Goal: Information Seeking & Learning: Learn about a topic

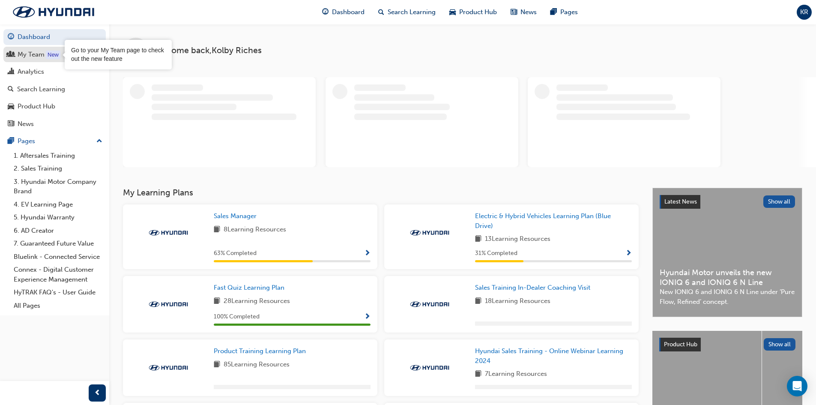
click at [59, 52] on div "New" at bounding box center [53, 55] width 15 height 9
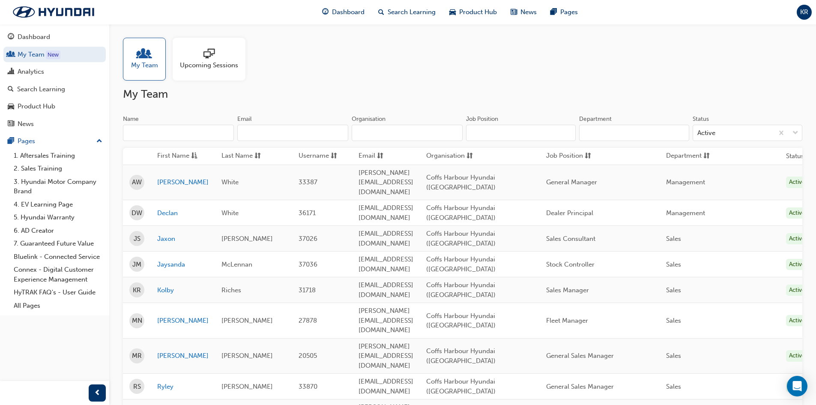
drag, startPoint x: 327, startPoint y: 173, endPoint x: 468, endPoint y: 276, distance: 174.5
click at [468, 276] on tbody "AW Anthony White 33387 anthony@tonywhitegroup.com.au Coffs Harbour Hyundai (Cof…" at bounding box center [469, 311] width 693 height 295
click at [420, 277] on td "k.riches@skinnermotors.com.au" at bounding box center [386, 290] width 68 height 26
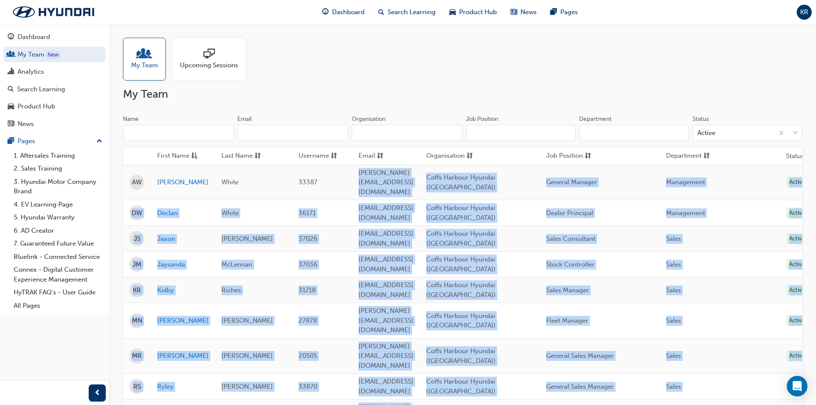
drag, startPoint x: 350, startPoint y: 180, endPoint x: 473, endPoint y: 377, distance: 232.3
click at [473, 377] on tbody "AW Anthony White 33387 anthony@tonywhitegroup.com.au Coffs Harbour Hyundai (Cof…" at bounding box center [469, 311] width 693 height 295
click at [420, 373] on td "rschneid@tonywhitegroup.com.au" at bounding box center [386, 386] width 68 height 26
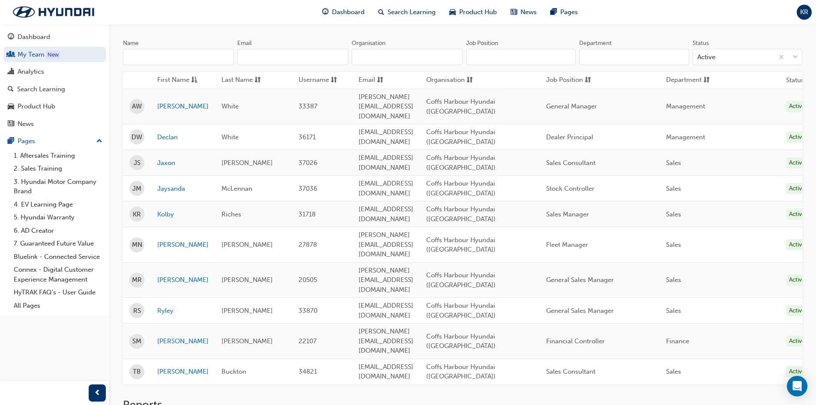
scroll to position [86, 0]
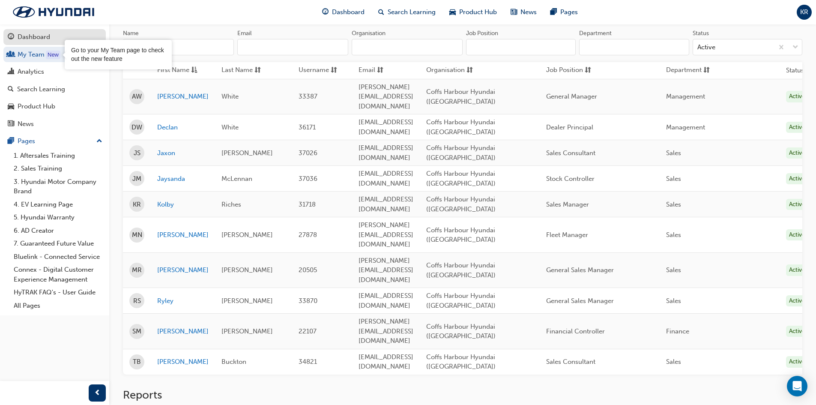
click at [40, 38] on div "Dashboard" at bounding box center [34, 37] width 33 height 10
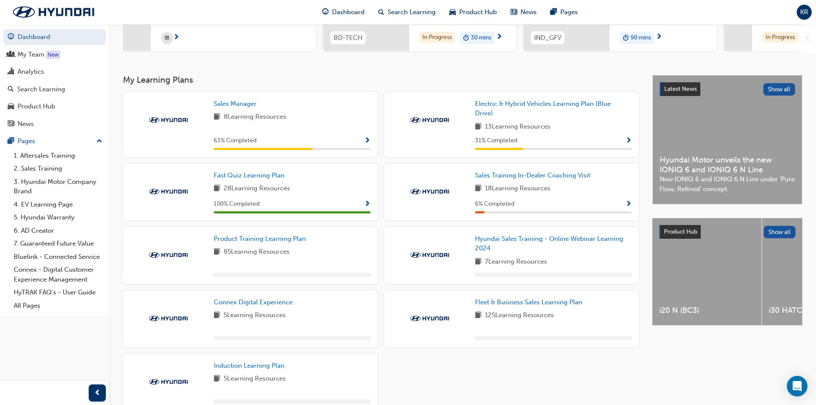
scroll to position [186, 0]
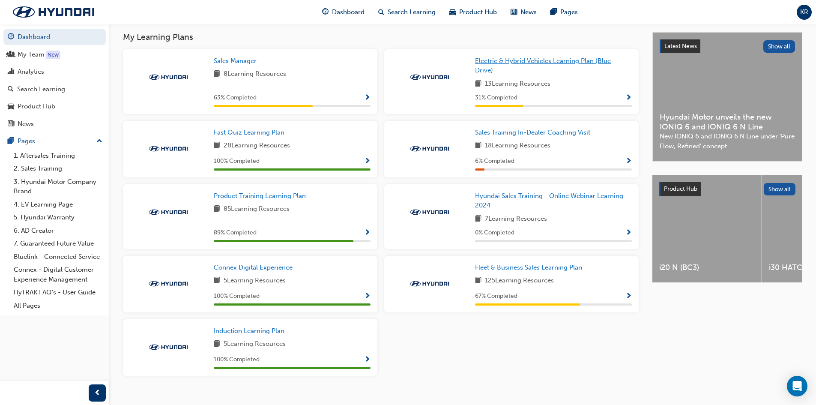
click at [492, 60] on link "Electric & Hybrid Vehicles Learning Plan (Blue Drive)" at bounding box center [553, 65] width 157 height 19
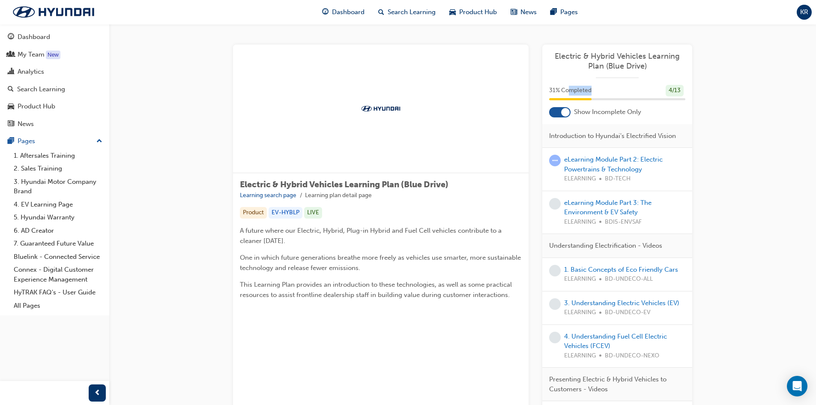
drag, startPoint x: 569, startPoint y: 95, endPoint x: 586, endPoint y: 94, distance: 16.8
click at [587, 95] on div "31 % Completed 4 / 13" at bounding box center [617, 91] width 136 height 12
drag, startPoint x: 545, startPoint y: 92, endPoint x: 631, endPoint y: 97, distance: 86.7
click at [631, 97] on div "31 % Completed 4 / 13" at bounding box center [617, 96] width 150 height 22
click at [702, 83] on div "Electric & Hybrid Vehicles Learning Plan (Blue Drive) Learning search page Lear…" at bounding box center [462, 323] width 486 height 556
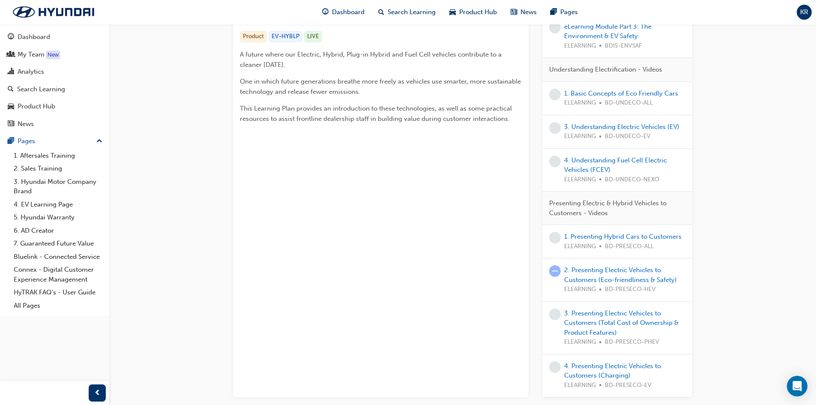
scroll to position [43, 0]
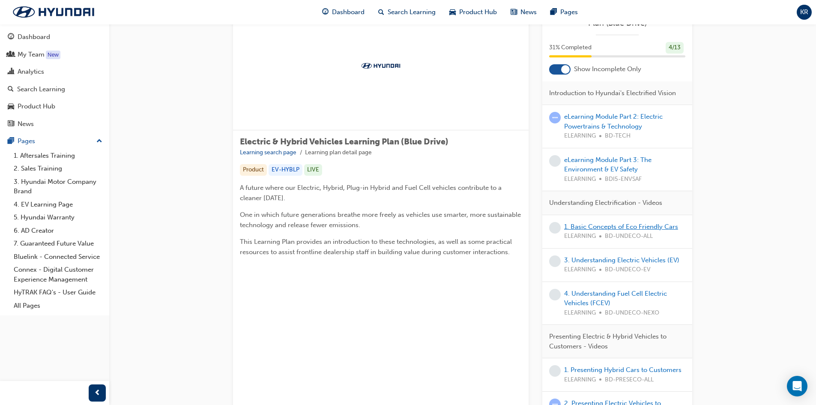
click at [624, 226] on link "1. Basic Concepts of Eco Friendly Cars" at bounding box center [621, 227] width 114 height 8
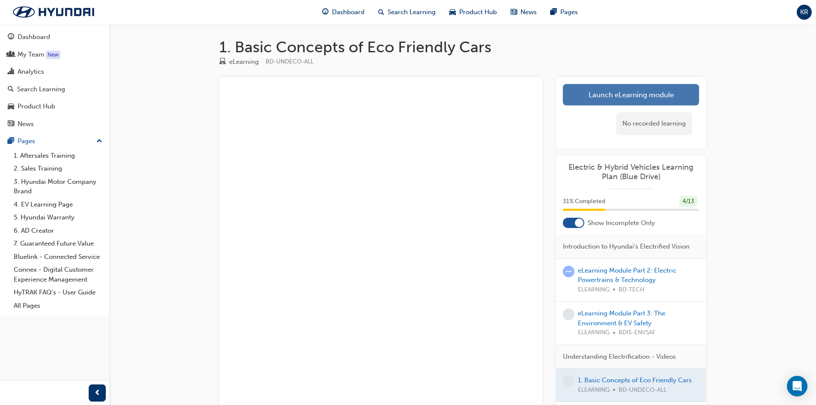
click at [619, 100] on link "Launch eLearning module" at bounding box center [631, 94] width 136 height 21
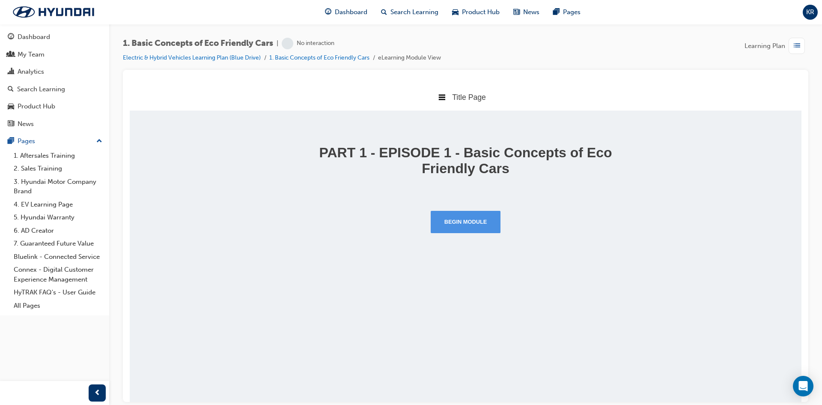
click at [484, 221] on button "Begin Module" at bounding box center [466, 221] width 70 height 22
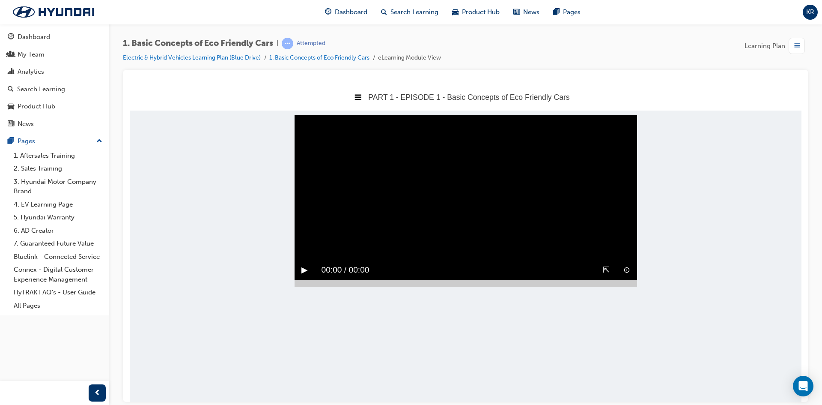
click at [308, 161] on video "Sorry, your browser does not support embedded videos. Download Instead" at bounding box center [466, 200] width 343 height 171
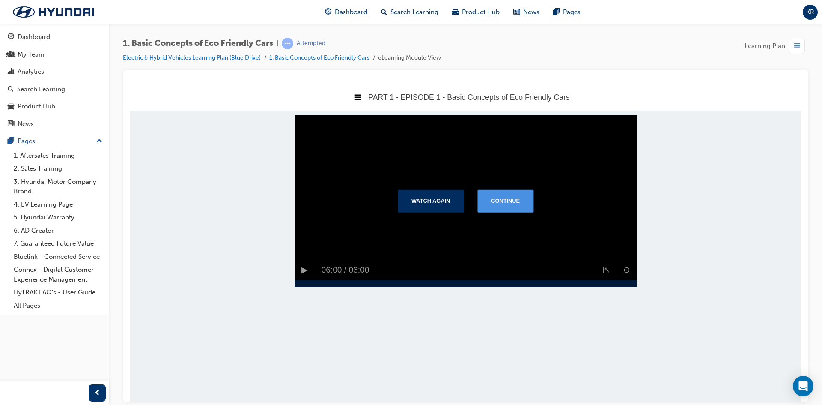
click at [508, 207] on button "Continue" at bounding box center [505, 200] width 56 height 22
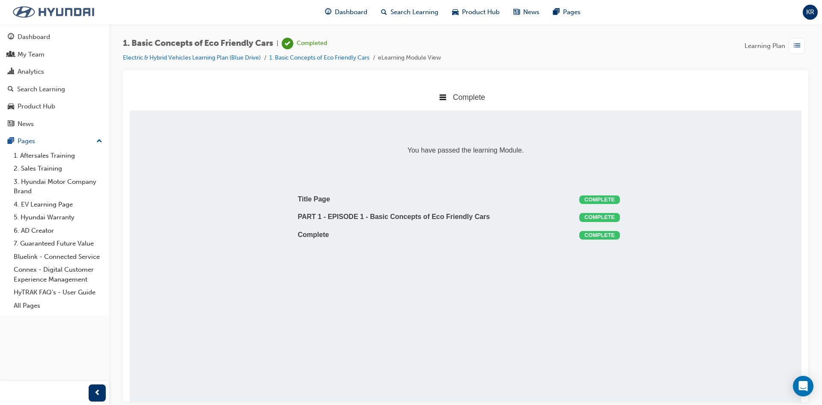
click at [69, 10] on img at bounding box center [53, 12] width 98 height 18
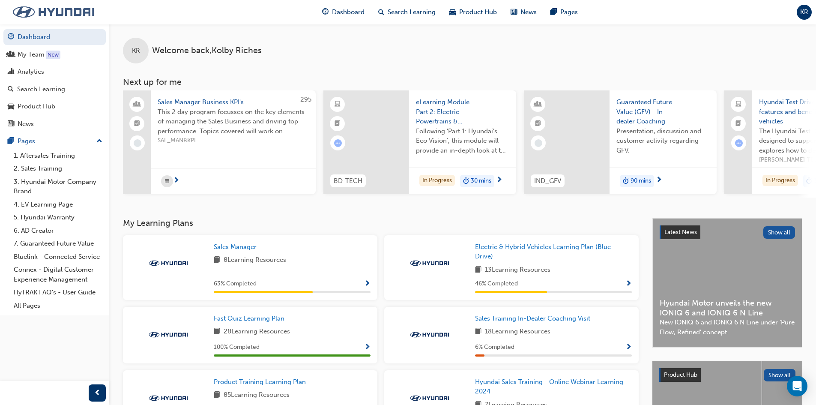
click at [40, 10] on img at bounding box center [53, 12] width 98 height 18
click at [510, 250] on span "Electric & Hybrid Vehicles Learning Plan (Blue Drive)" at bounding box center [543, 252] width 136 height 18
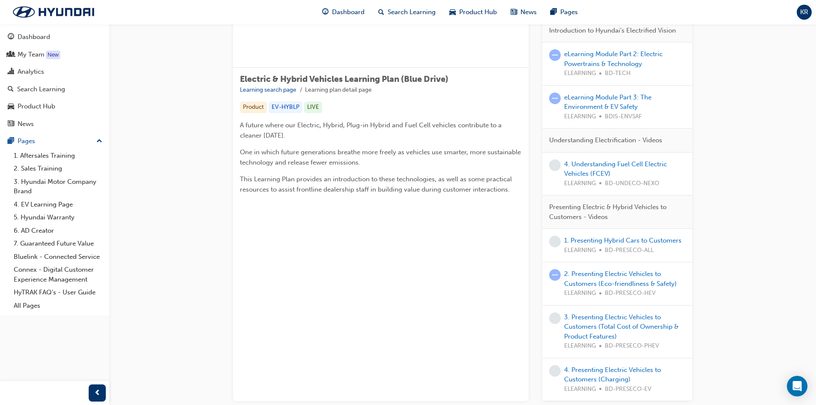
scroll to position [164, 0]
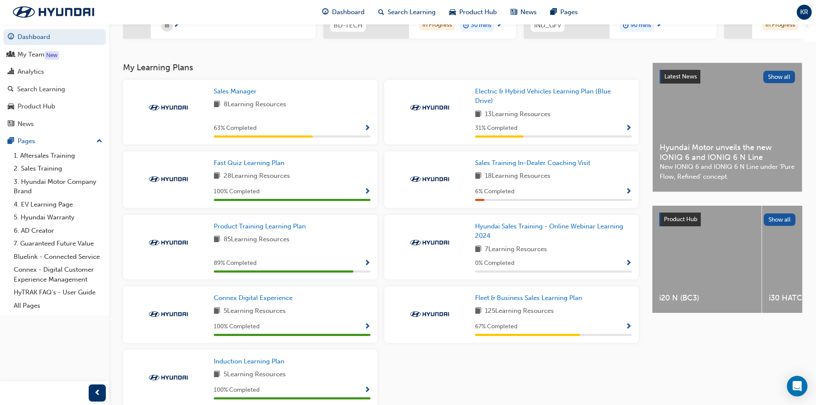
scroll to position [171, 0]
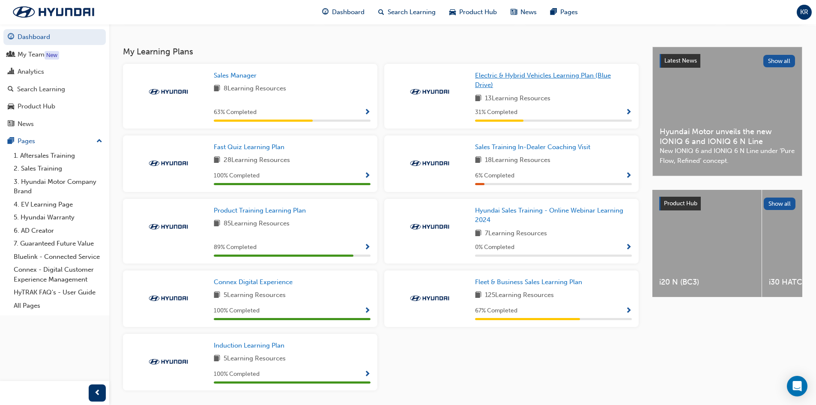
click at [522, 83] on link "Electric & Hybrid Vehicles Learning Plan (Blue Drive)" at bounding box center [553, 80] width 157 height 19
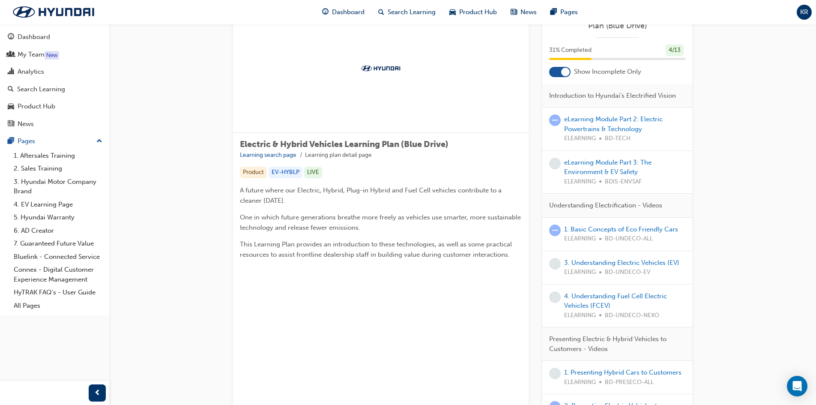
scroll to position [86, 0]
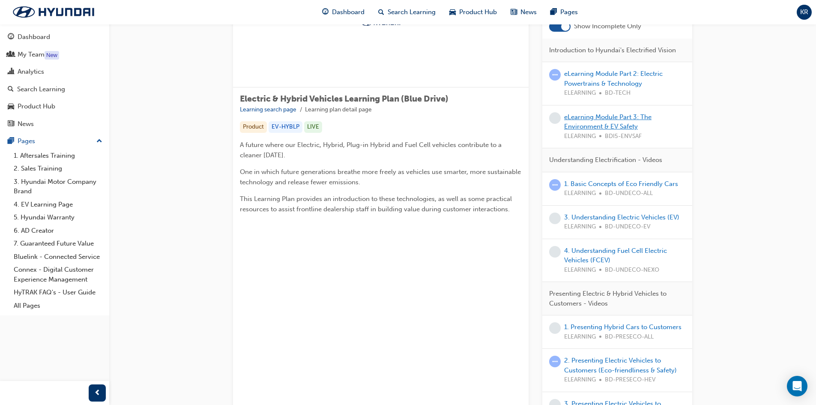
click at [620, 113] on link "eLearning Module Part 3: The Environment & EV Safety" at bounding box center [607, 122] width 87 height 18
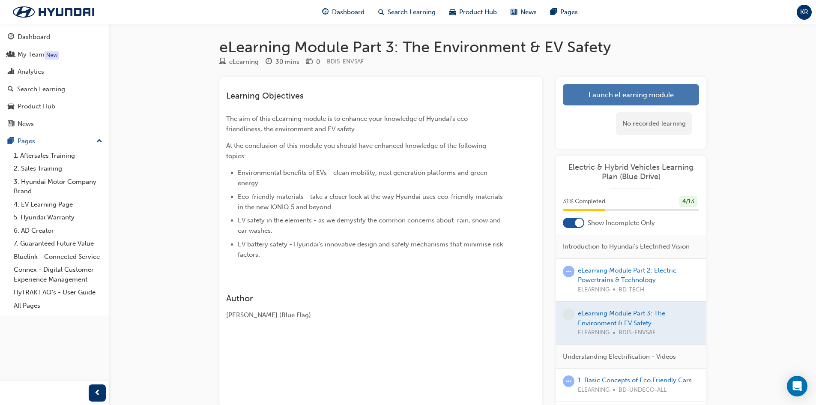
click at [613, 104] on link "Launch eLearning module" at bounding box center [631, 94] width 136 height 21
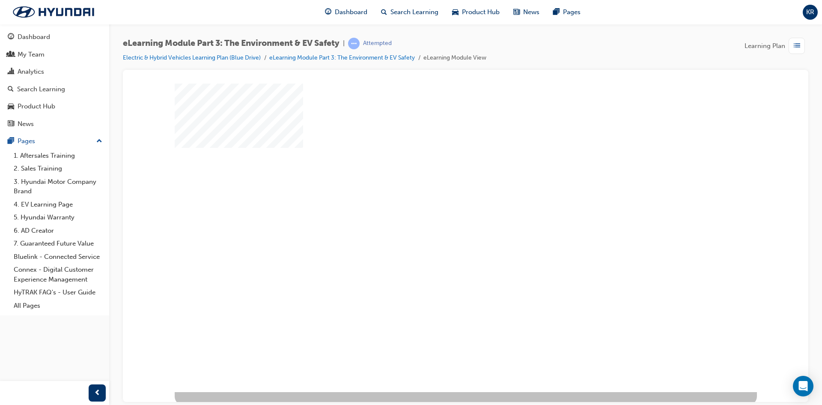
click at [441, 212] on div "play" at bounding box center [441, 212] width 0 height 0
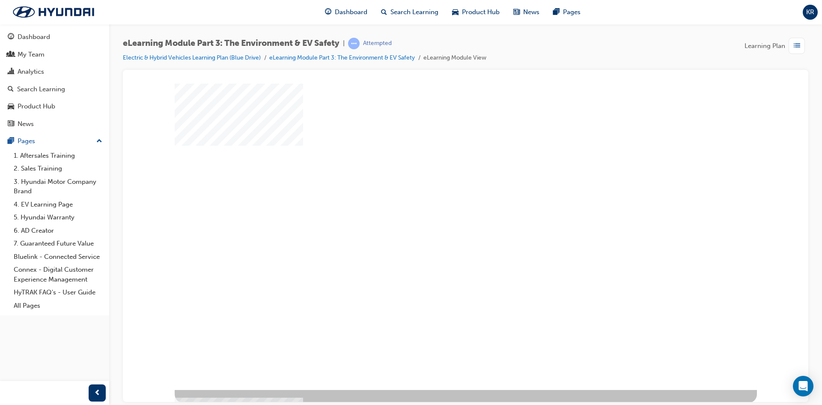
scroll to position [3, 0]
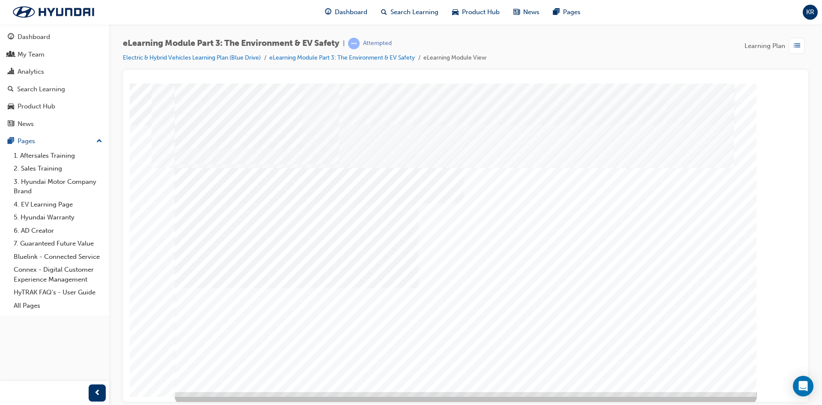
drag, startPoint x: 461, startPoint y: 266, endPoint x: 577, endPoint y: 269, distance: 116.5
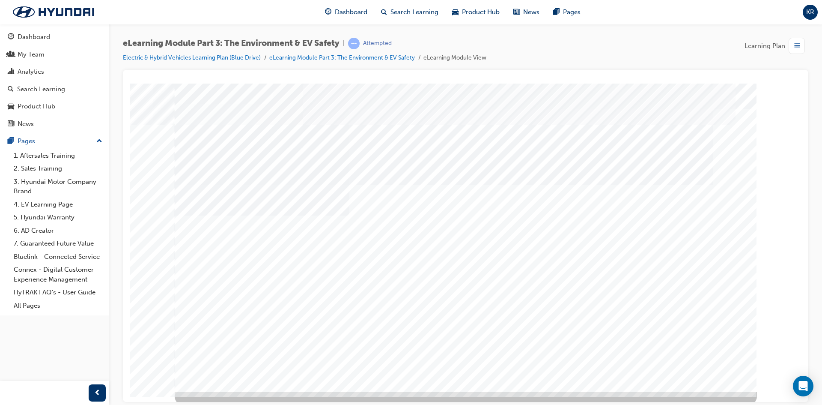
click at [638, 310] on html at bounding box center [585, 219] width 300 height 179
drag, startPoint x: 478, startPoint y: 318, endPoint x: 543, endPoint y: 322, distance: 65.3
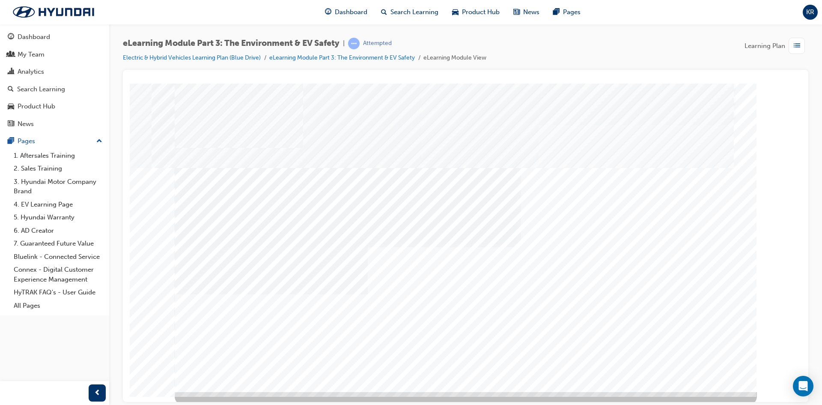
drag, startPoint x: 414, startPoint y: 293, endPoint x: 429, endPoint y: 296, distance: 15.8
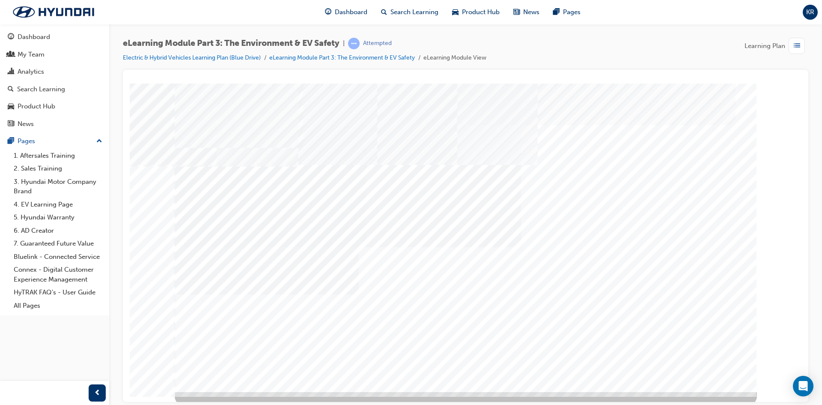
click at [700, 367] on div "multistate" at bounding box center [466, 237] width 582 height 308
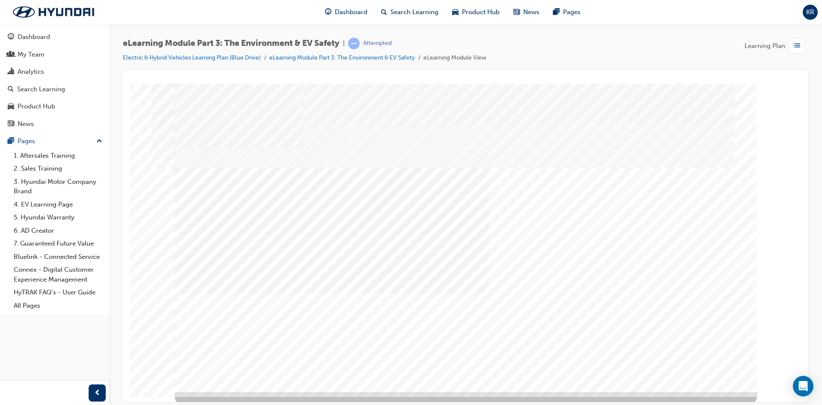
drag, startPoint x: 478, startPoint y: 284, endPoint x: 484, endPoint y: 282, distance: 6.4
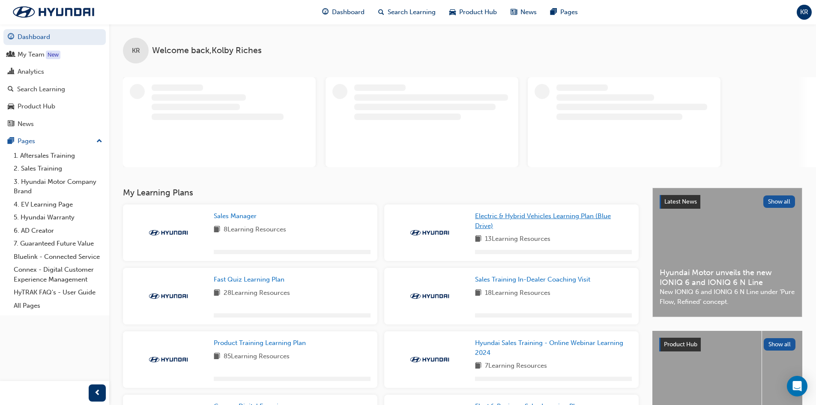
click at [520, 212] on span "Electric & Hybrid Vehicles Learning Plan (Blue Drive)" at bounding box center [543, 221] width 136 height 18
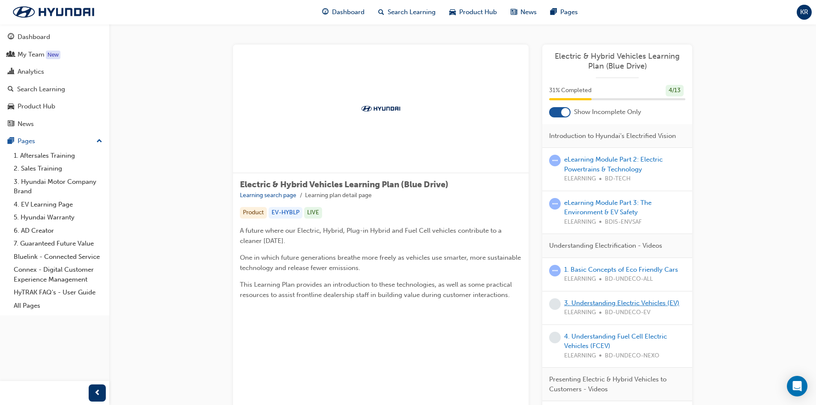
click at [618, 302] on link "3. Understanding Electric Vehicles (EV)" at bounding box center [621, 303] width 115 height 8
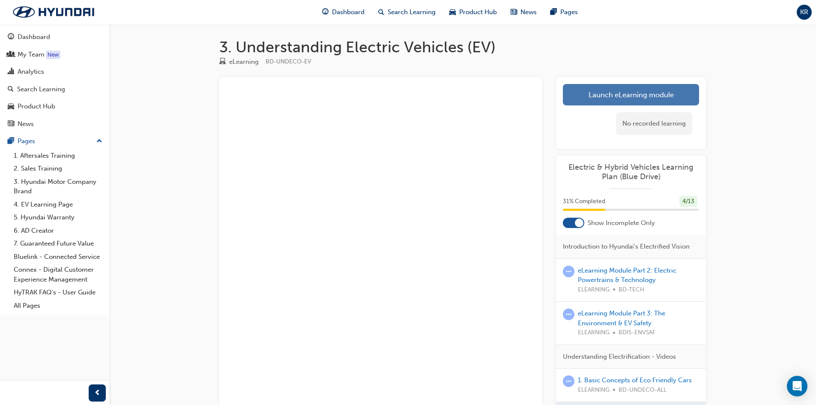
click at [629, 92] on link "Launch eLearning module" at bounding box center [631, 94] width 136 height 21
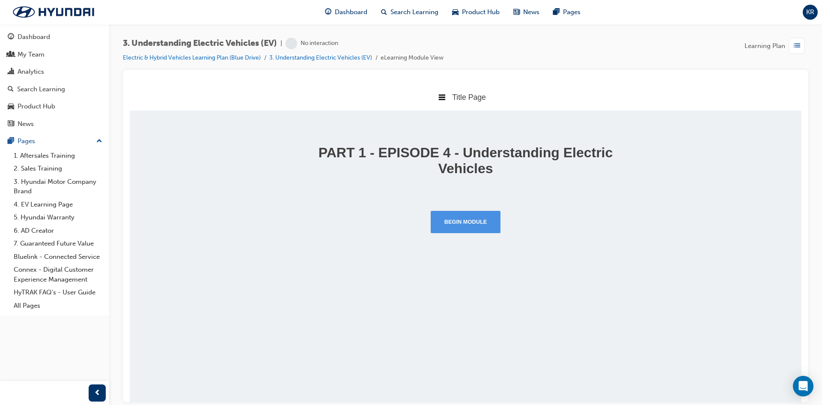
click at [483, 225] on button "Begin Module" at bounding box center [466, 221] width 70 height 22
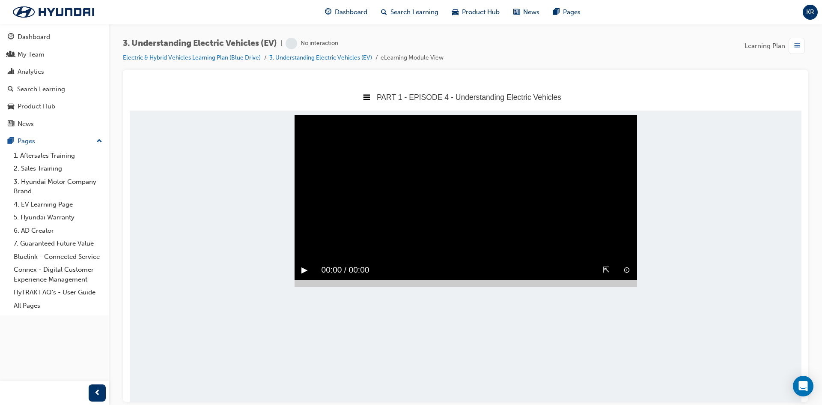
click at [306, 263] on button "▶︎" at bounding box center [304, 269] width 6 height 13
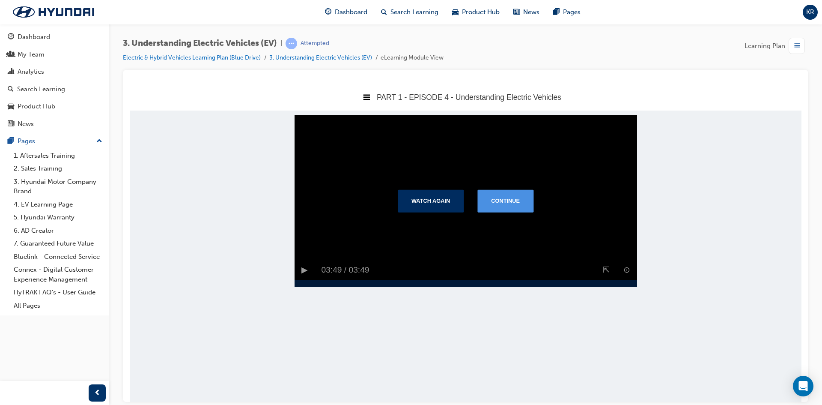
click at [507, 212] on button "Continue" at bounding box center [505, 200] width 56 height 22
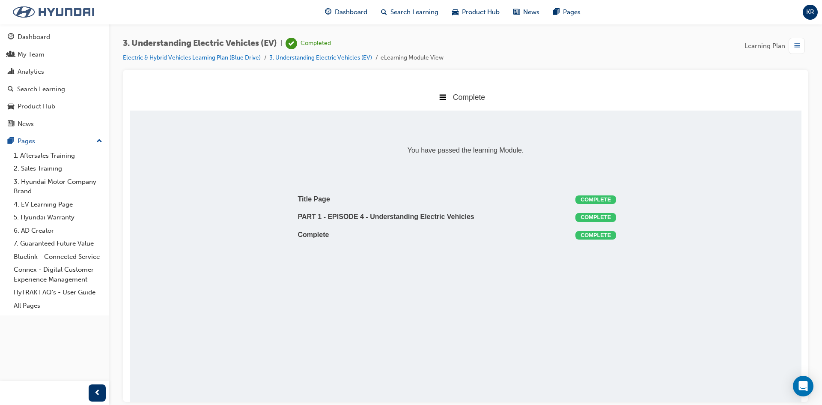
click at [45, 12] on img at bounding box center [53, 12] width 98 height 18
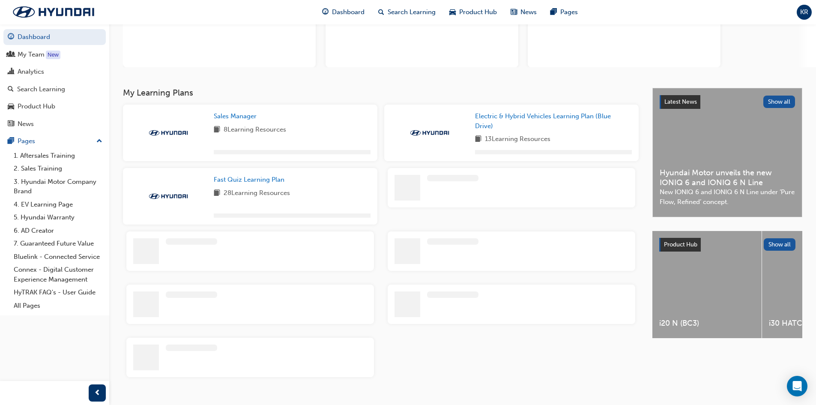
scroll to position [100, 0]
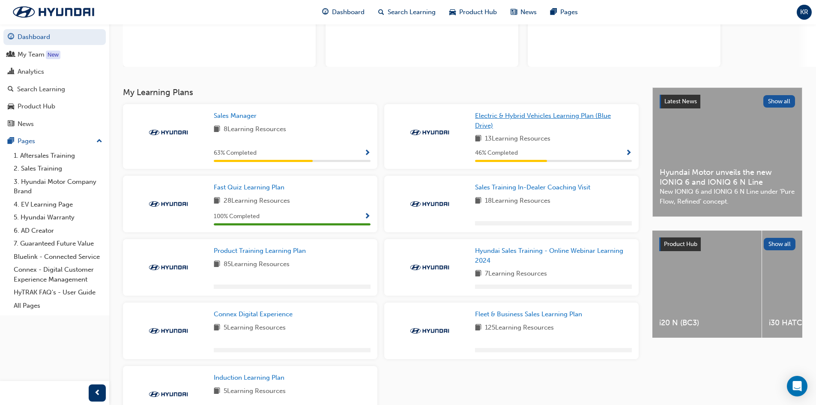
click at [527, 119] on span "Electric & Hybrid Vehicles Learning Plan (Blue Drive)" at bounding box center [543, 121] width 136 height 18
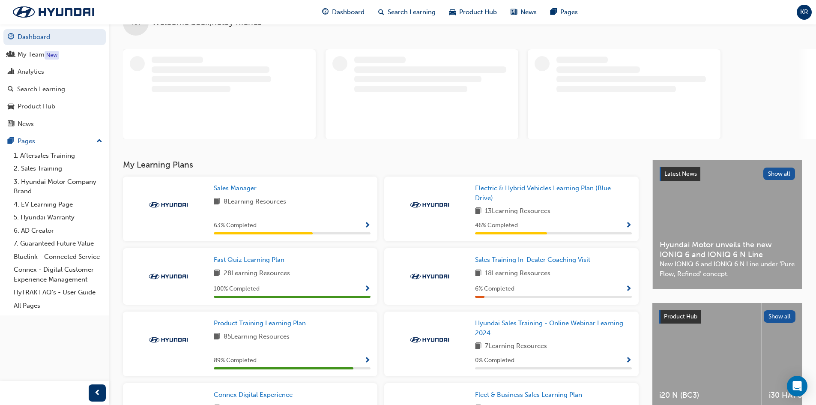
scroll to position [43, 0]
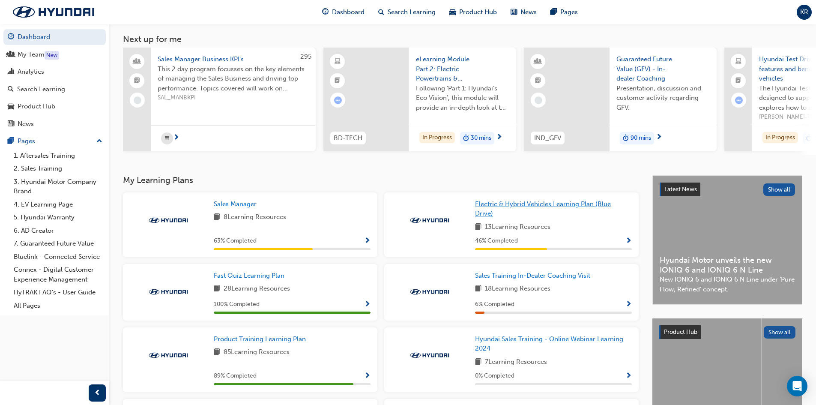
click at [497, 211] on link "Electric & Hybrid Vehicles Learning Plan (Blue Drive)" at bounding box center [553, 208] width 157 height 19
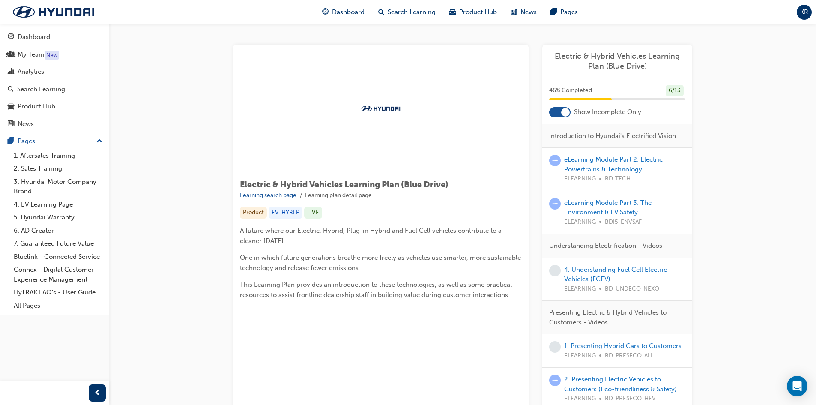
click at [623, 159] on link "eLearning Module Part 2: Electric Powertrains & Technology" at bounding box center [613, 164] width 98 height 18
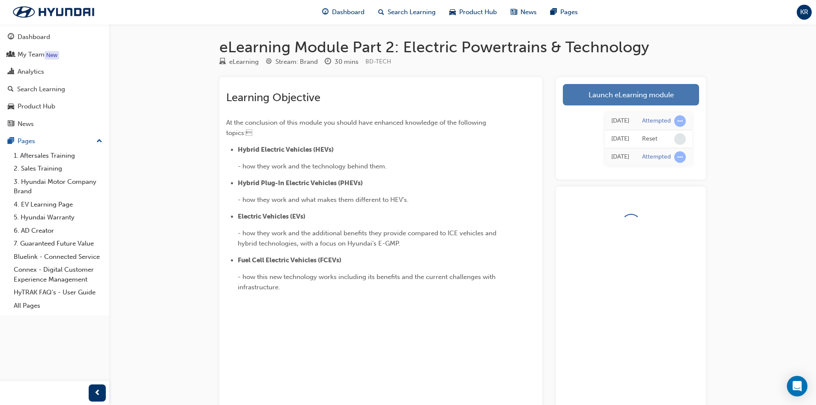
click at [648, 89] on link "Launch eLearning module" at bounding box center [631, 94] width 136 height 21
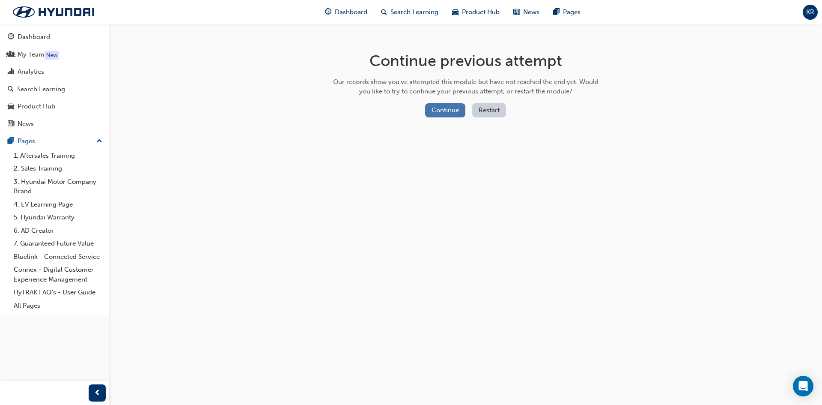
click at [465, 111] on button "Continue" at bounding box center [445, 110] width 40 height 14
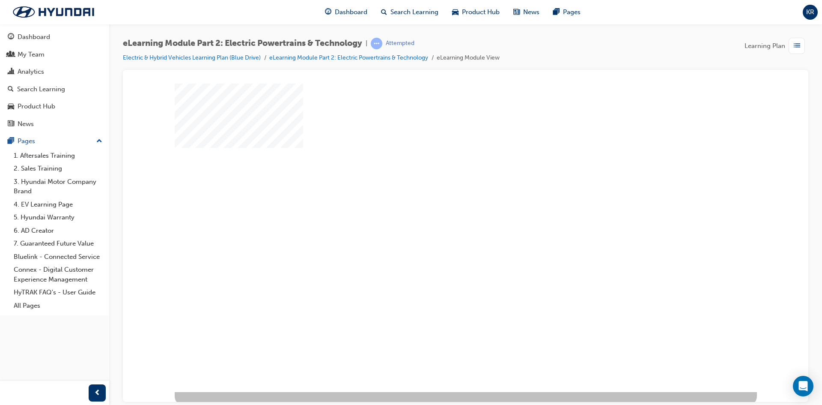
click at [441, 212] on div "play" at bounding box center [441, 212] width 0 height 0
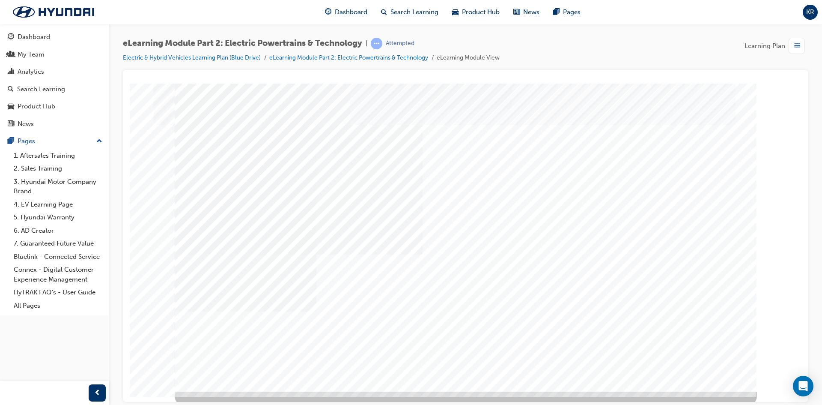
drag, startPoint x: 464, startPoint y: 326, endPoint x: 538, endPoint y: 320, distance: 74.7
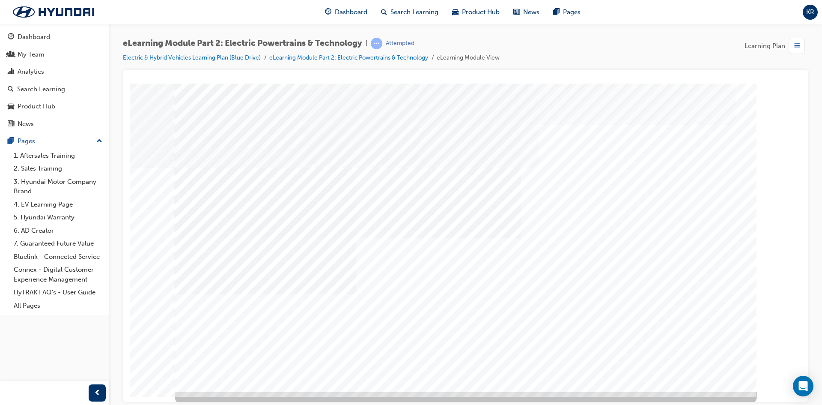
drag, startPoint x: 545, startPoint y: 317, endPoint x: 563, endPoint y: 312, distance: 18.3
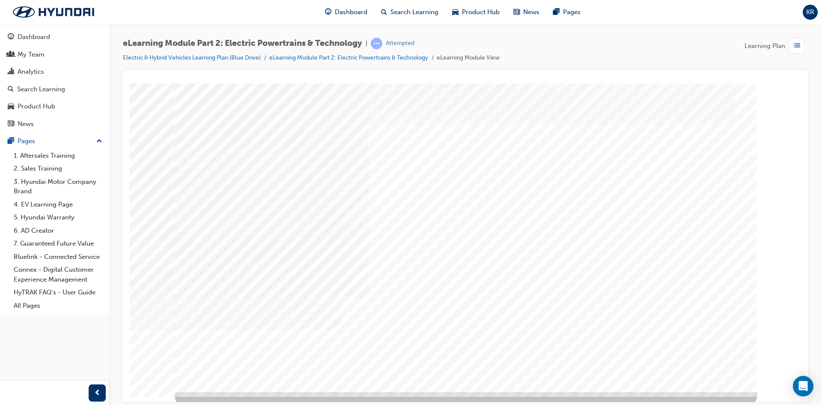
drag, startPoint x: 622, startPoint y: 176, endPoint x: 629, endPoint y: 201, distance: 25.9
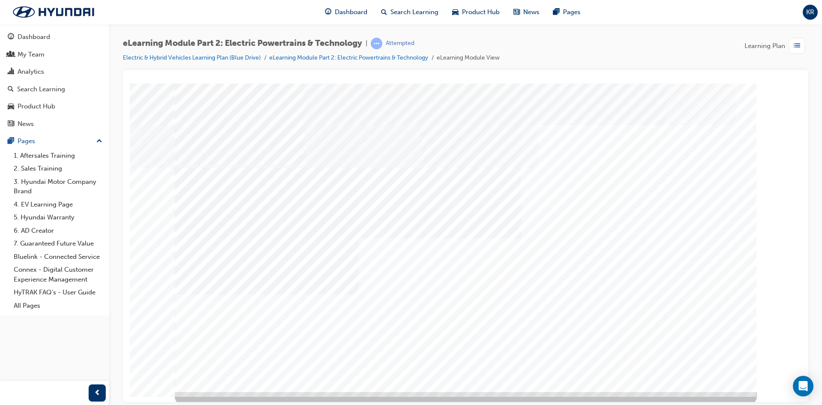
drag, startPoint x: 439, startPoint y: 321, endPoint x: 566, endPoint y: 316, distance: 127.3
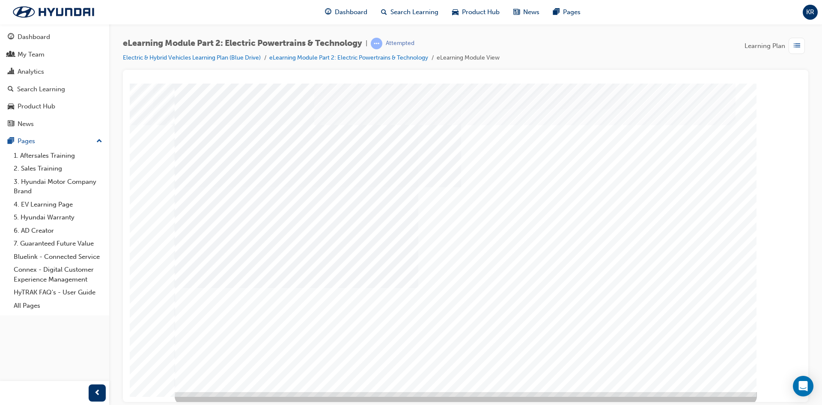
drag, startPoint x: 493, startPoint y: 200, endPoint x: 587, endPoint y: 247, distance: 104.9
drag, startPoint x: 616, startPoint y: 207, endPoint x: 619, endPoint y: 268, distance: 60.9
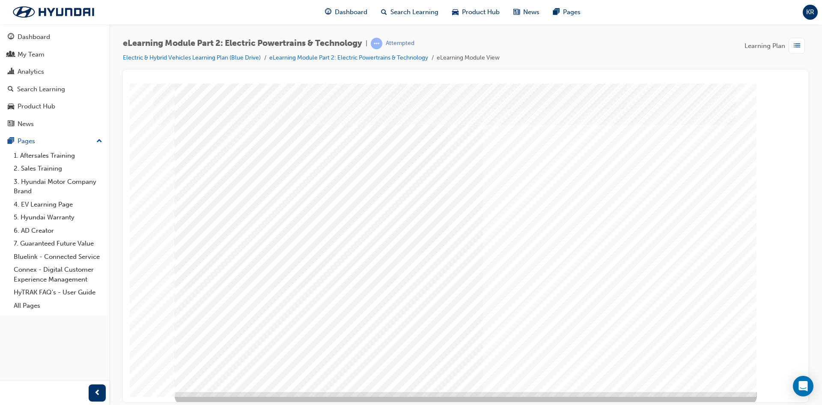
drag, startPoint x: 629, startPoint y: 249, endPoint x: 617, endPoint y: 257, distance: 15.0
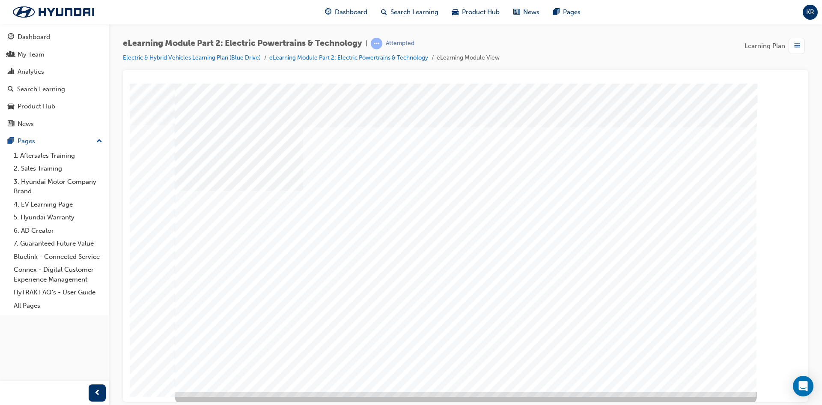
drag, startPoint x: 436, startPoint y: 214, endPoint x: 575, endPoint y: 237, distance: 140.2
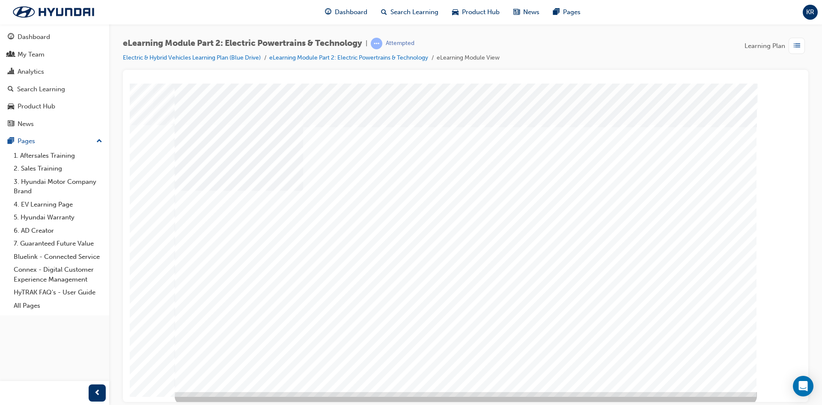
drag, startPoint x: 440, startPoint y: 212, endPoint x: 644, endPoint y: 341, distance: 241.4
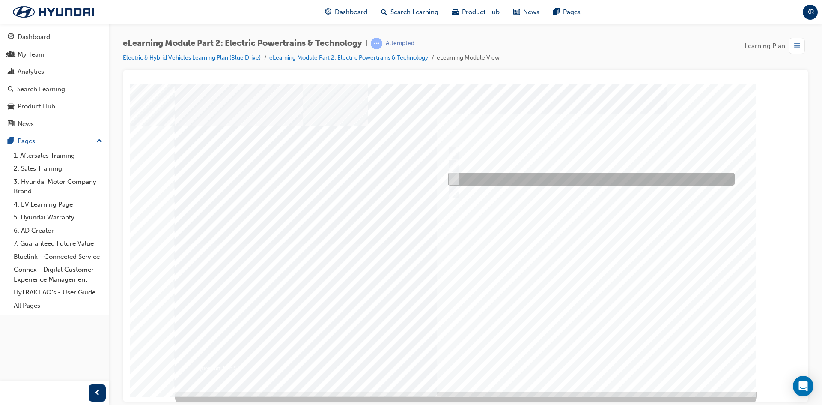
click at [507, 176] on div at bounding box center [589, 179] width 287 height 13
radio input "true"
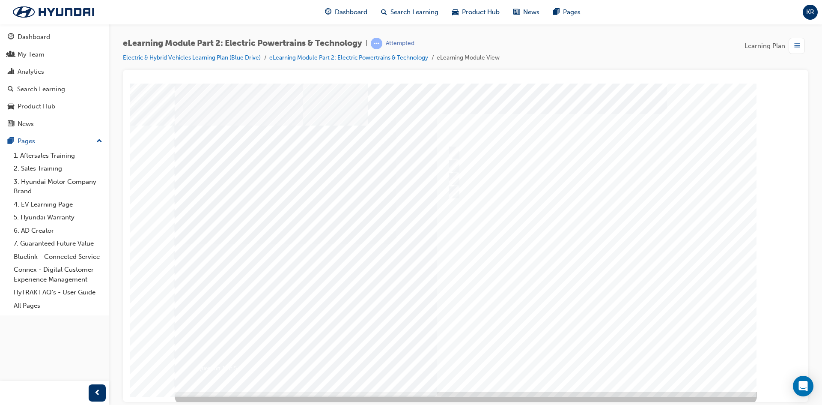
click at [617, 362] on div at bounding box center [466, 237] width 582 height 308
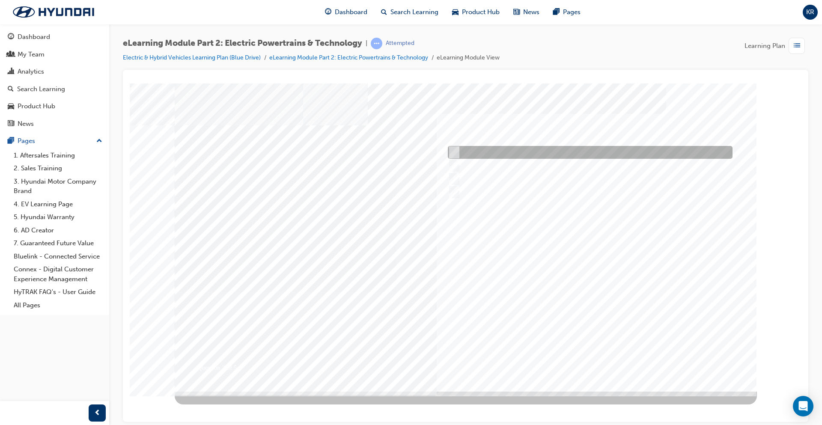
click at [483, 149] on div at bounding box center [588, 152] width 285 height 13
radio input "true"
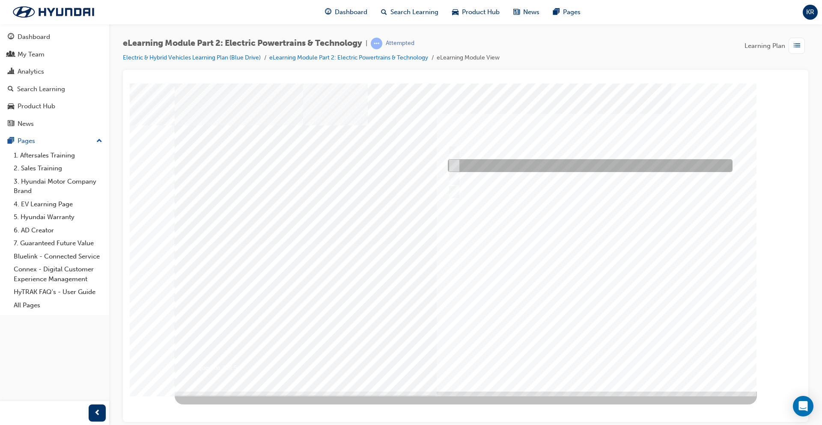
click at [514, 161] on div at bounding box center [588, 165] width 285 height 13
radio input "true"
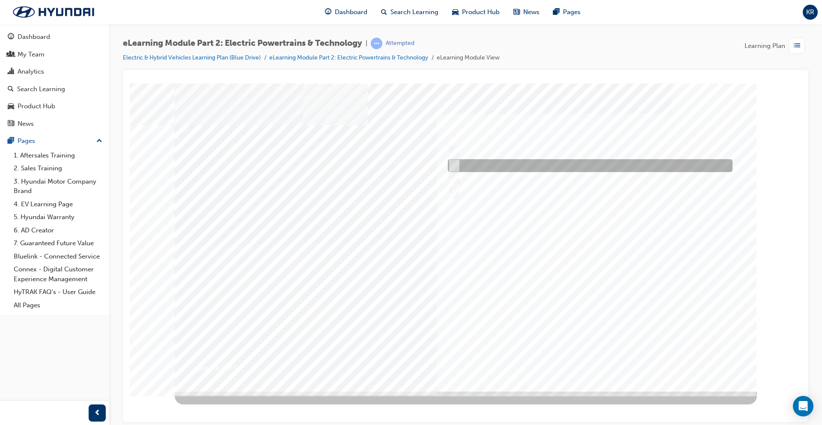
click at [507, 167] on div at bounding box center [588, 165] width 285 height 13
radio input "true"
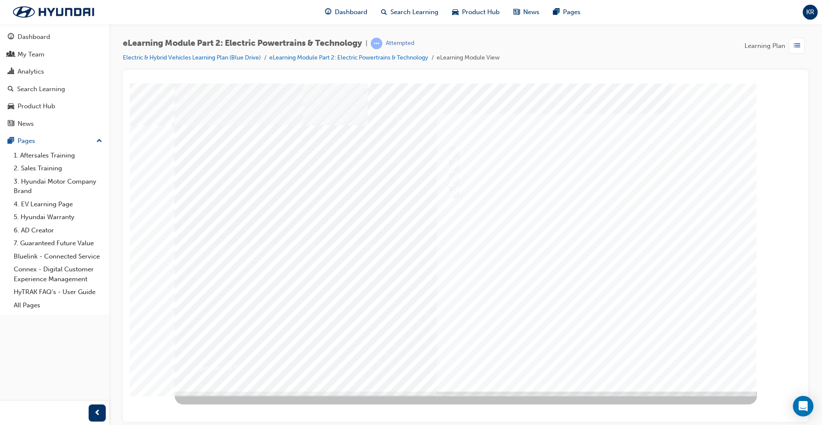
drag, startPoint x: 484, startPoint y: 153, endPoint x: 512, endPoint y: 191, distance: 46.5
click at [512, 191] on div at bounding box center [466, 237] width 582 height 308
click at [239, 391] on div "Fuel Cell Stack" at bounding box center [207, 418] width 64 height 54
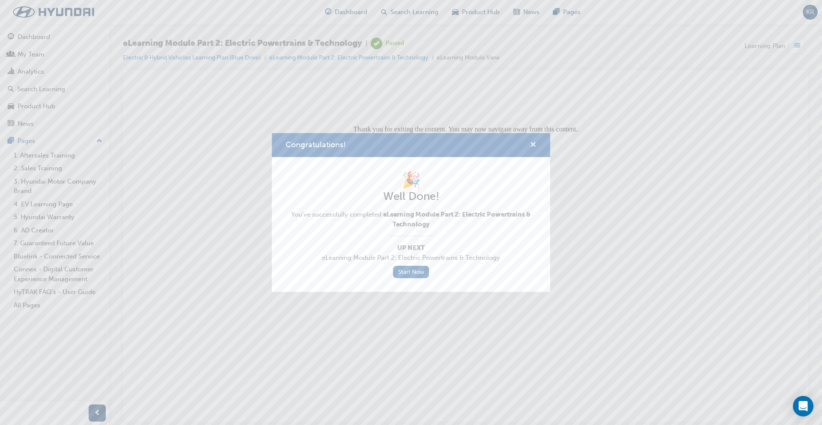
click at [533, 142] on span "cross-icon" at bounding box center [533, 146] width 6 height 8
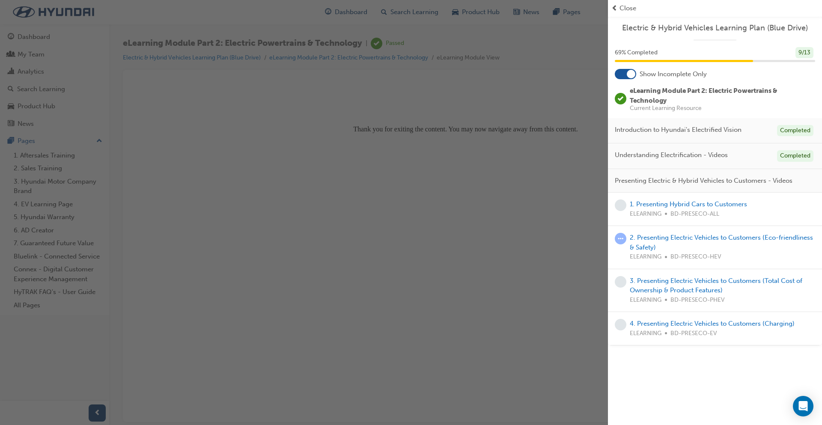
click at [492, 116] on div "button" at bounding box center [304, 212] width 608 height 425
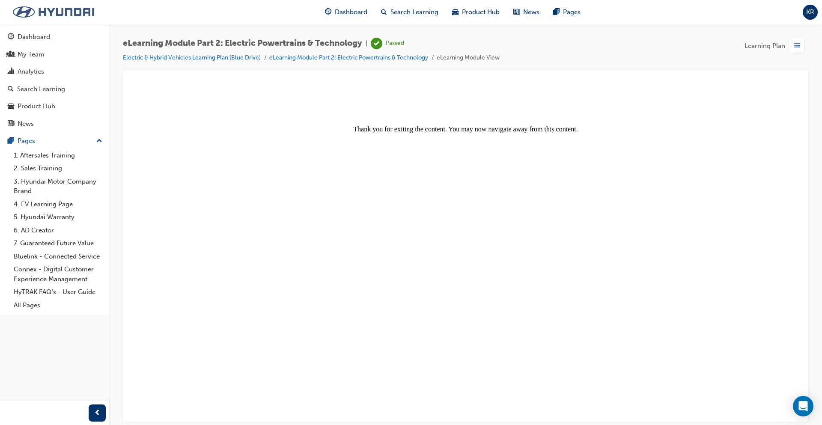
click at [45, 11] on img at bounding box center [53, 12] width 98 height 18
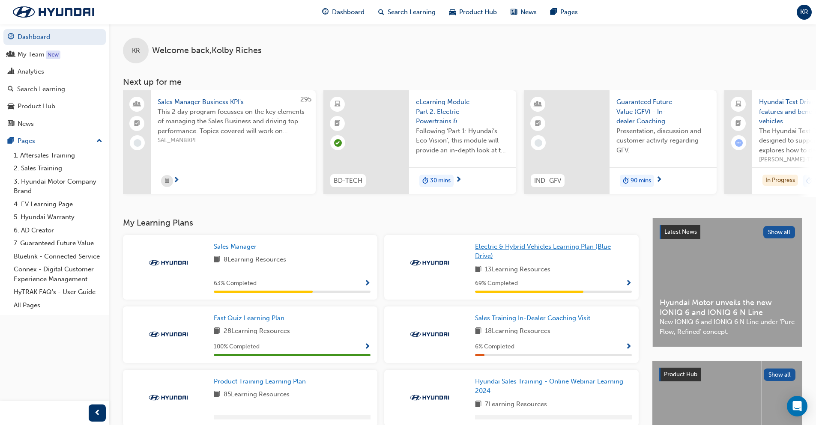
click at [538, 248] on span "Electric & Hybrid Vehicles Learning Plan (Blue Drive)" at bounding box center [543, 252] width 136 height 18
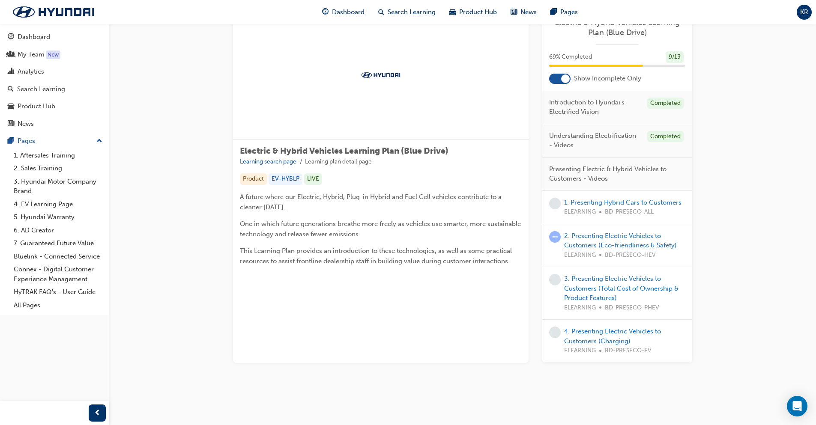
scroll to position [34, 0]
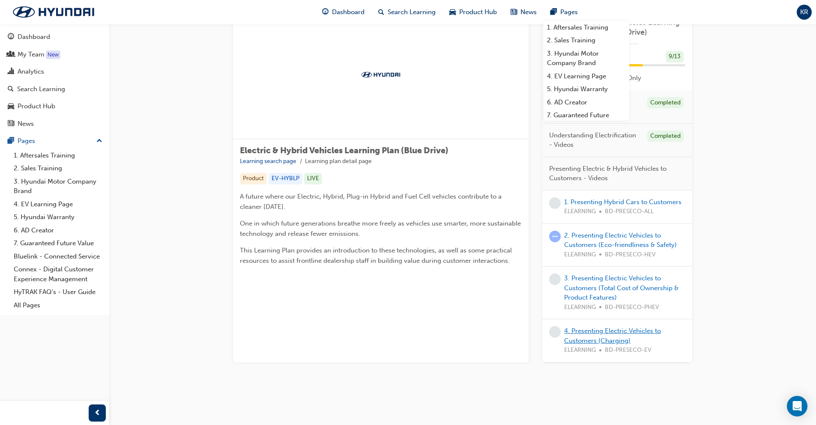
click at [592, 329] on link "4. Presenting Electric Vehicles to Customers (Charging)" at bounding box center [612, 336] width 97 height 18
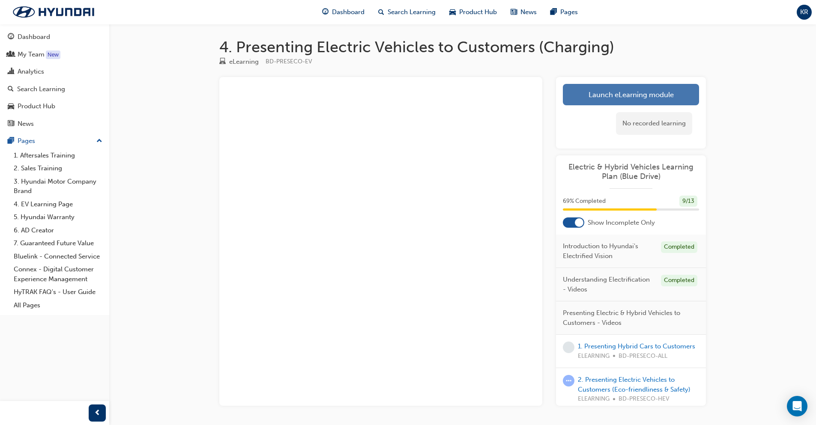
click at [662, 89] on link "Launch eLearning module" at bounding box center [631, 94] width 136 height 21
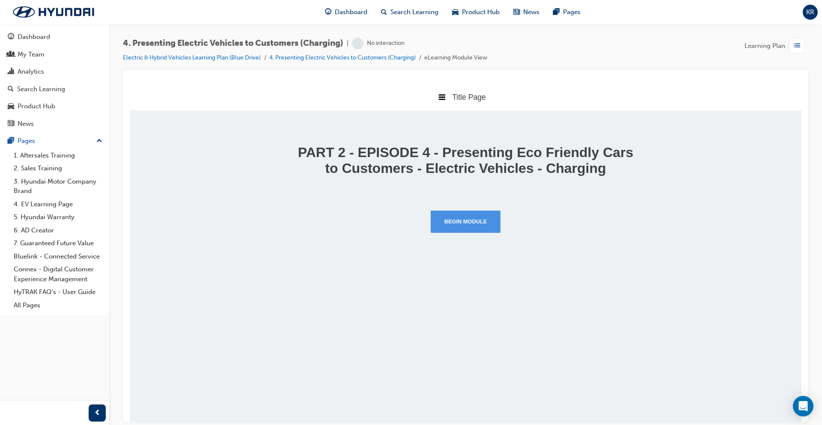
click at [451, 232] on button "Begin Module" at bounding box center [466, 221] width 70 height 22
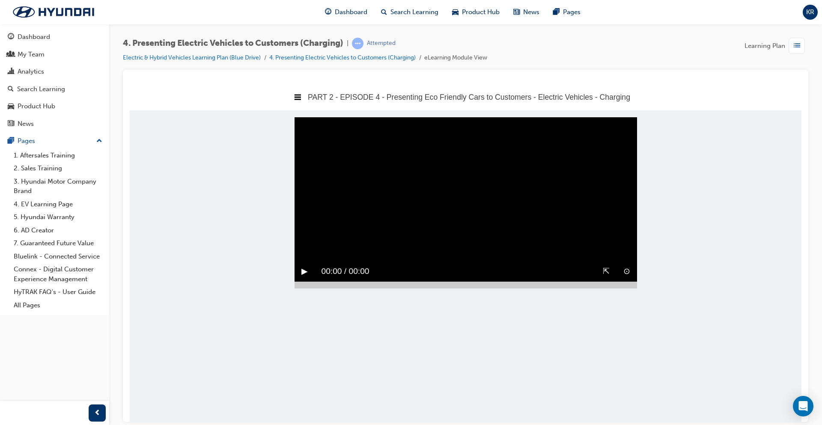
drag, startPoint x: 307, startPoint y: 160, endPoint x: 324, endPoint y: 168, distance: 19.0
click at [306, 265] on button "▶︎" at bounding box center [304, 271] width 6 height 13
click at [352, 246] on video "Sorry, your browser does not support embedded videos. Download Instead" at bounding box center [466, 202] width 343 height 171
click at [347, 248] on video "Sorry, your browser does not support embedded videos. Download Instead" at bounding box center [466, 202] width 343 height 171
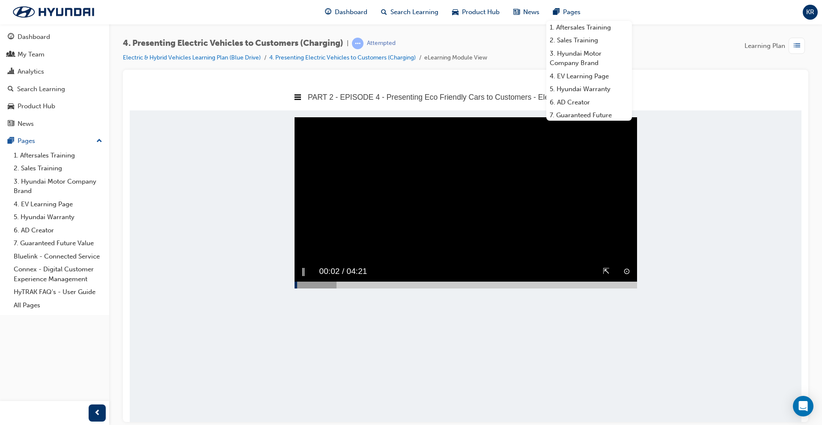
click at [626, 288] on div at bounding box center [466, 284] width 343 height 7
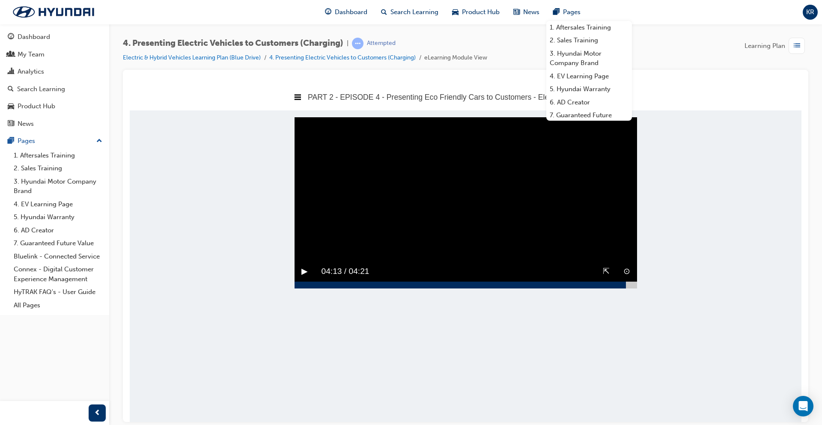
click at [630, 288] on div at bounding box center [466, 284] width 343 height 7
click at [635, 288] on div at bounding box center [466, 284] width 343 height 7
click at [309, 281] on div "▶︎" at bounding box center [305, 271] width 20 height 20
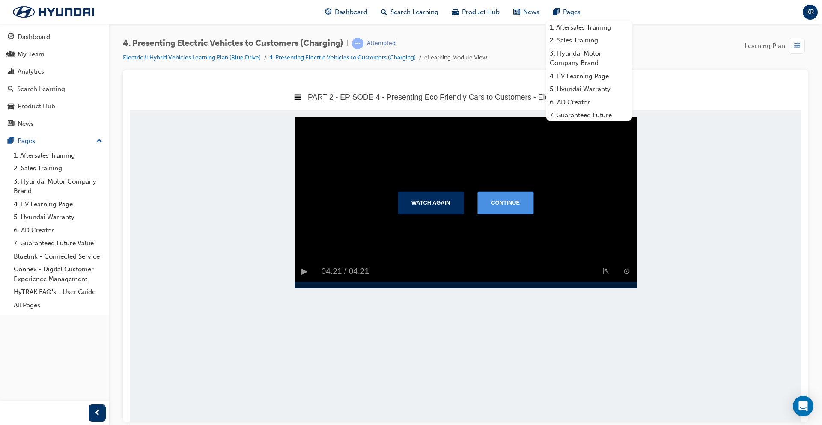
click at [507, 214] on button "Continue" at bounding box center [505, 202] width 56 height 22
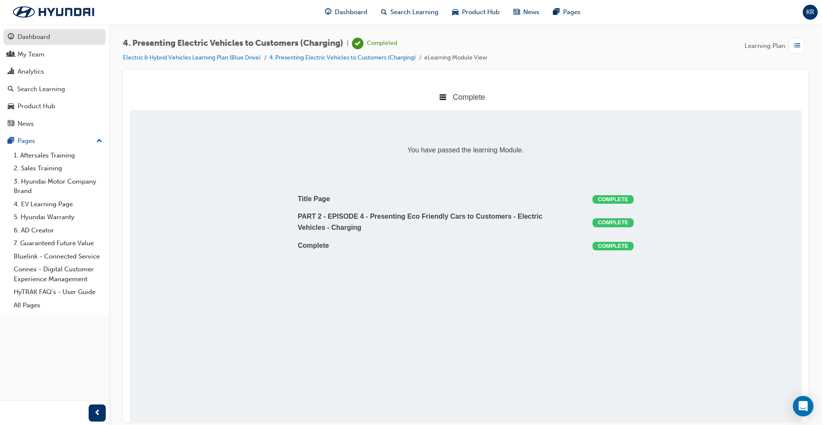
click at [47, 41] on div "Dashboard" at bounding box center [34, 37] width 33 height 10
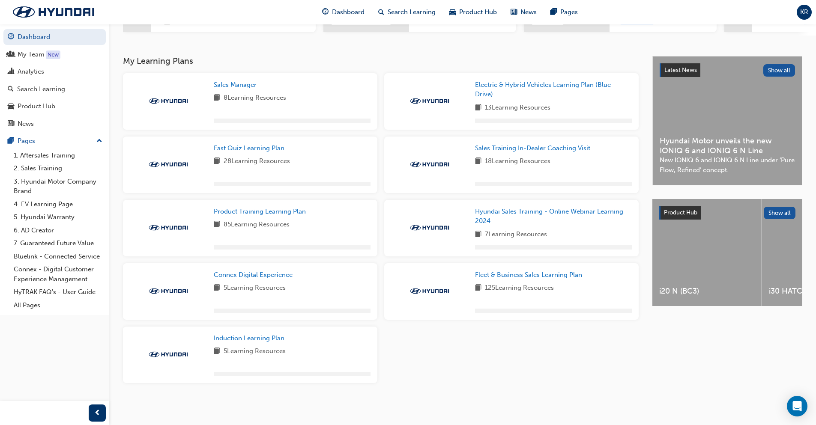
scroll to position [122, 0]
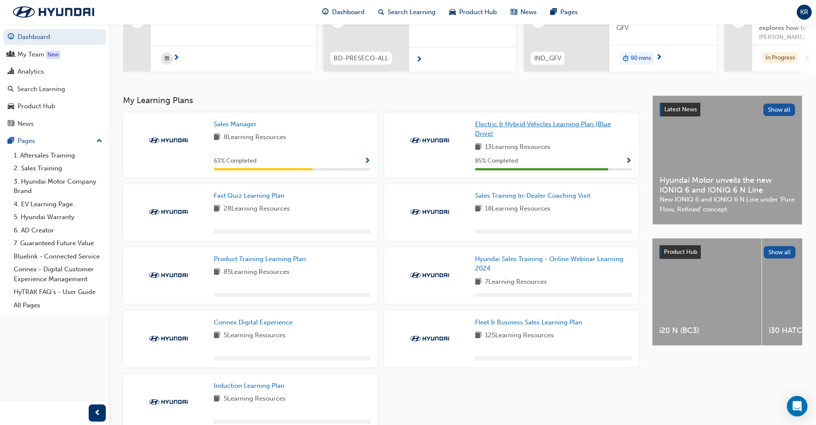
click at [530, 127] on span "Electric & Hybrid Vehicles Learning Plan (Blue Drive)" at bounding box center [543, 129] width 136 height 18
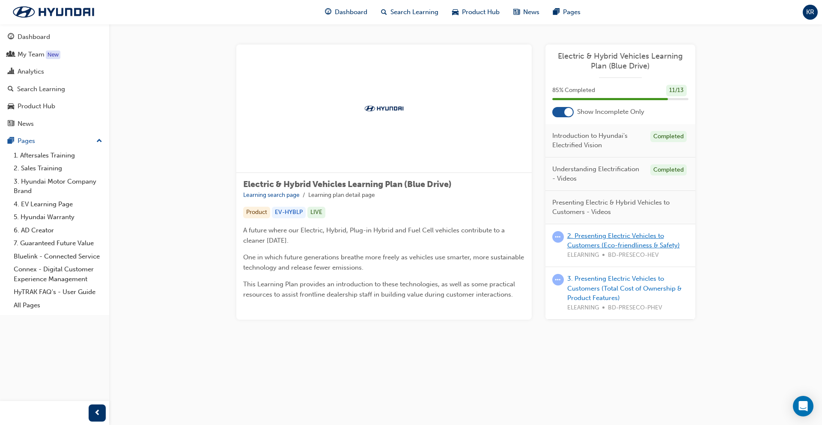
click at [604, 239] on link "2. Presenting Electric Vehicles to Customers (Eco-friendliness & Safety)" at bounding box center [623, 241] width 113 height 18
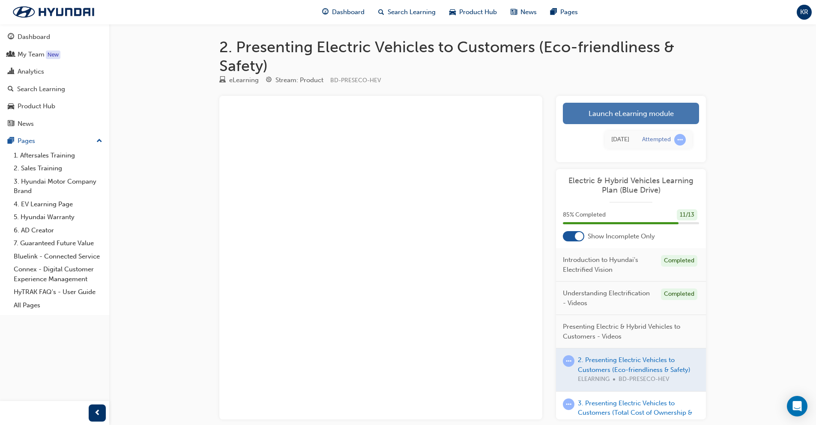
click at [633, 108] on link "Launch eLearning module" at bounding box center [631, 113] width 136 height 21
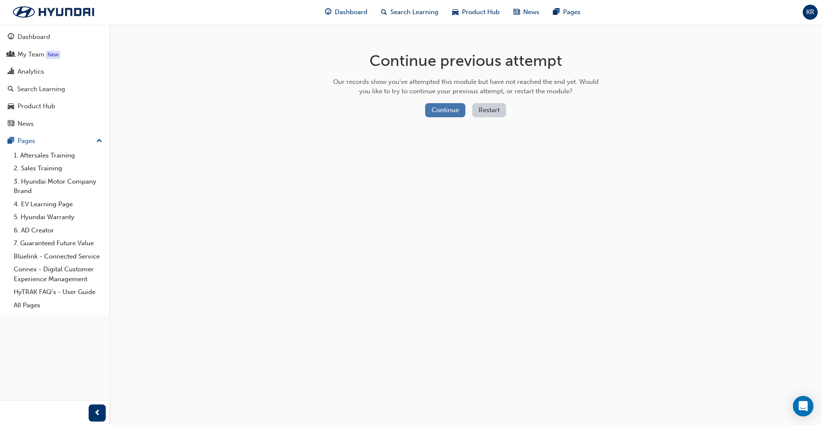
click at [438, 114] on button "Continue" at bounding box center [445, 110] width 40 height 14
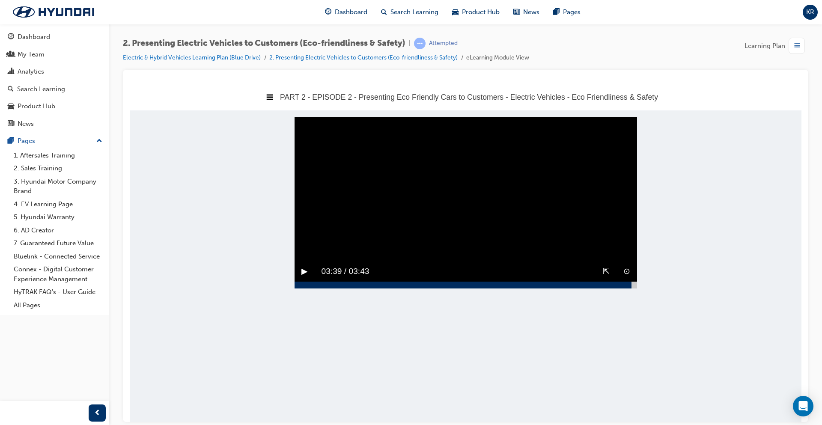
click at [632, 288] on div at bounding box center [466, 284] width 343 height 7
click at [298, 281] on div "▶︎" at bounding box center [305, 271] width 20 height 20
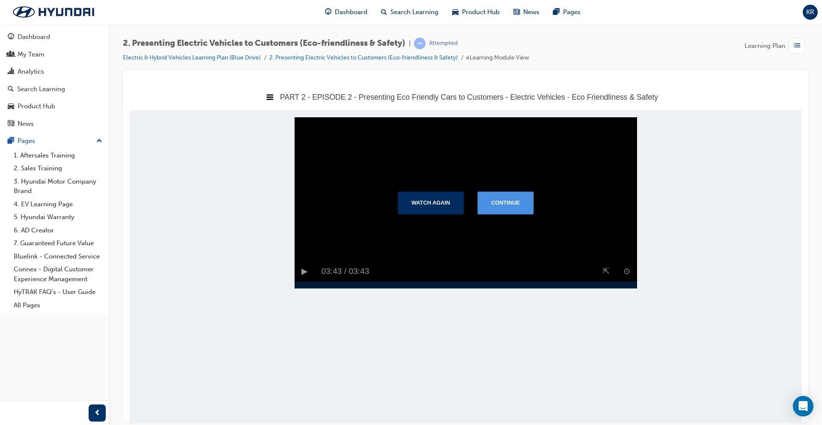
click at [505, 214] on button "Continue" at bounding box center [505, 202] width 56 height 22
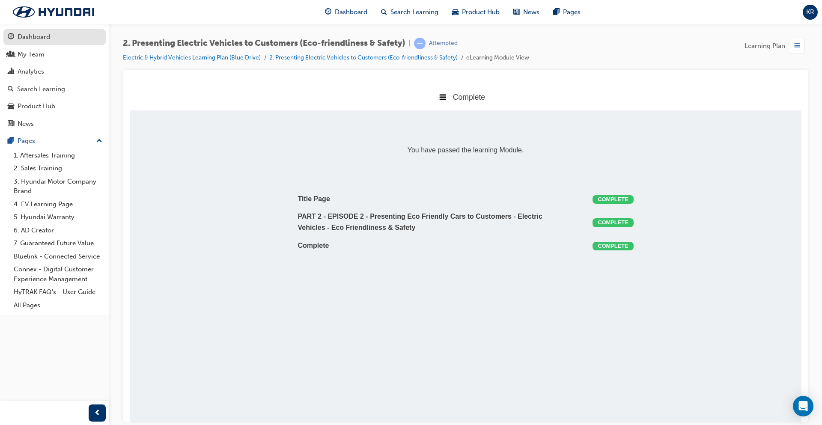
click at [14, 33] on span "guage-icon" at bounding box center [11, 37] width 6 height 8
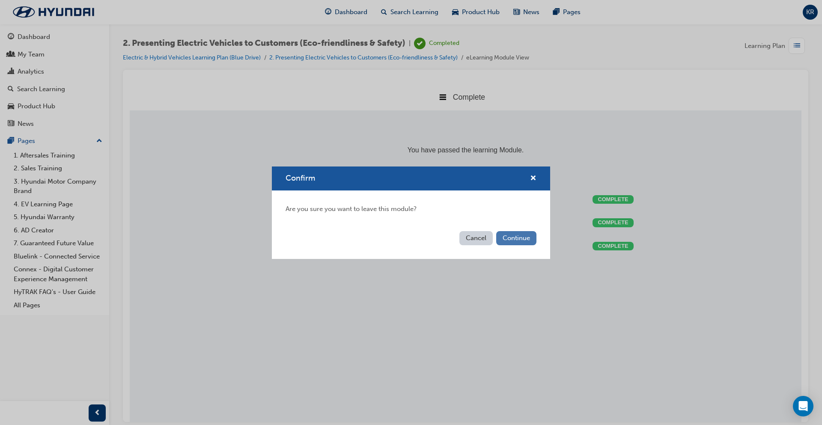
click at [518, 240] on button "Continue" at bounding box center [516, 238] width 40 height 14
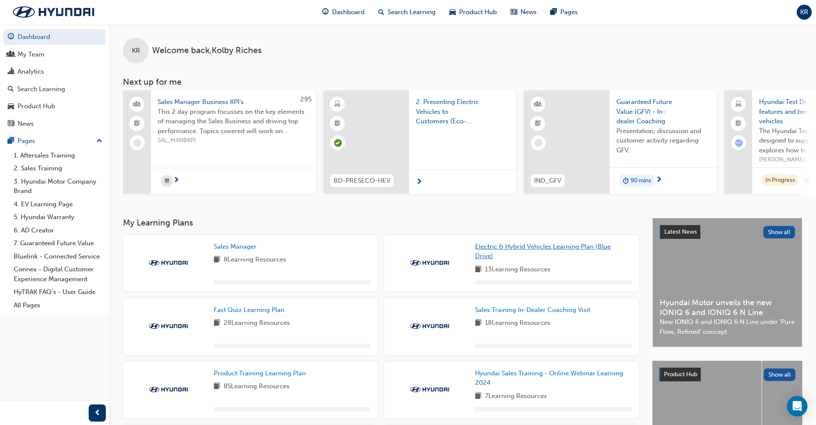
click at [523, 254] on link "Electric & Hybrid Vehicles Learning Plan (Blue Drive)" at bounding box center [553, 251] width 157 height 19
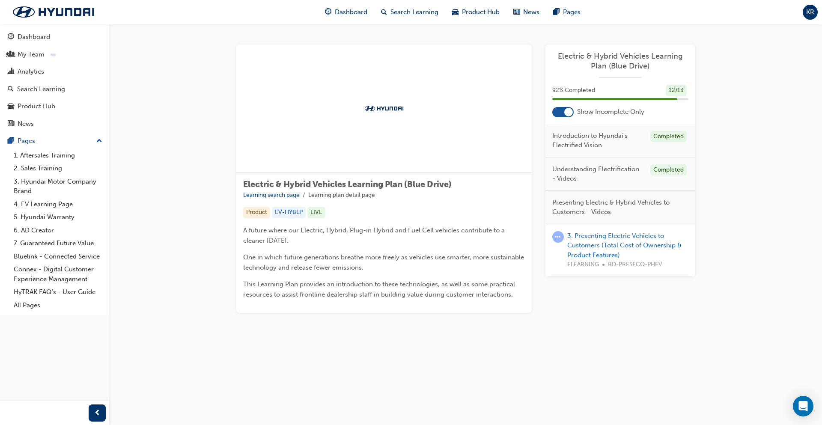
click at [606, 240] on div "3. Presenting Electric Vehicles to Customers (Total Cost of Ownership & Product…" at bounding box center [627, 250] width 121 height 39
click at [619, 245] on link "3. Presenting Electric Vehicles to Customers (Total Cost of Ownership & Product…" at bounding box center [624, 245] width 114 height 27
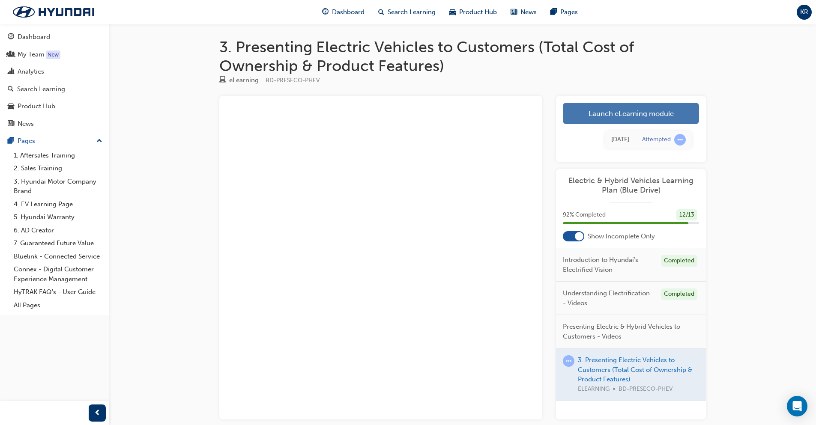
click at [646, 112] on link "Launch eLearning module" at bounding box center [631, 113] width 136 height 21
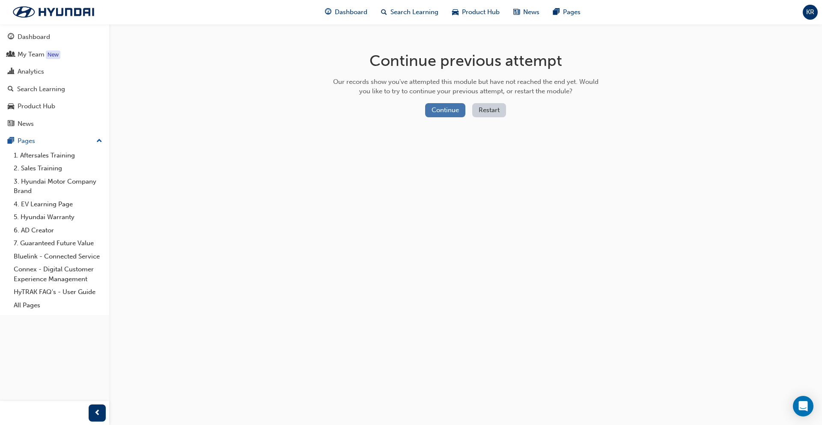
click at [456, 115] on button "Continue" at bounding box center [445, 110] width 40 height 14
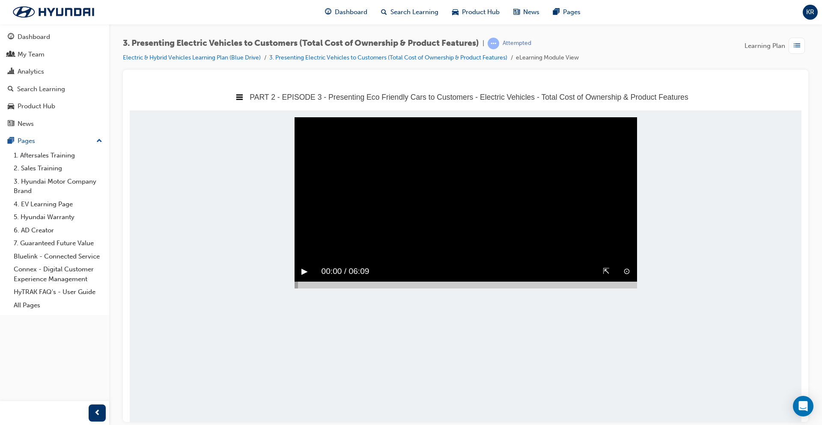
click at [632, 288] on div at bounding box center [466, 284] width 343 height 7
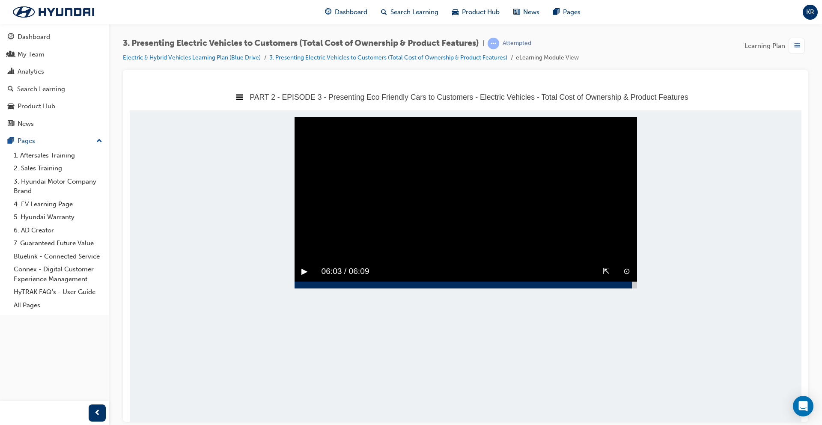
click at [307, 278] on button "▶︎" at bounding box center [304, 271] width 6 height 13
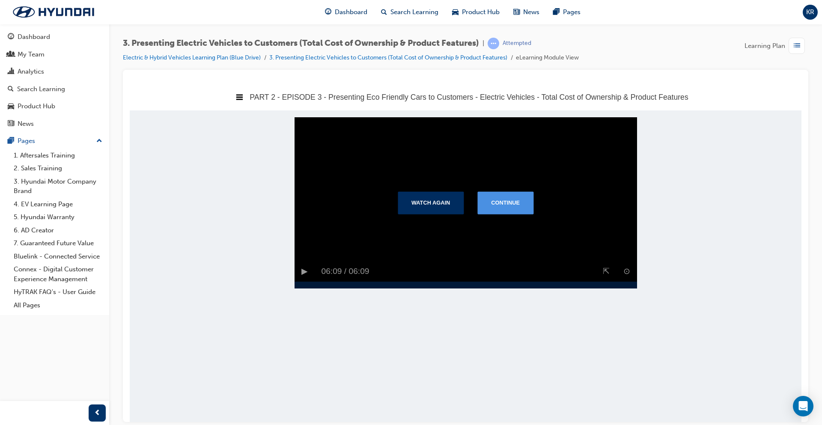
click at [521, 203] on button "Continue" at bounding box center [505, 202] width 56 height 22
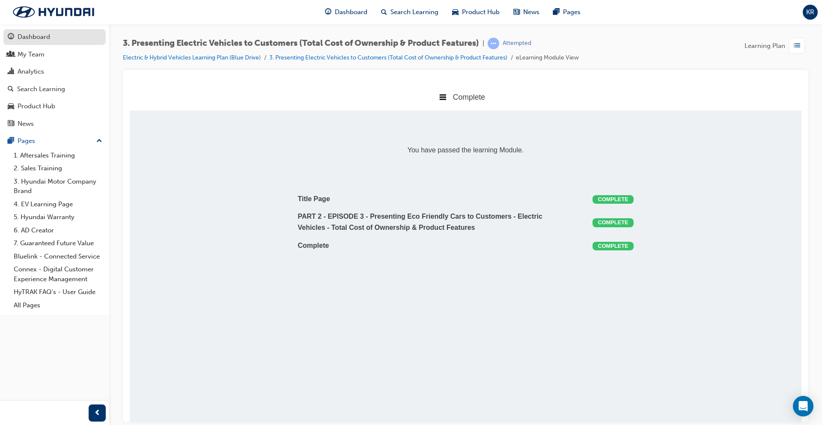
click at [60, 39] on div "Dashboard" at bounding box center [55, 37] width 94 height 11
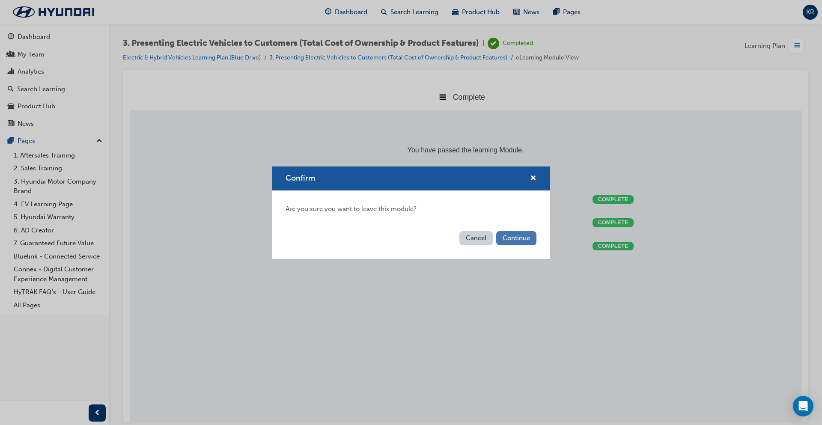
click at [522, 232] on button "Continue" at bounding box center [516, 238] width 40 height 14
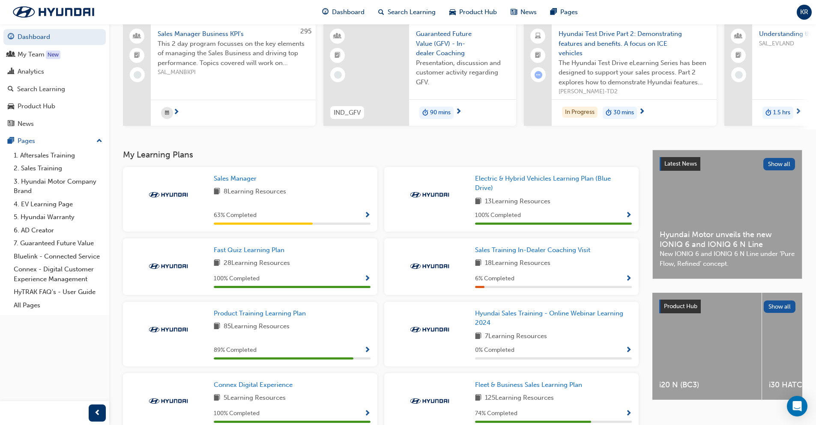
scroll to position [139, 0]
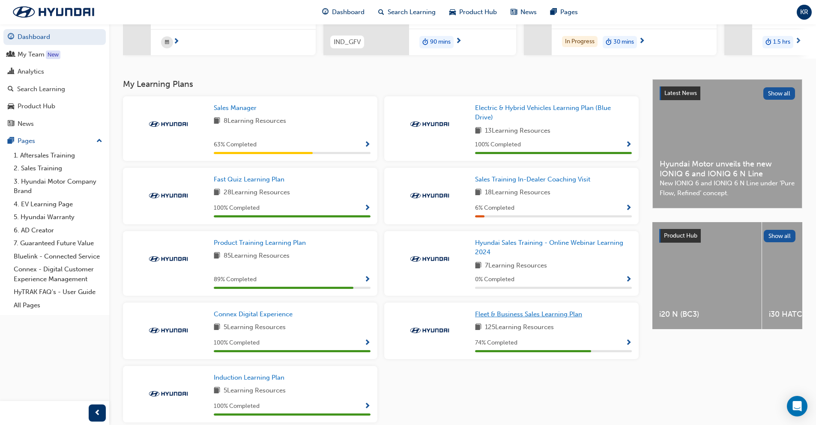
click at [523, 318] on span "Fleet & Business Sales Learning Plan" at bounding box center [528, 314] width 107 height 8
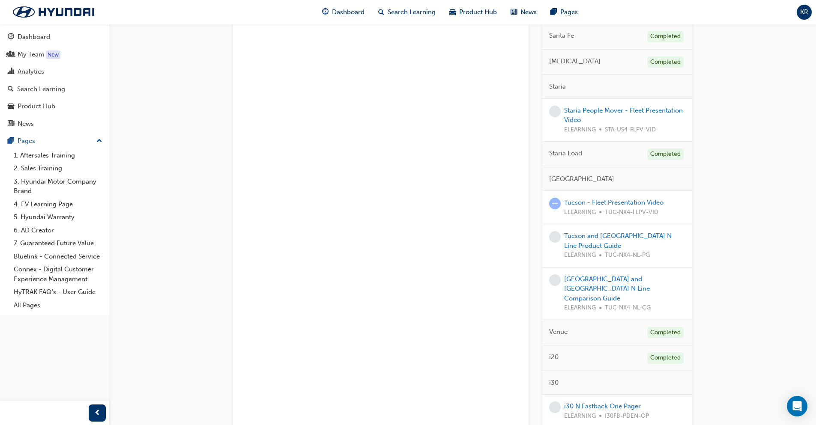
scroll to position [1261, 0]
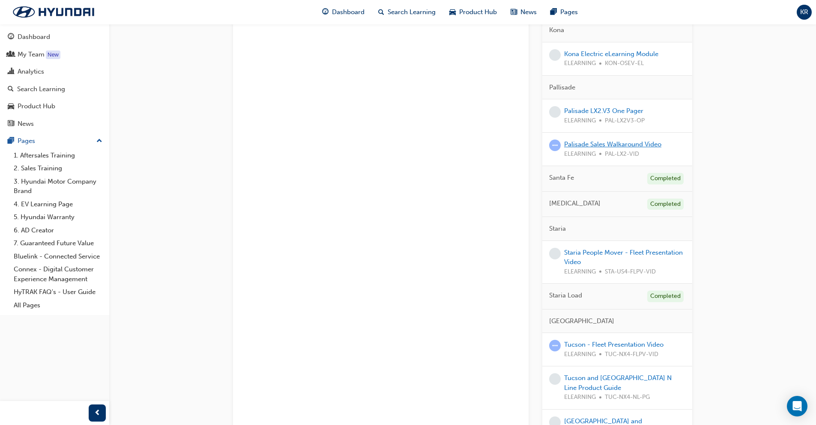
click at [598, 140] on link "Palisade Sales Walkaround Video" at bounding box center [612, 144] width 97 height 8
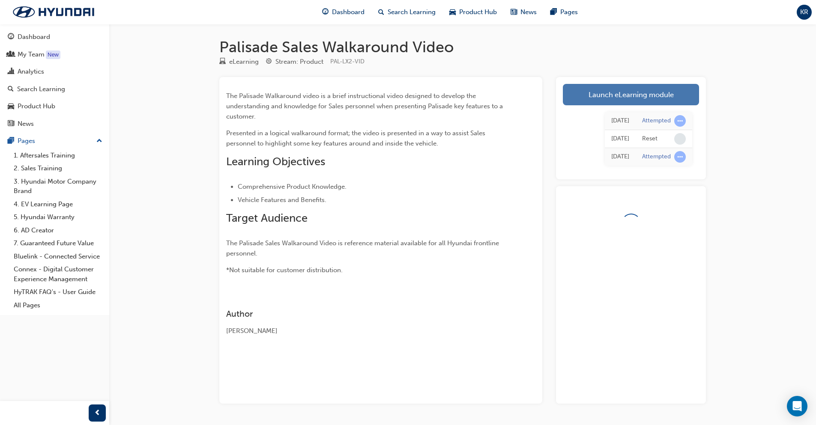
click at [605, 100] on link "Launch eLearning module" at bounding box center [631, 94] width 136 height 21
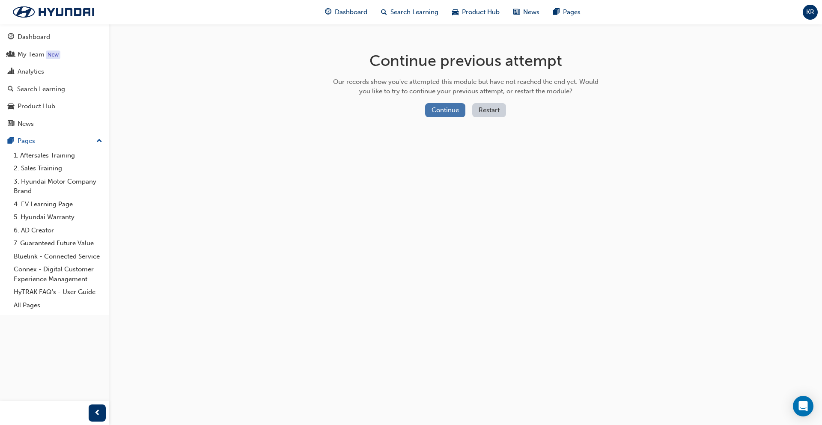
click at [441, 115] on button "Continue" at bounding box center [445, 110] width 40 height 14
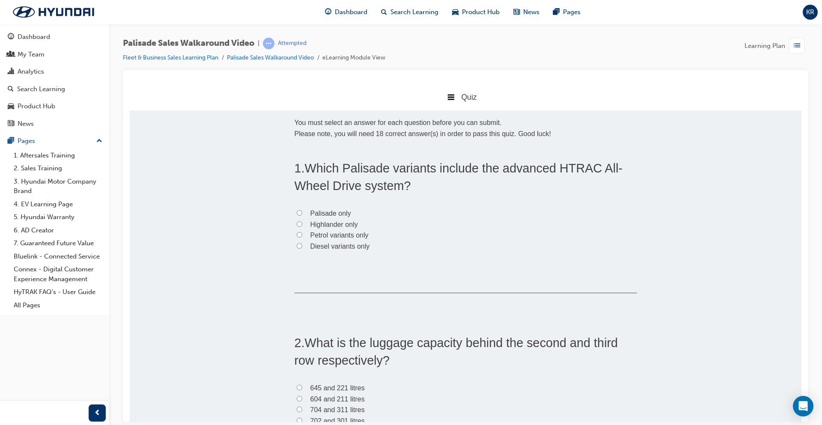
click at [321, 245] on span "Diesel variants only" at bounding box center [340, 245] width 60 height 7
click at [302, 245] on input "Diesel variants only" at bounding box center [300, 246] width 6 height 6
radio input "true"
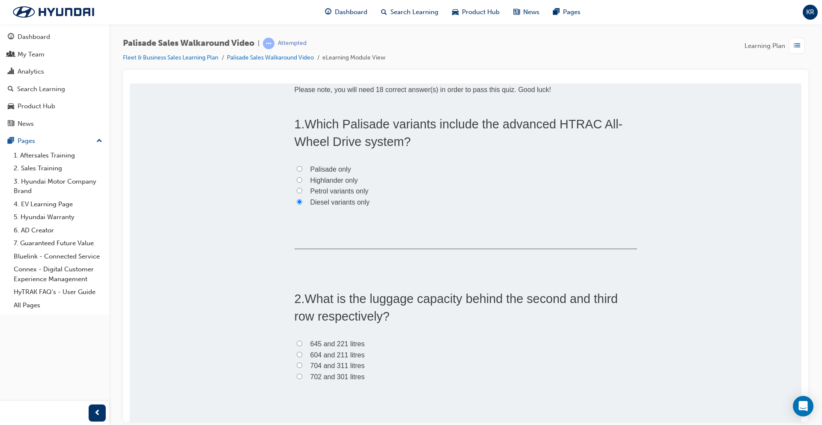
scroll to position [86, 0]
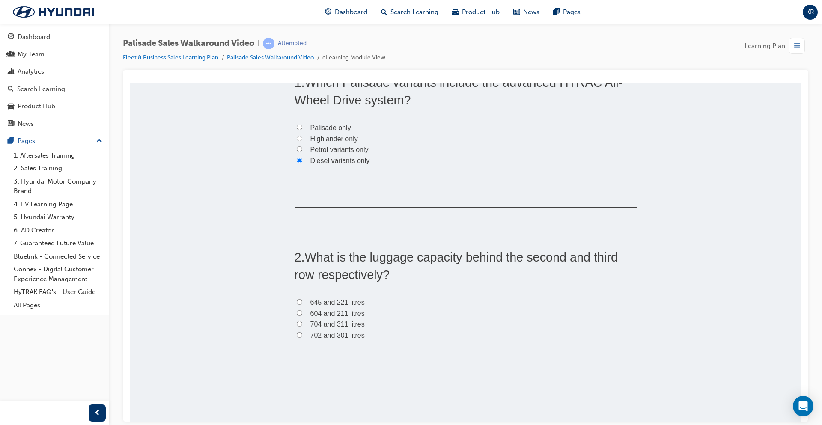
click at [346, 314] on span "604 and 211 litres" at bounding box center [337, 313] width 54 height 7
click at [302, 314] on input "604 and 211 litres" at bounding box center [300, 313] width 6 height 6
radio input "true"
click at [343, 325] on span "704 and 311 litres" at bounding box center [337, 323] width 54 height 7
click at [302, 325] on input "704 and 311 litres" at bounding box center [300, 324] width 6 height 6
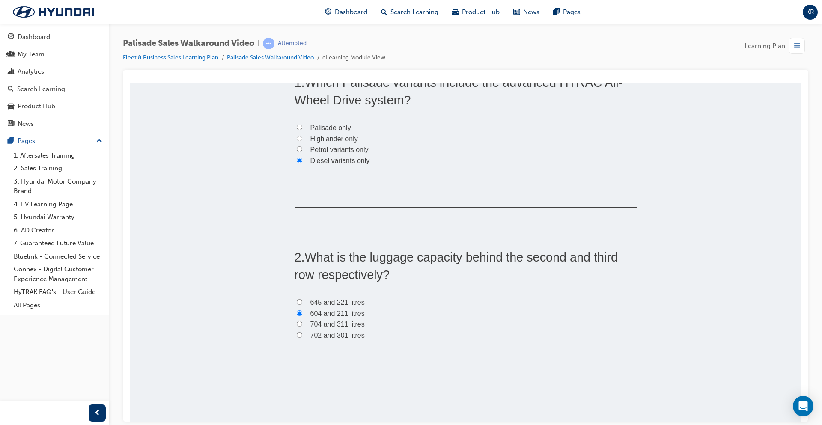
radio input "true"
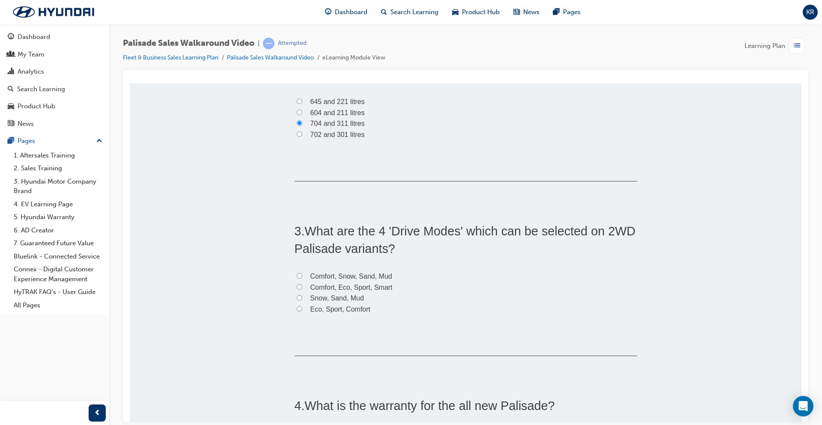
scroll to position [300, 0]
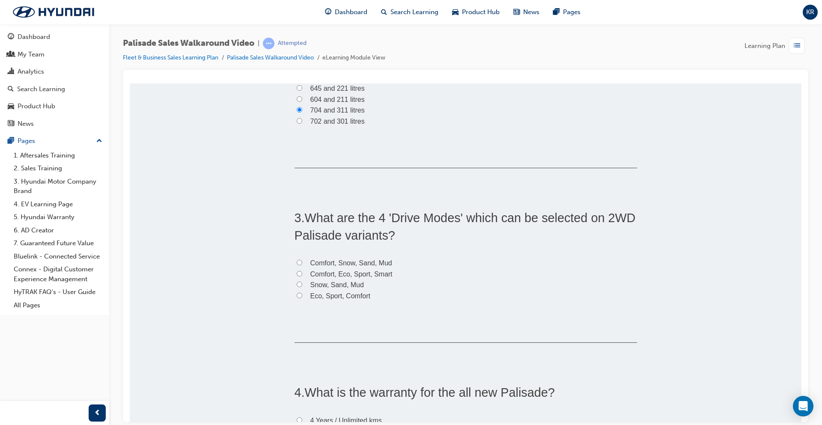
click at [356, 261] on span "Comfort, Snow, Sand, Mud" at bounding box center [351, 262] width 82 height 7
click at [302, 261] on input "Comfort, Snow, Sand, Mud" at bounding box center [300, 262] width 6 height 6
radio input "true"
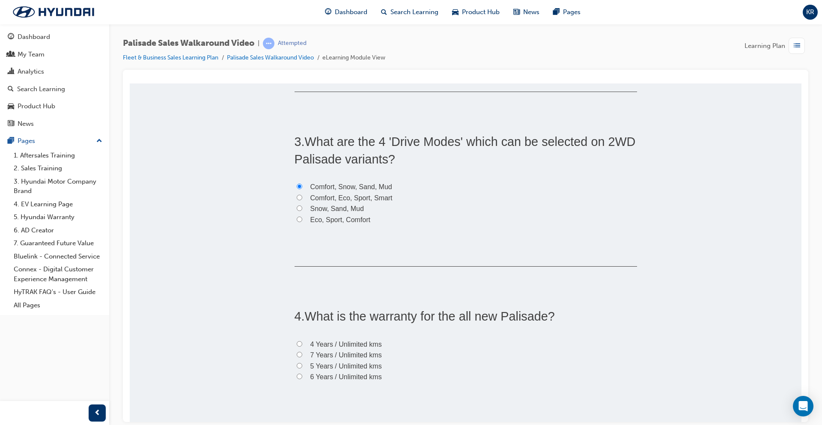
scroll to position [385, 0]
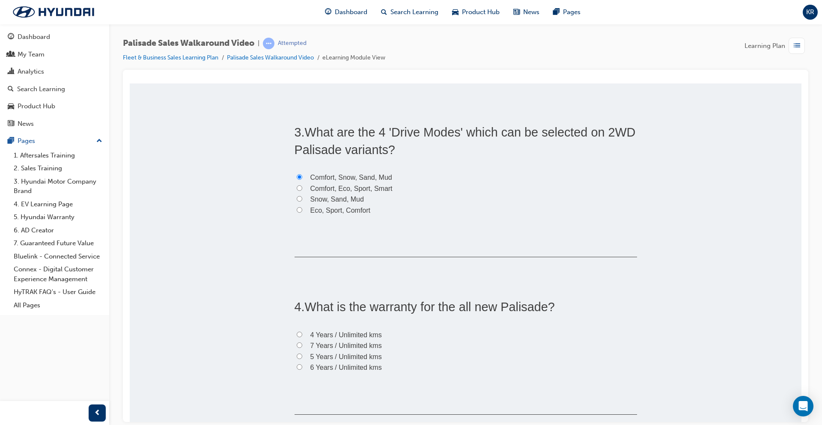
click at [358, 199] on span "Snow, Sand, Mud" at bounding box center [337, 198] width 54 height 7
click at [302, 199] on input "Snow, Sand, Mud" at bounding box center [300, 199] width 6 height 6
radio input "true"
click at [384, 191] on span "Comfort, Eco, Sport, Smart" at bounding box center [351, 188] width 82 height 7
click at [302, 191] on input "Comfort, Eco, Sport, Smart" at bounding box center [300, 188] width 6 height 6
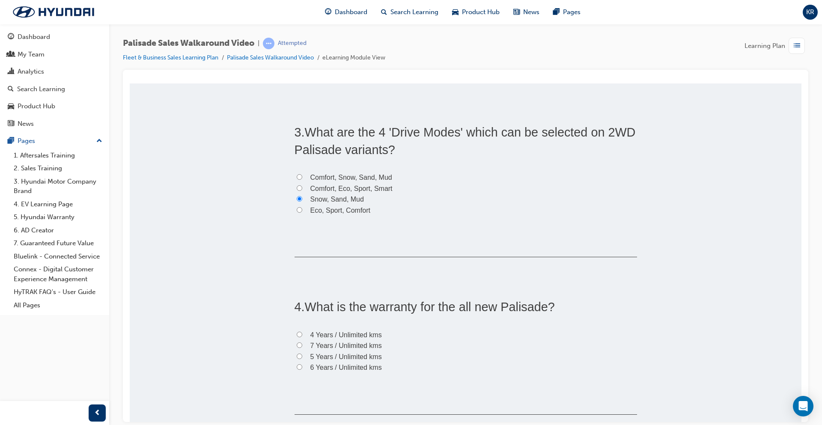
radio input "true"
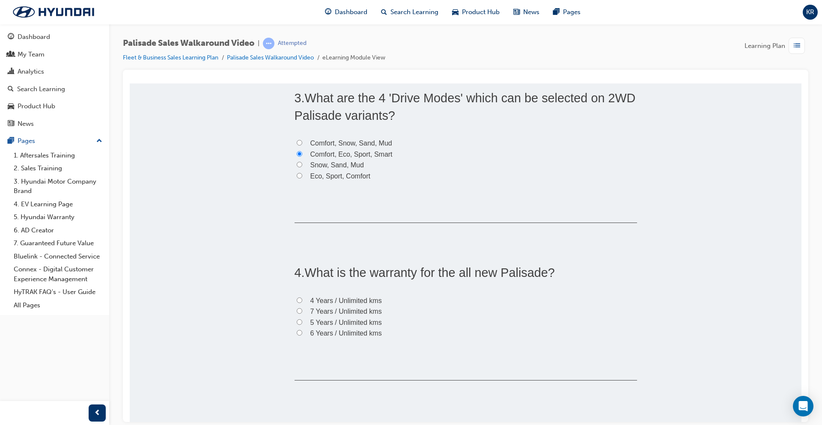
scroll to position [471, 0]
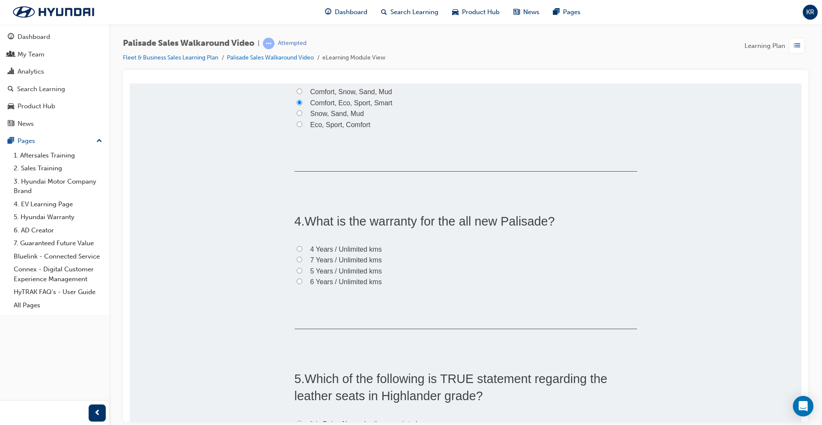
click at [336, 271] on span "5 Years / Unlimited kms" at bounding box center [346, 270] width 72 height 7
click at [302, 271] on input "5 Years / Unlimited kms" at bounding box center [300, 271] width 6 height 6
radio input "true"
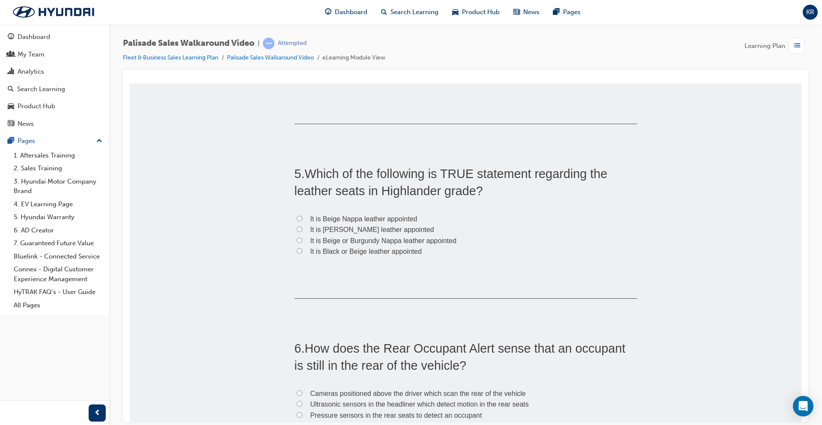
scroll to position [685, 0]
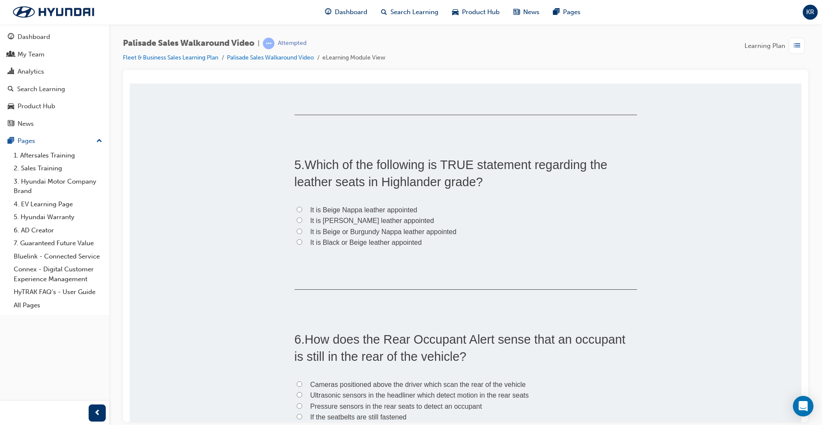
click at [366, 244] on span "It is Black or Beige leather appointed" at bounding box center [366, 241] width 112 height 7
click at [302, 244] on input "It is Black or Beige leather appointed" at bounding box center [300, 242] width 6 height 6
radio input "true"
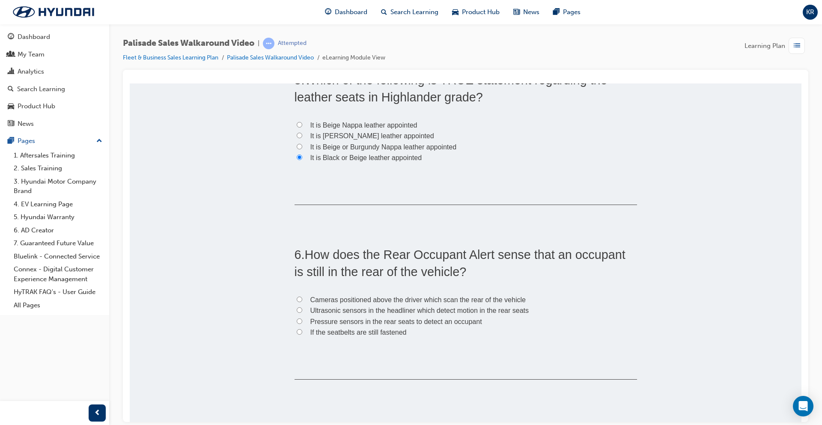
scroll to position [771, 0]
click at [362, 334] on span "If the seatbelts are still fastened" at bounding box center [358, 331] width 96 height 7
click at [302, 334] on input "If the seatbelts are still fastened" at bounding box center [300, 331] width 6 height 6
radio input "true"
click at [372, 312] on span "Ultrasonic sensors in the headliner which detect motion in the rear seats" at bounding box center [419, 309] width 218 height 7
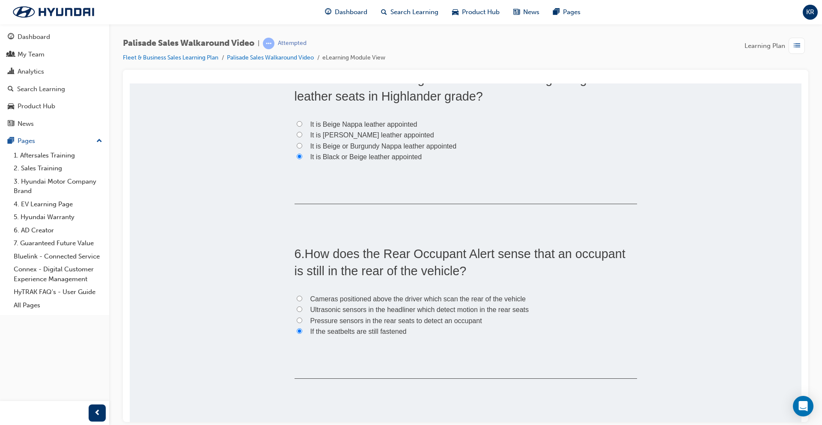
click at [302, 312] on input "Ultrasonic sensors in the headliner which detect motion in the rear seats" at bounding box center [300, 309] width 6 height 6
radio input "true"
click at [417, 324] on label "Pressure sensors in the rear seats to detect an occupant" at bounding box center [466, 320] width 343 height 11
click at [302, 323] on input "Pressure sensors in the rear seats to detect an occupant" at bounding box center [300, 320] width 6 height 6
radio input "true"
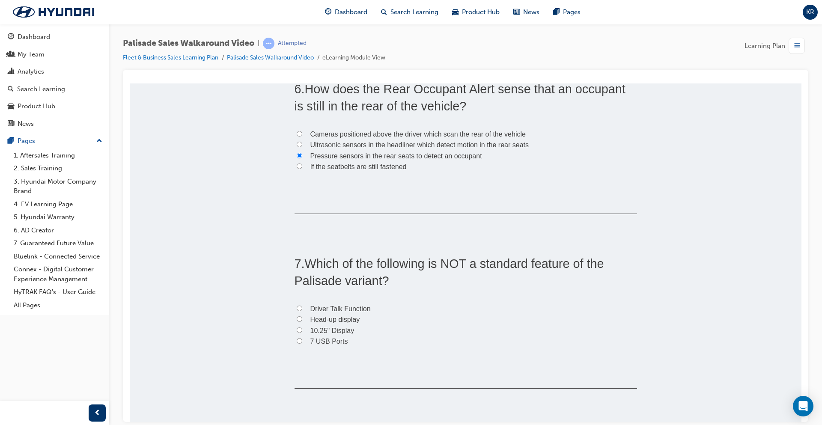
scroll to position [985, 0]
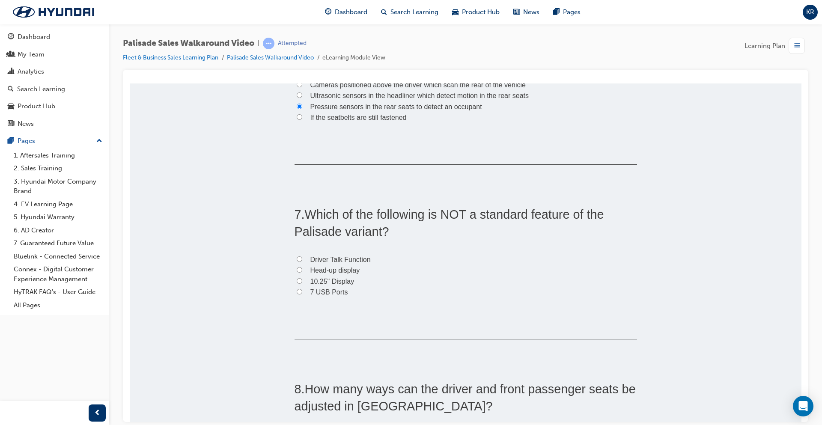
click at [337, 289] on span "7 USB Ports" at bounding box center [329, 291] width 38 height 7
click at [302, 289] on input "7 USB Ports" at bounding box center [300, 292] width 6 height 6
radio input "true"
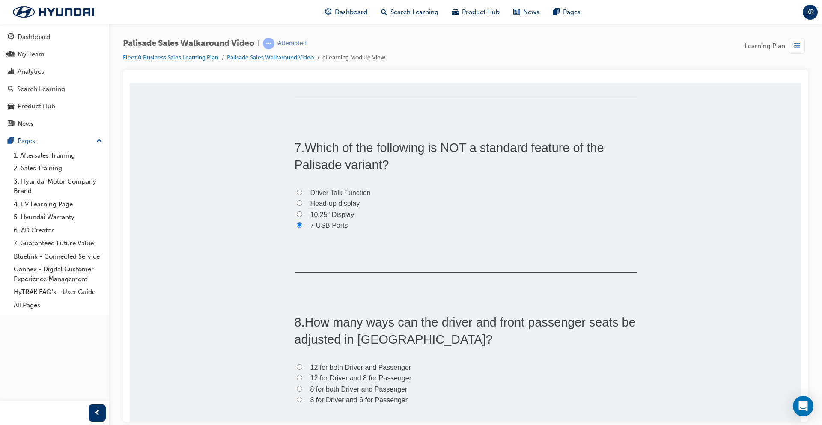
scroll to position [1113, 0]
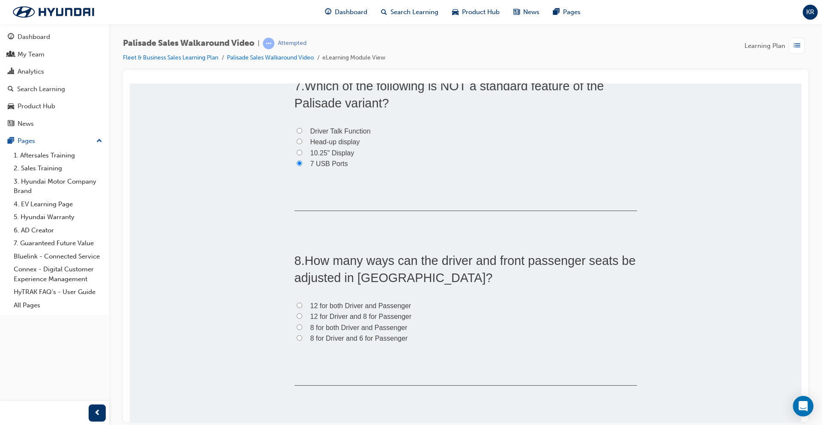
click at [334, 142] on span "Head-up display" at bounding box center [335, 141] width 50 height 7
click at [302, 142] on input "Head-up display" at bounding box center [300, 141] width 6 height 6
radio input "true"
click at [337, 165] on span "7 USB Ports" at bounding box center [329, 163] width 38 height 7
click at [302, 165] on input "7 USB Ports" at bounding box center [300, 163] width 6 height 6
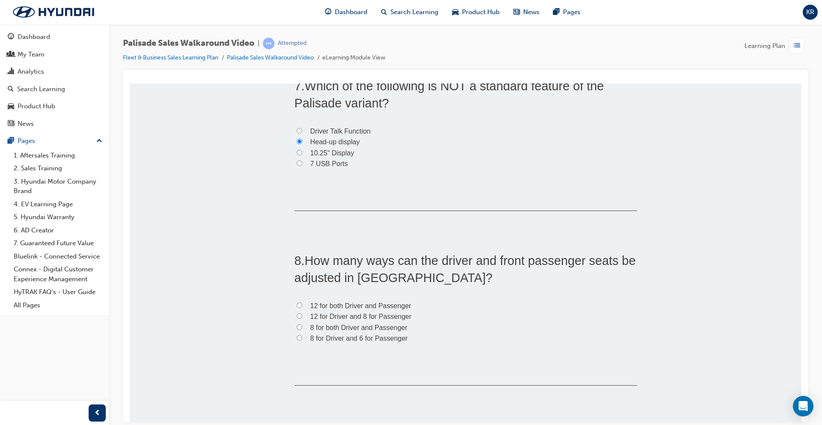
radio input "true"
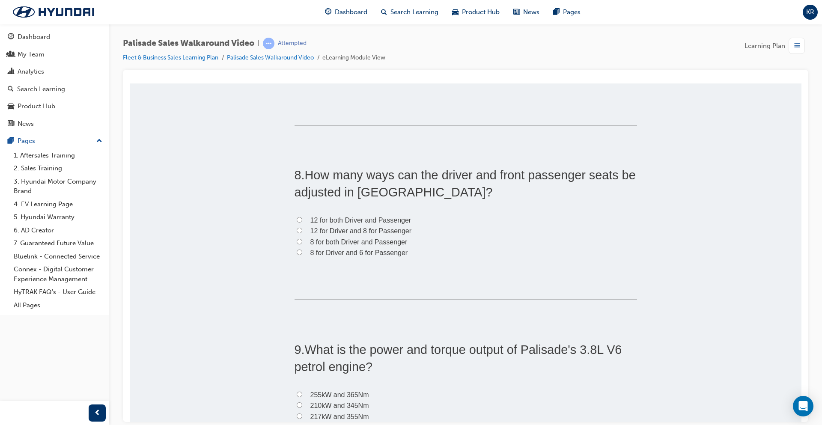
click at [371, 219] on span "12 for both Driver and Passenger" at bounding box center [360, 219] width 101 height 7
click at [302, 219] on input "12 for both Driver and Passenger" at bounding box center [300, 220] width 6 height 6
radio input "true"
click at [346, 234] on span "12 for Driver and 8 for Passenger" at bounding box center [360, 230] width 101 height 7
click at [302, 233] on input "12 for Driver and 8 for Passenger" at bounding box center [300, 230] width 6 height 6
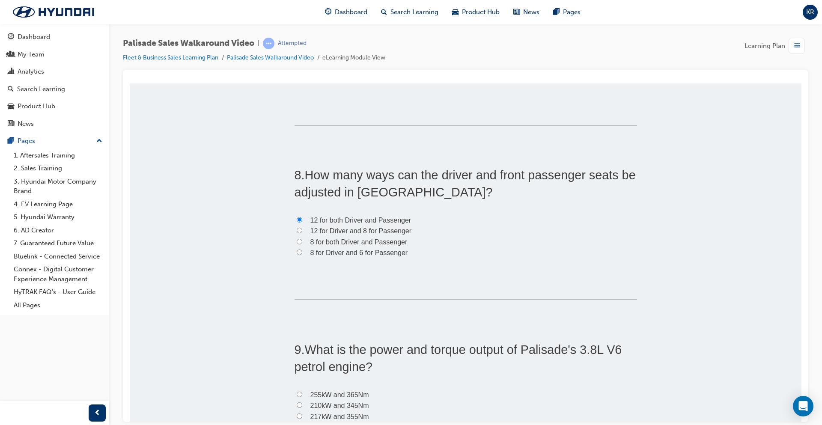
radio input "true"
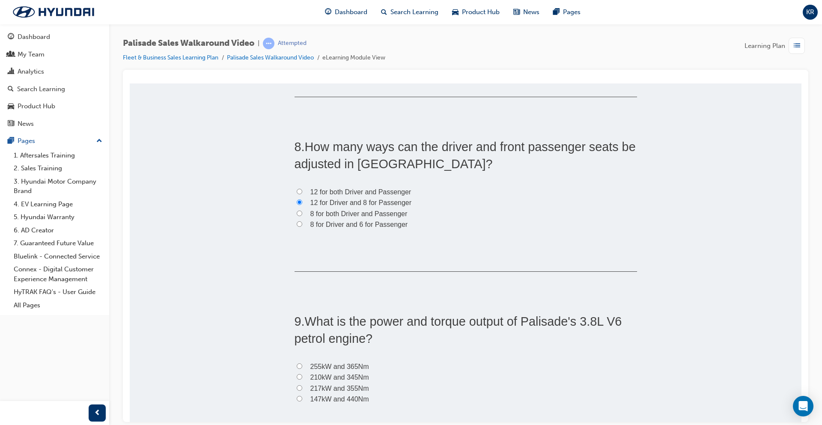
scroll to position [1242, 0]
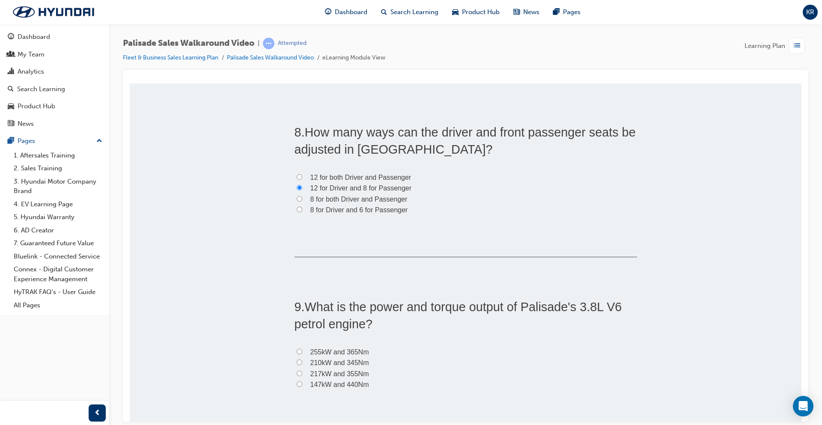
click at [388, 212] on span "8 for Driver and 6 for Passenger" at bounding box center [359, 209] width 98 height 7
click at [302, 212] on input "8 for Driver and 6 for Passenger" at bounding box center [300, 209] width 6 height 6
radio input "true"
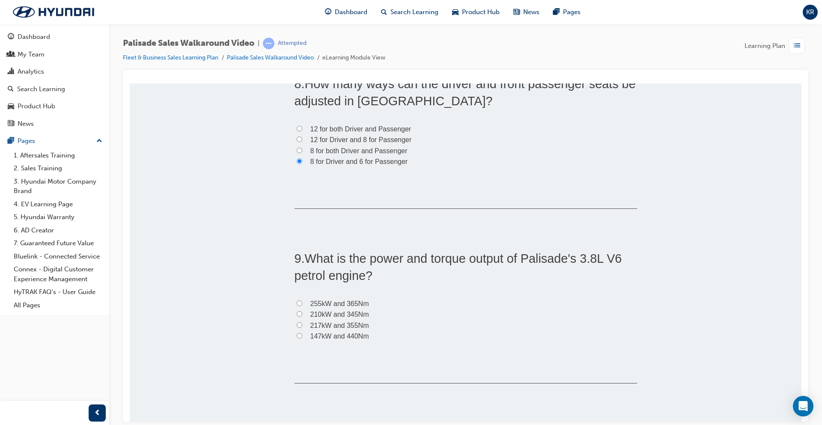
scroll to position [1370, 0]
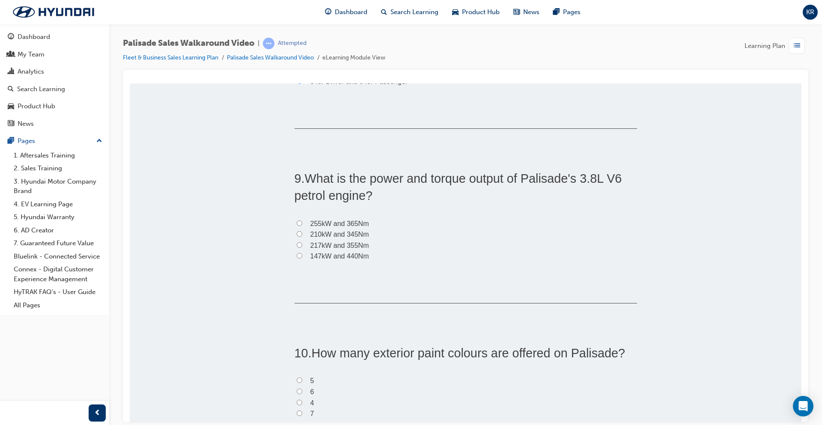
click at [352, 223] on span "255kW and 365Nm" at bounding box center [339, 223] width 59 height 7
click at [302, 223] on input "255kW and 365Nm" at bounding box center [300, 223] width 6 height 6
radio input "true"
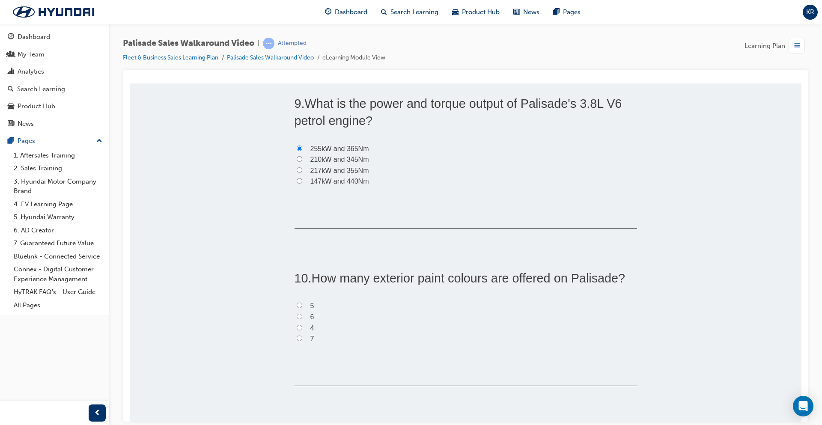
scroll to position [1499, 0]
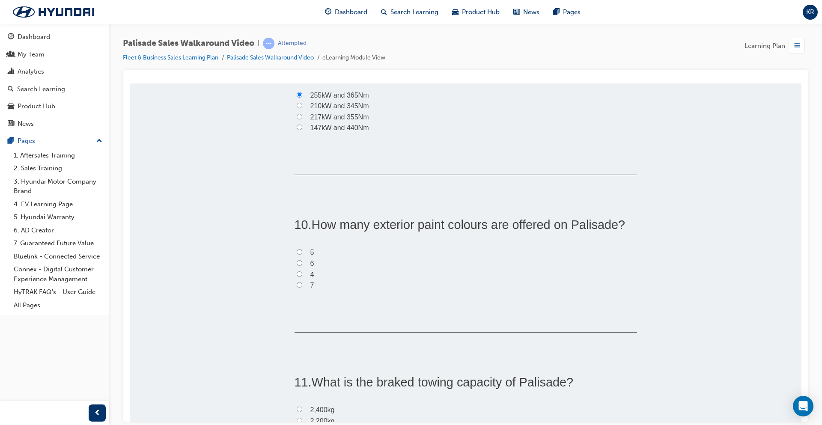
click at [306, 262] on label "6" at bounding box center [466, 263] width 343 height 11
click at [302, 262] on input "6" at bounding box center [300, 263] width 6 height 6
radio input "true"
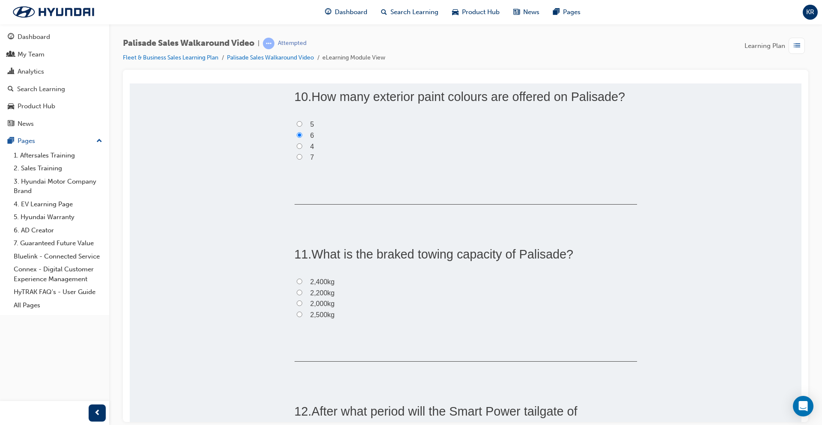
scroll to position [1627, 0]
click at [326, 295] on span "2,200kg" at bounding box center [322, 292] width 24 height 7
click at [302, 295] on input "2,200kg" at bounding box center [300, 292] width 6 height 6
radio input "true"
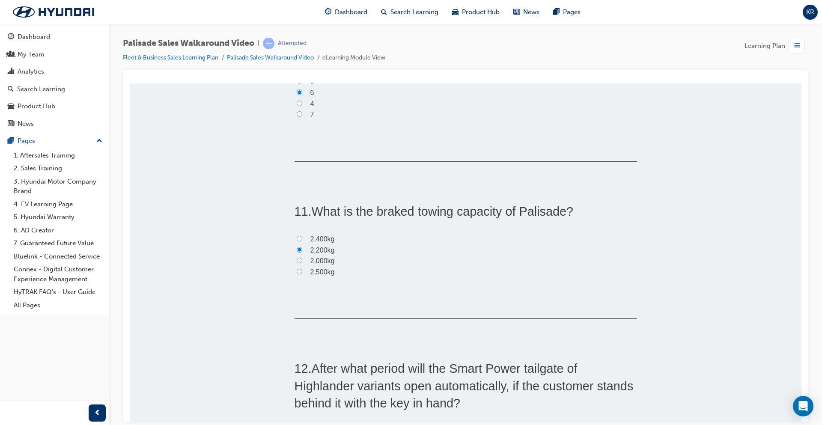
scroll to position [1798, 0]
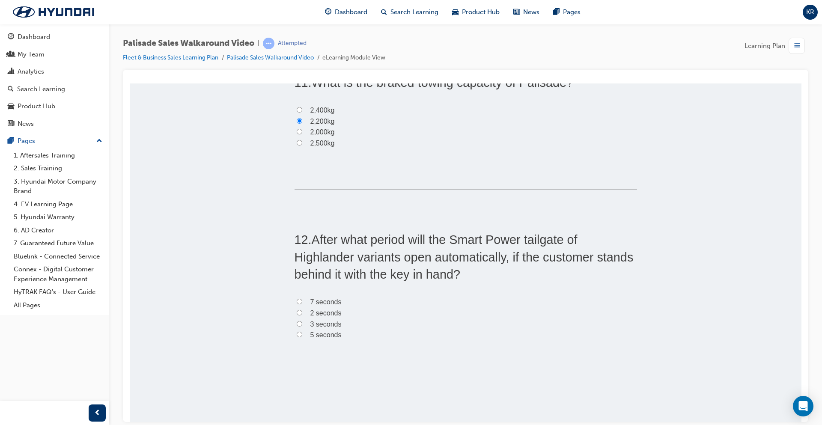
click at [326, 336] on span "5 seconds" at bounding box center [325, 334] width 31 height 7
click at [302, 336] on input "5 seconds" at bounding box center [300, 334] width 6 height 6
radio input "true"
click at [325, 322] on span "3 seconds" at bounding box center [325, 323] width 31 height 7
click at [302, 322] on input "3 seconds" at bounding box center [300, 324] width 6 height 6
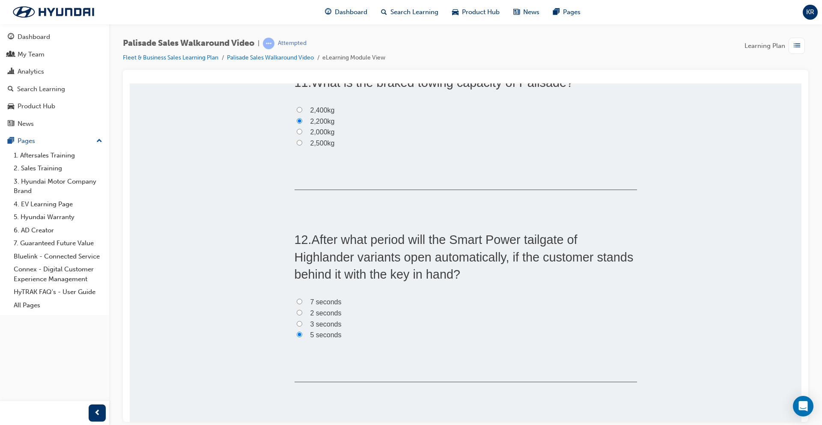
radio input "true"
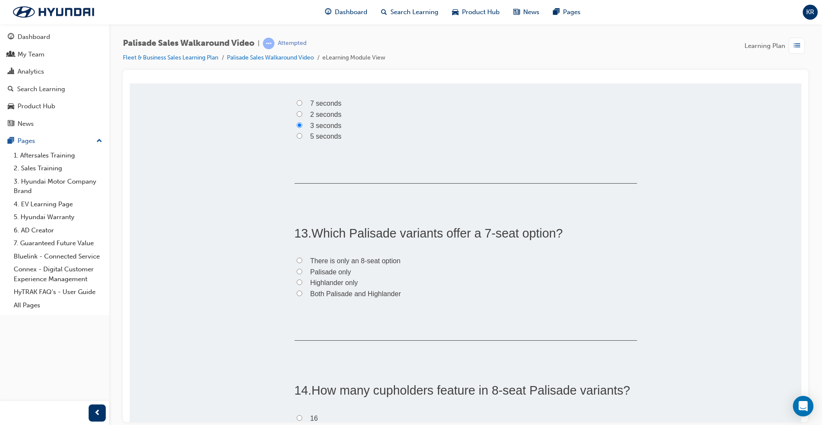
scroll to position [2012, 0]
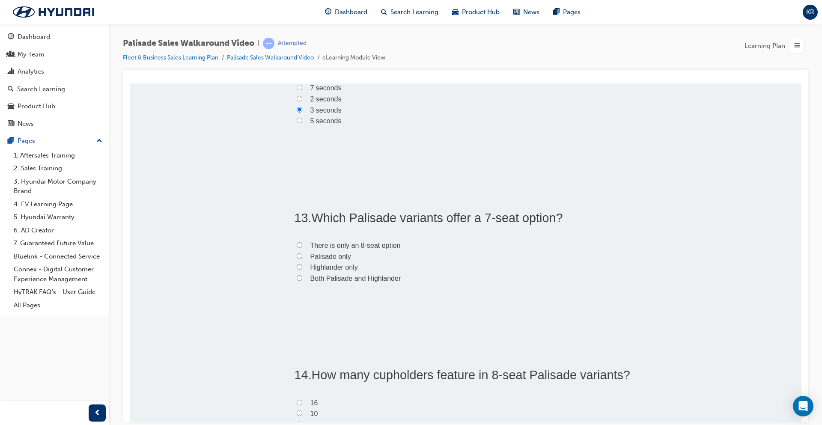
click at [341, 247] on span "There is only an 8-seat option" at bounding box center [355, 244] width 90 height 7
click at [302, 247] on input "There is only an 8-seat option" at bounding box center [300, 245] width 6 height 6
radio input "true"
click at [352, 280] on span "Both Palisade and Highlander" at bounding box center [355, 277] width 91 height 7
click at [302, 280] on input "Both Palisade and Highlander" at bounding box center [300, 278] width 6 height 6
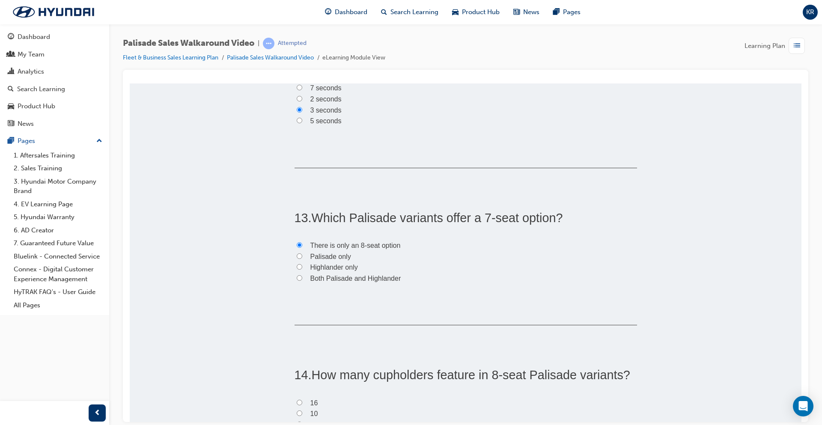
radio input "true"
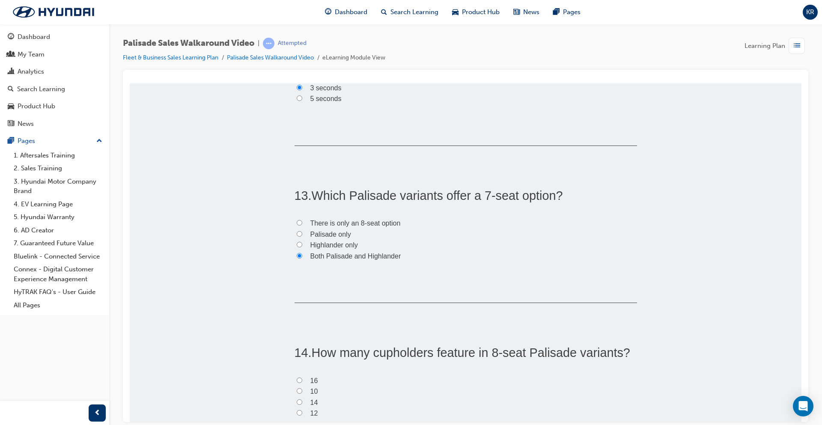
scroll to position [2055, 0]
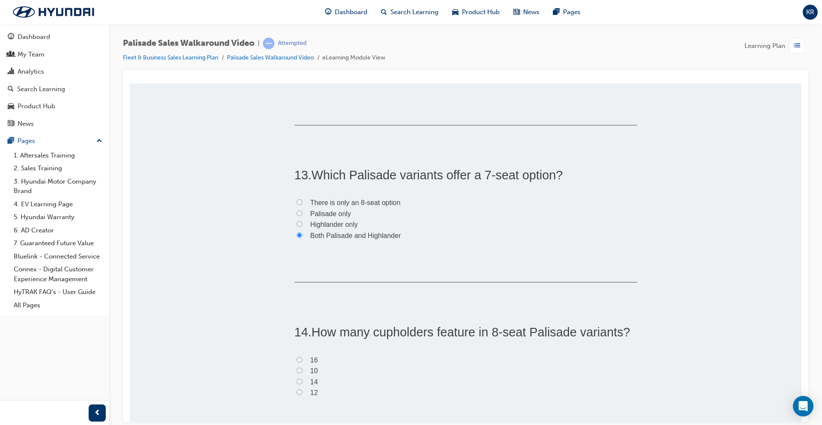
click at [334, 222] on span "Highlander only" at bounding box center [334, 224] width 48 height 7
click at [302, 222] on input "Highlander only" at bounding box center [300, 224] width 6 height 6
radio input "true"
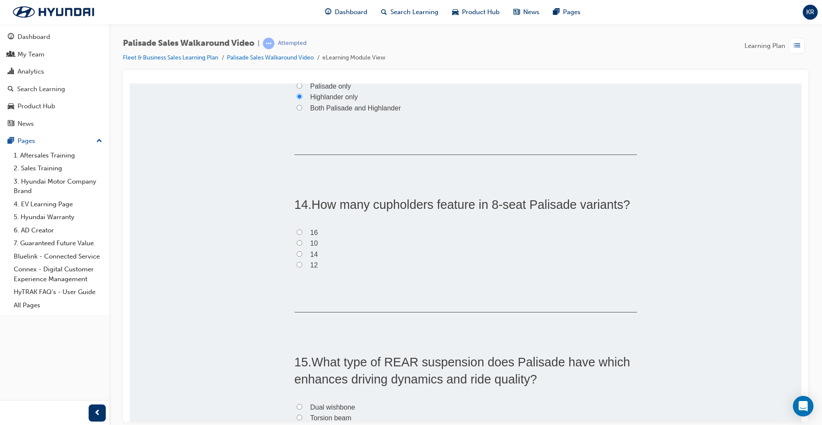
scroll to position [2184, 0]
click at [306, 264] on label "12" at bounding box center [466, 264] width 343 height 11
click at [302, 264] on input "12" at bounding box center [300, 264] width 6 height 6
radio input "true"
click at [310, 254] on span "14" at bounding box center [314, 253] width 8 height 7
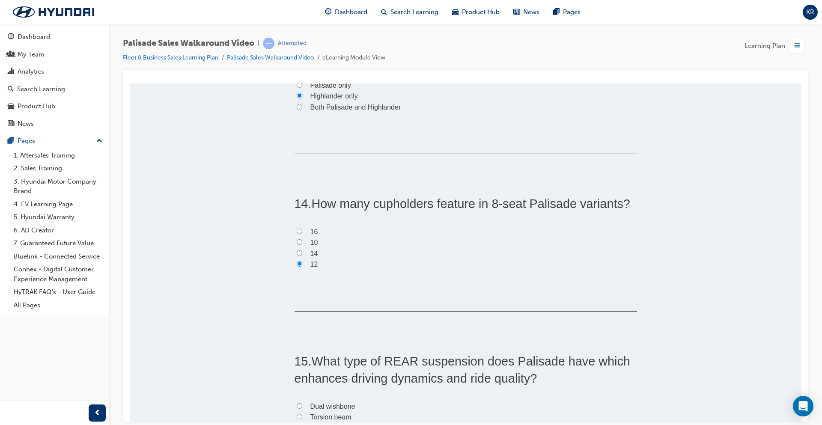
click at [302, 254] on input "14" at bounding box center [300, 253] width 6 height 6
radio input "true"
click at [310, 244] on span "10" at bounding box center [314, 241] width 8 height 7
click at [302, 244] on input "10" at bounding box center [300, 242] width 6 height 6
radio input "true"
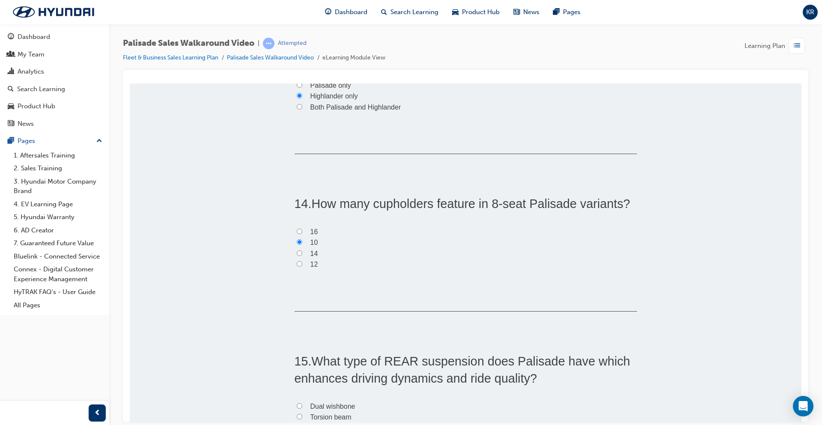
click at [306, 265] on label "12" at bounding box center [466, 264] width 343 height 11
click at [302, 265] on input "12" at bounding box center [300, 264] width 6 height 6
radio input "true"
click at [302, 227] on label "16" at bounding box center [466, 231] width 343 height 11
click at [302, 228] on input "16" at bounding box center [300, 231] width 6 height 6
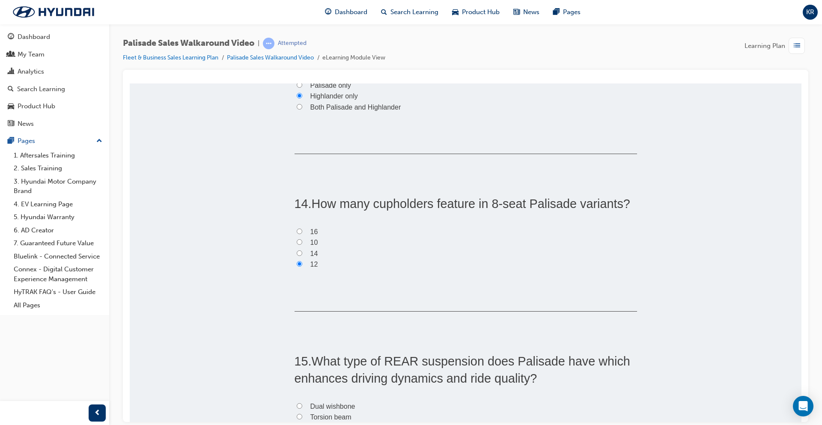
radio input "true"
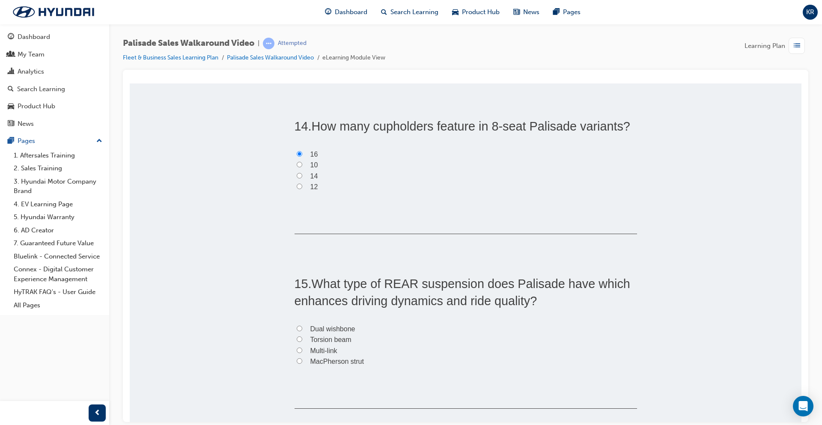
scroll to position [2269, 0]
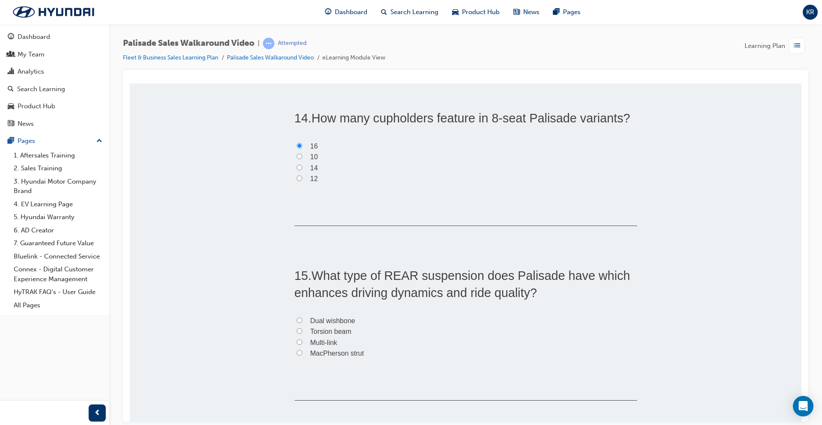
click at [331, 324] on label "Dual wishbone" at bounding box center [466, 320] width 343 height 11
click at [302, 323] on input "Dual wishbone" at bounding box center [300, 320] width 6 height 6
radio input "true"
click at [330, 340] on span "Multi-link" at bounding box center [323, 342] width 27 height 7
click at [302, 340] on input "Multi-link" at bounding box center [300, 342] width 6 height 6
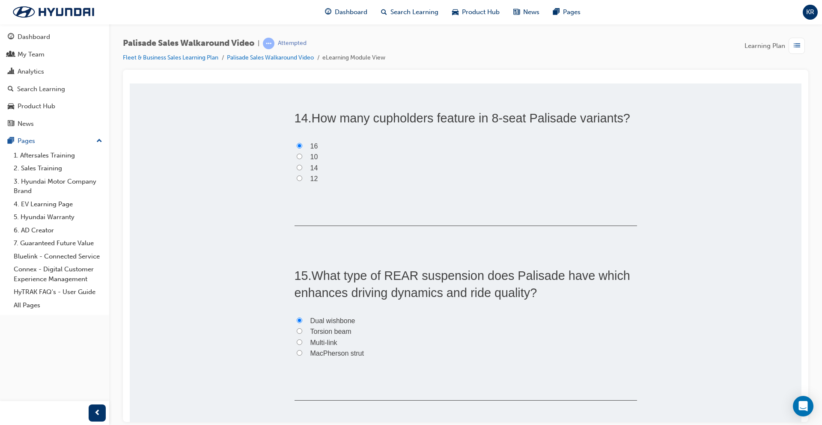
radio input "true"
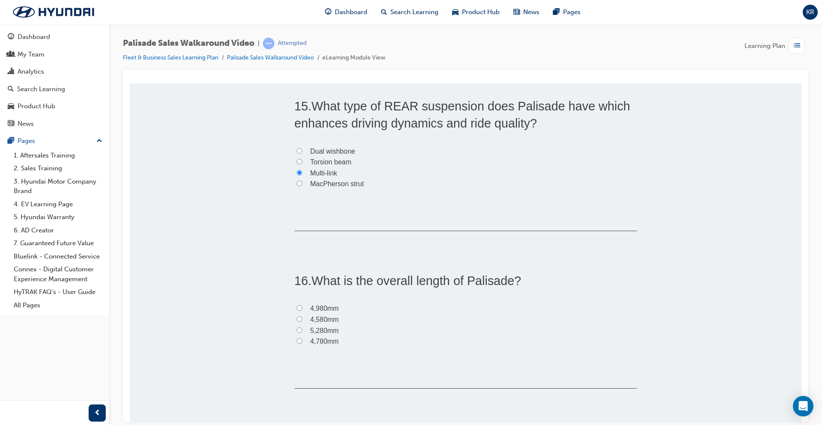
scroll to position [2441, 0]
click at [327, 309] on span "4,980mm" at bounding box center [324, 306] width 29 height 7
click at [302, 309] on input "4,980mm" at bounding box center [300, 306] width 6 height 6
radio input "true"
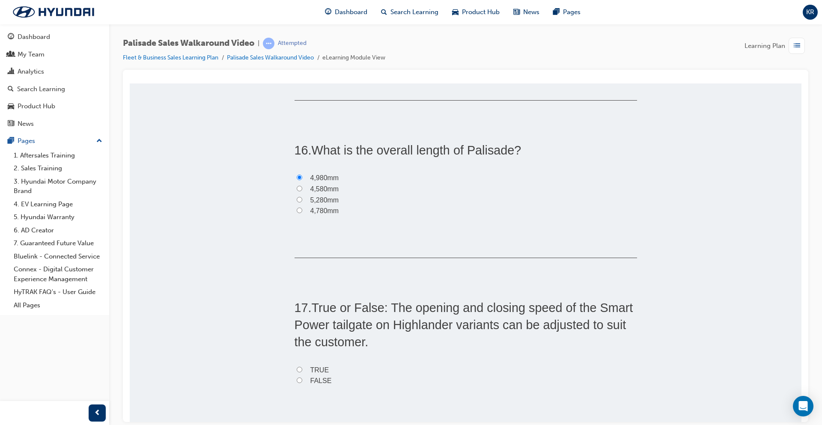
scroll to position [2655, 0]
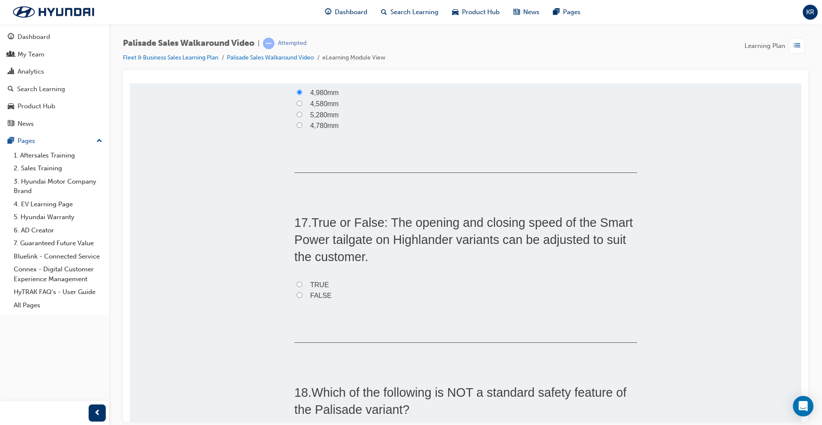
click at [315, 284] on span "TRUE" at bounding box center [319, 284] width 19 height 7
click at [302, 284] on input "TRUE" at bounding box center [300, 284] width 6 height 6
radio input "true"
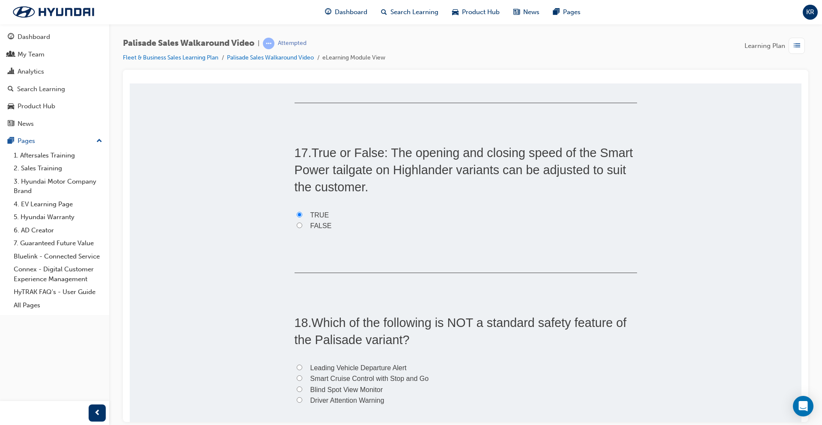
scroll to position [2826, 0]
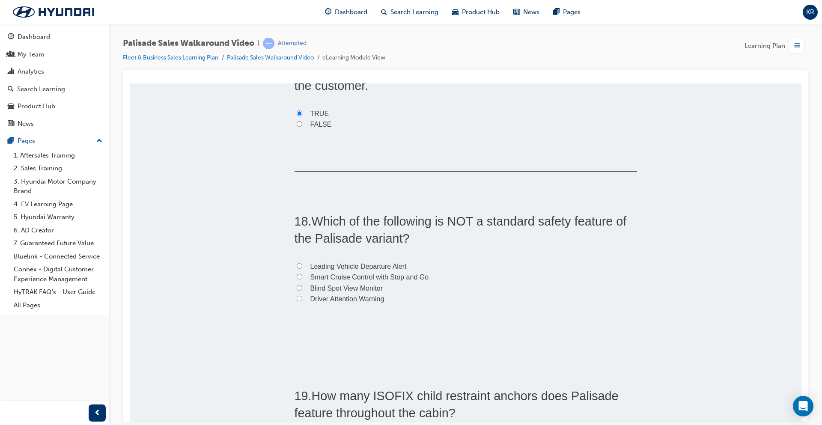
click at [352, 301] on span "Driver Attention Warning" at bounding box center [347, 298] width 74 height 7
click at [302, 301] on input "Driver Attention Warning" at bounding box center [300, 298] width 6 height 6
radio input "true"
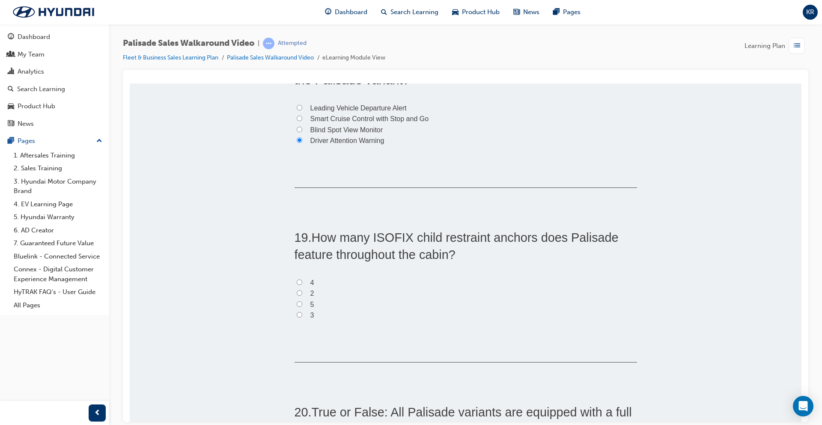
scroll to position [2912, 0]
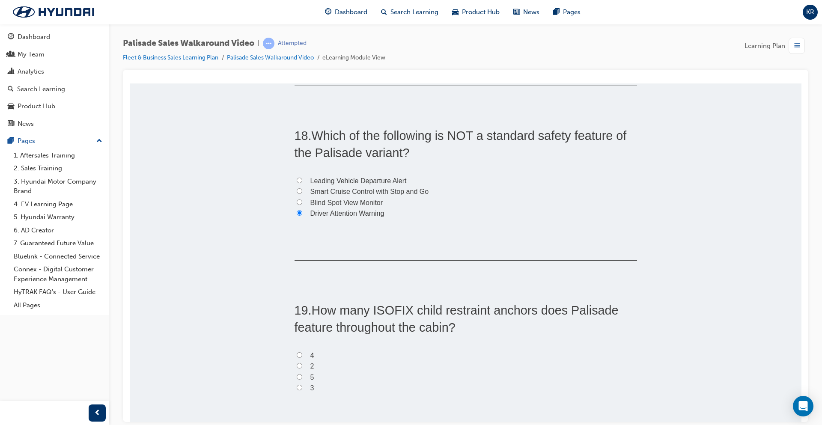
click at [373, 190] on span "Smart Cruise Control with Stop and Go" at bounding box center [369, 191] width 119 height 7
click at [302, 190] on input "Smart Cruise Control with Stop and Go" at bounding box center [300, 191] width 6 height 6
radio input "true"
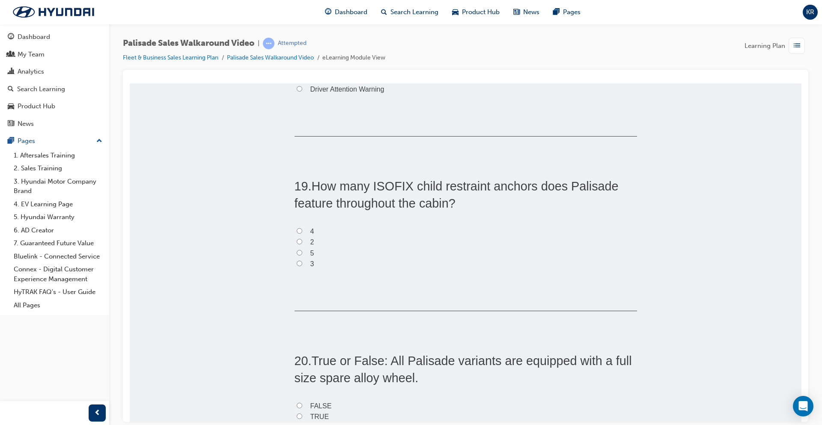
scroll to position [3040, 0]
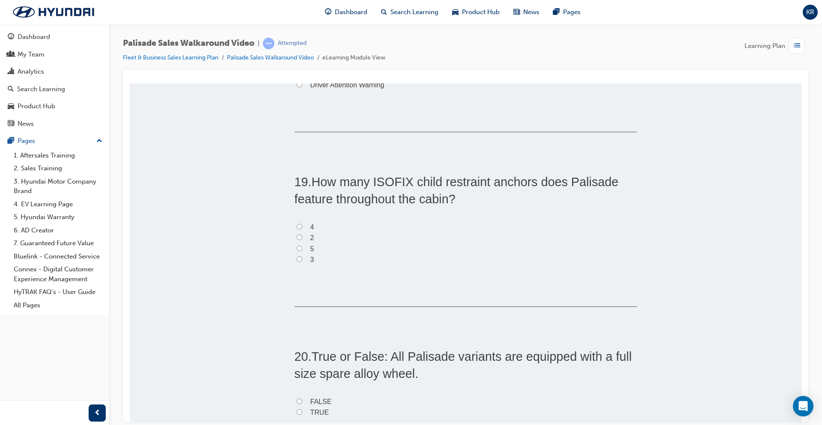
click at [301, 247] on label "5" at bounding box center [466, 248] width 343 height 11
click at [301, 247] on input "5" at bounding box center [300, 248] width 6 height 6
radio input "true"
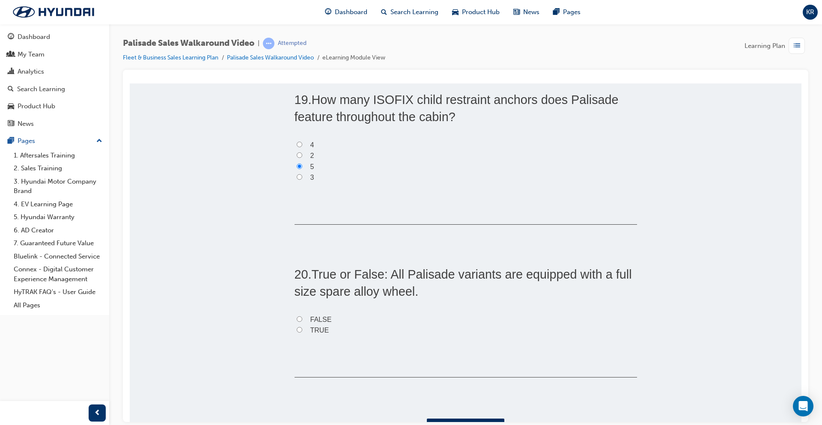
scroll to position [3158, 0]
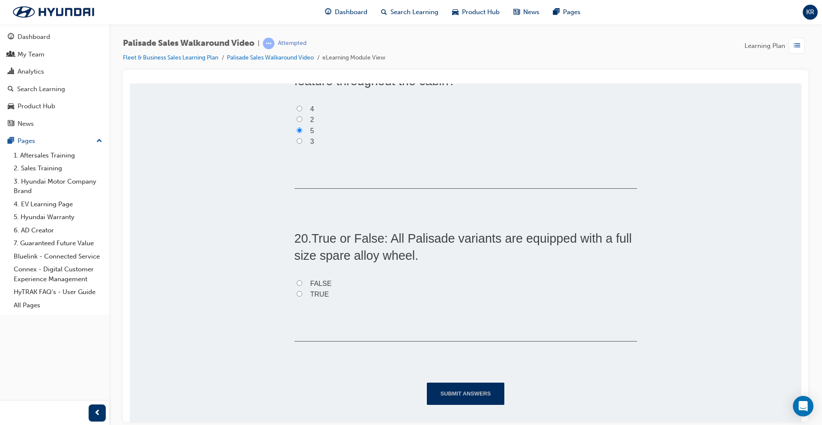
click at [315, 294] on span "TRUE" at bounding box center [319, 293] width 19 height 7
click at [302, 294] on input "TRUE" at bounding box center [300, 294] width 6 height 6
radio input "true"
click at [444, 387] on button "Submit Answers" at bounding box center [466, 393] width 78 height 22
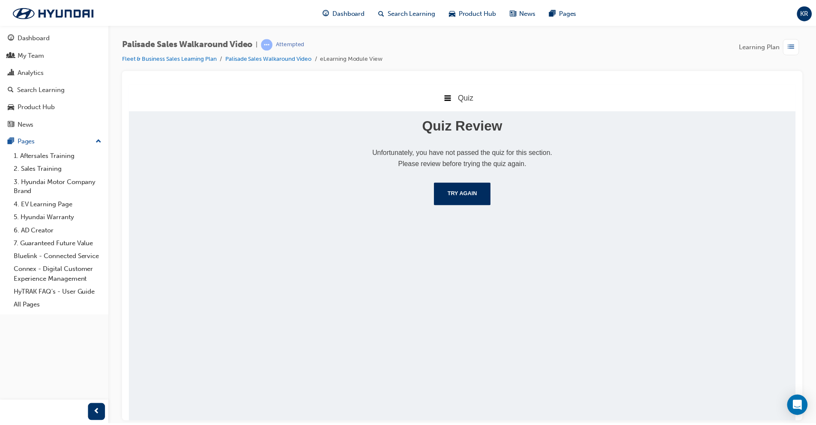
scroll to position [0, 0]
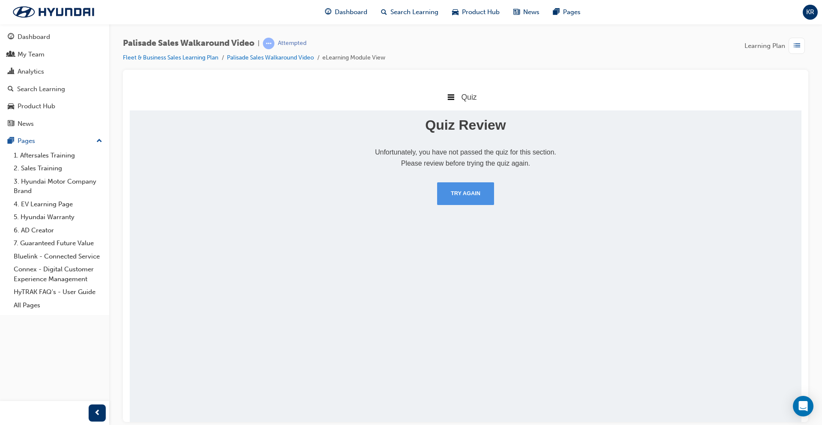
click at [471, 199] on button "Try Again" at bounding box center [465, 193] width 57 height 22
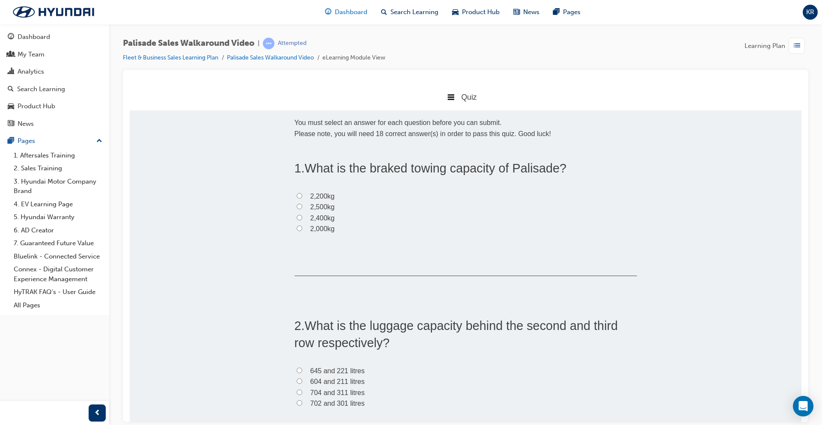
click at [348, 19] on div "Dashboard" at bounding box center [346, 12] width 56 height 18
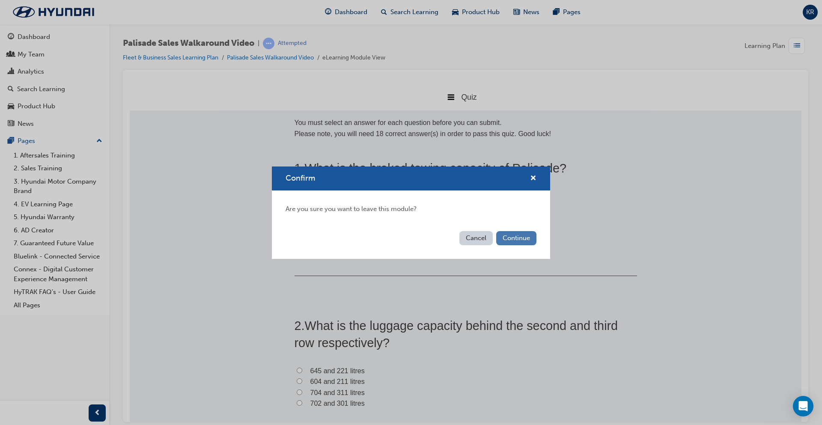
click at [511, 239] on button "Continue" at bounding box center [516, 238] width 40 height 14
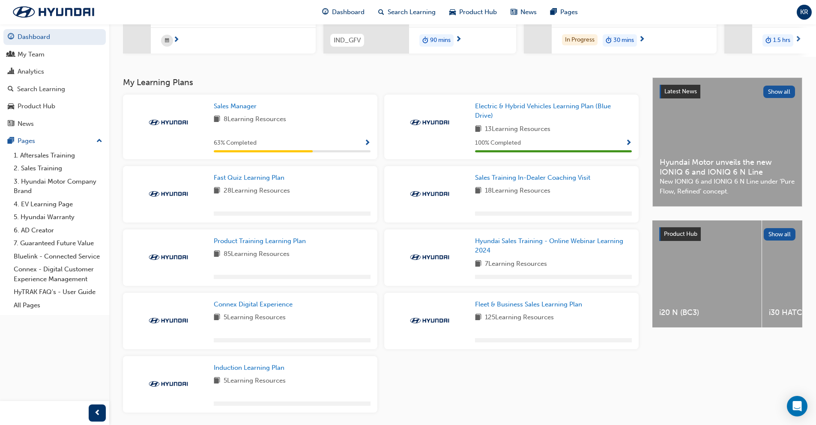
scroll to position [173, 0]
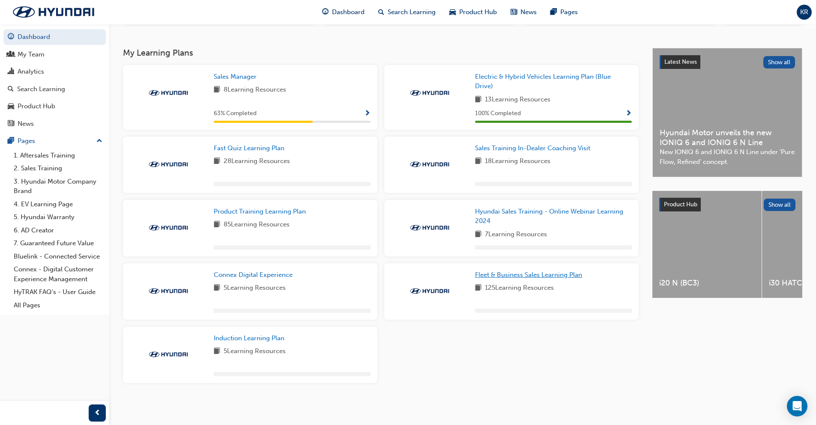
click at [550, 277] on span "Fleet & Business Sales Learning Plan" at bounding box center [528, 275] width 107 height 8
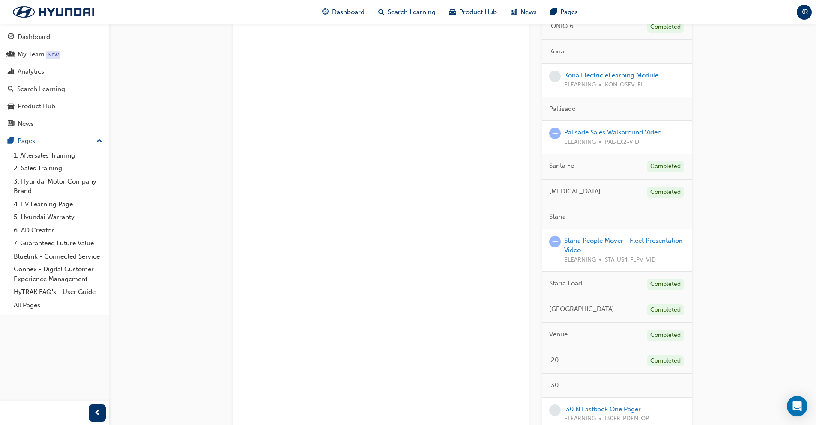
scroll to position [1238, 0]
click at [623, 238] on link "Staria People Mover - Fleet Presentation Video" at bounding box center [623, 247] width 119 height 18
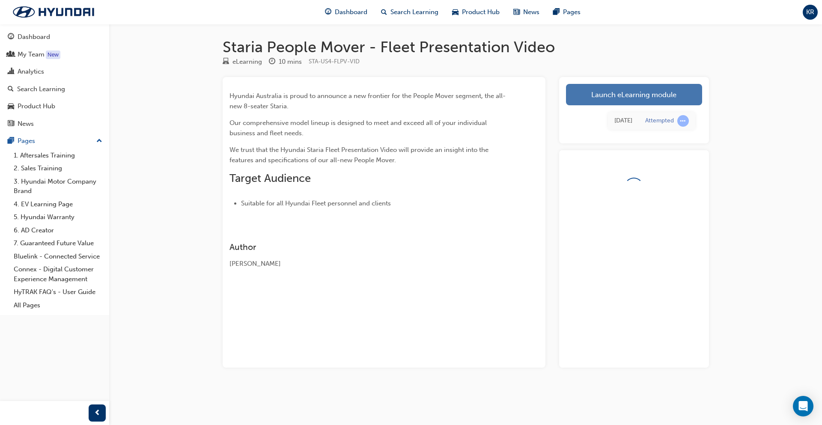
click at [588, 95] on link "Launch eLearning module" at bounding box center [634, 94] width 136 height 21
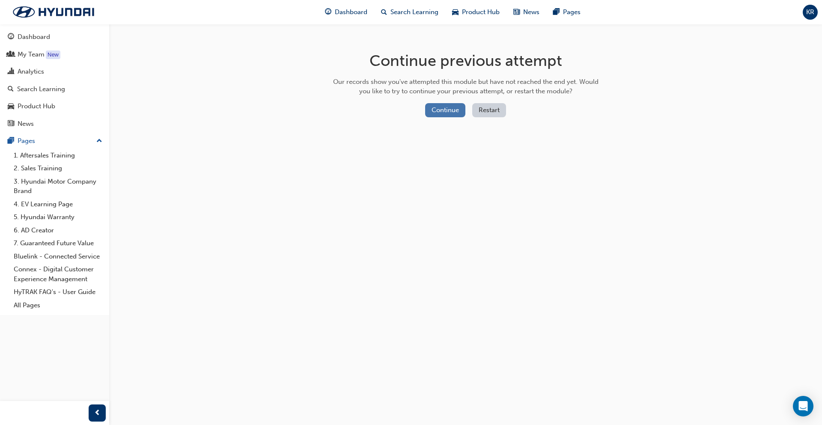
click at [459, 115] on button "Continue" at bounding box center [445, 110] width 40 height 14
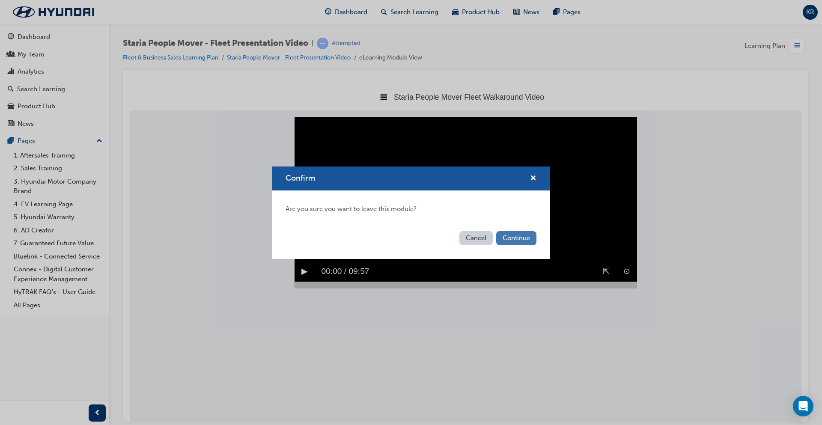
click at [511, 240] on button "Continue" at bounding box center [516, 238] width 40 height 14
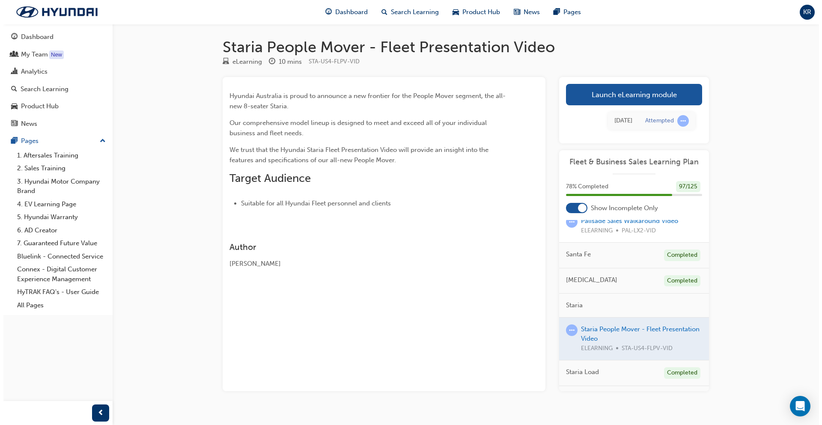
scroll to position [1173, 0]
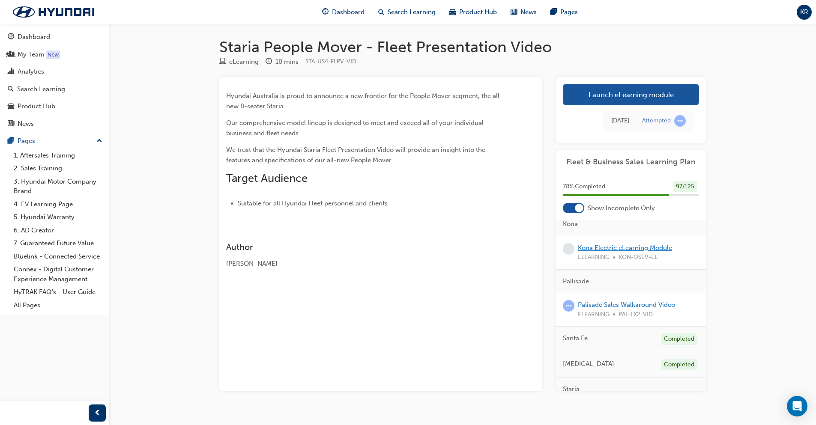
click at [642, 252] on link "Kona Electric eLearning Module" at bounding box center [625, 248] width 94 height 8
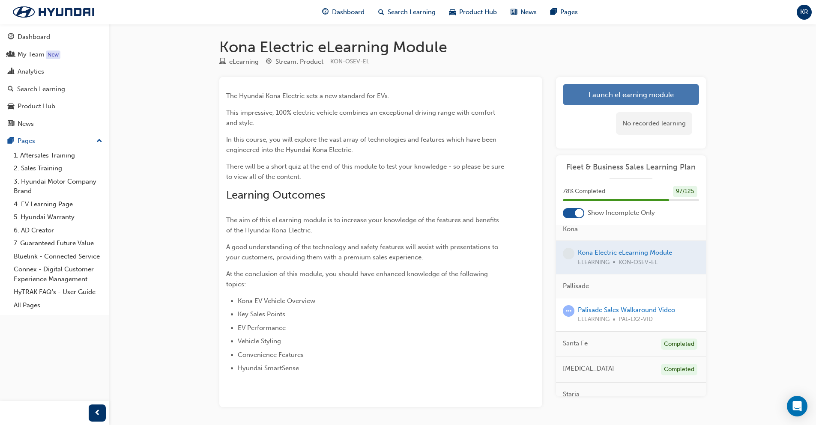
click at [598, 98] on link "Launch eLearning module" at bounding box center [631, 94] width 136 height 21
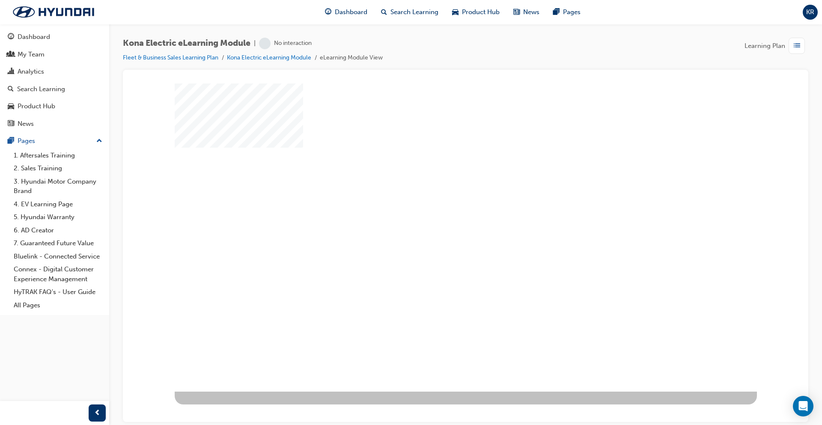
click at [441, 212] on div "play" at bounding box center [441, 212] width 0 height 0
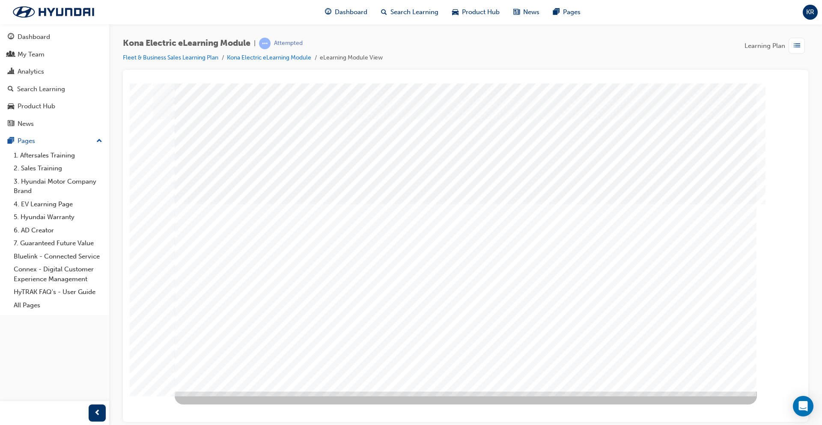
drag, startPoint x: 542, startPoint y: 209, endPoint x: 531, endPoint y: 274, distance: 65.9
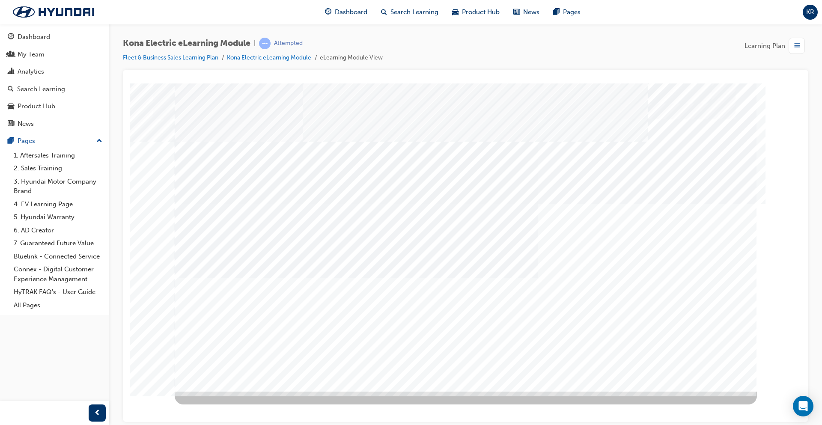
drag, startPoint x: 349, startPoint y: 246, endPoint x: 519, endPoint y: 251, distance: 169.6
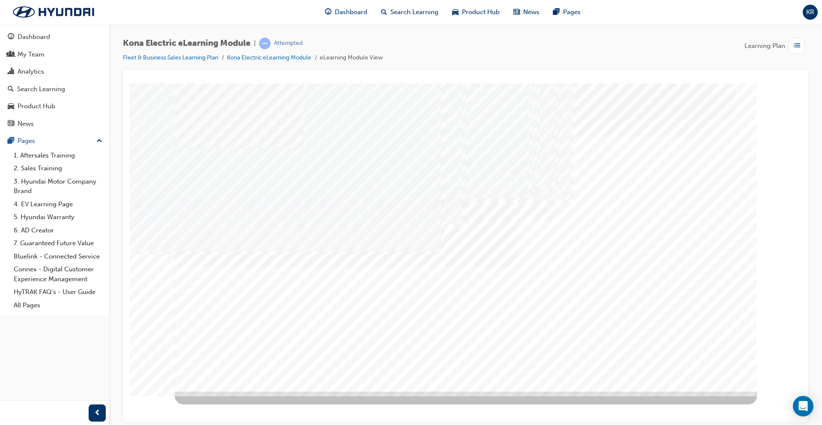
drag, startPoint x: 366, startPoint y: 271, endPoint x: 395, endPoint y: 278, distance: 30.4
click at [366, 271] on div "Power Electric System" at bounding box center [466, 237] width 582 height 308
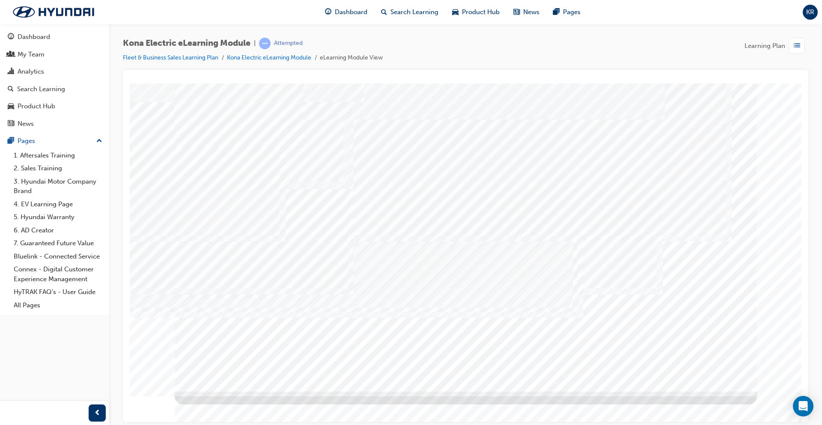
drag, startPoint x: 602, startPoint y: 300, endPoint x: 654, endPoint y: 300, distance: 51.8
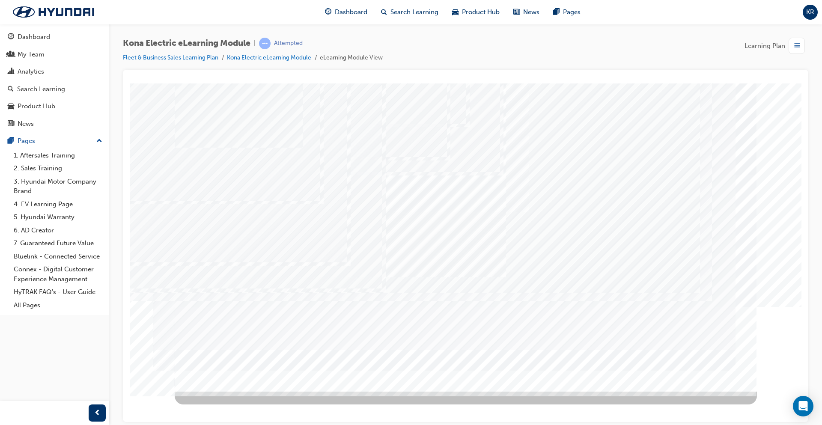
drag, startPoint x: 465, startPoint y: 354, endPoint x: 473, endPoint y: 349, distance: 8.8
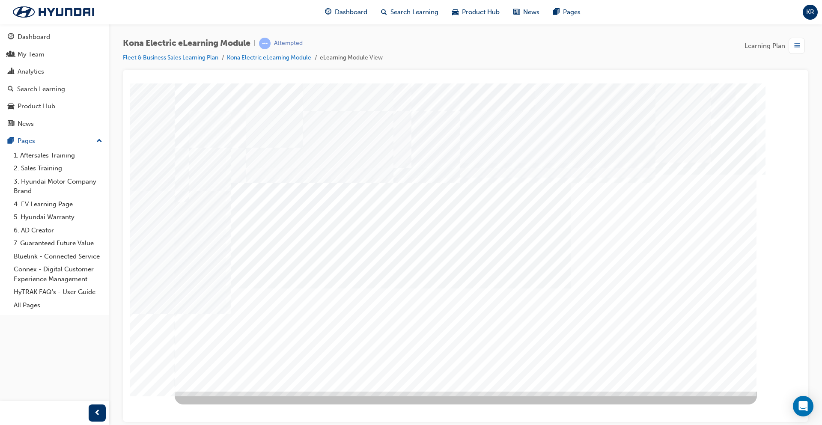
drag, startPoint x: 431, startPoint y: 232, endPoint x: 462, endPoint y: 266, distance: 46.4
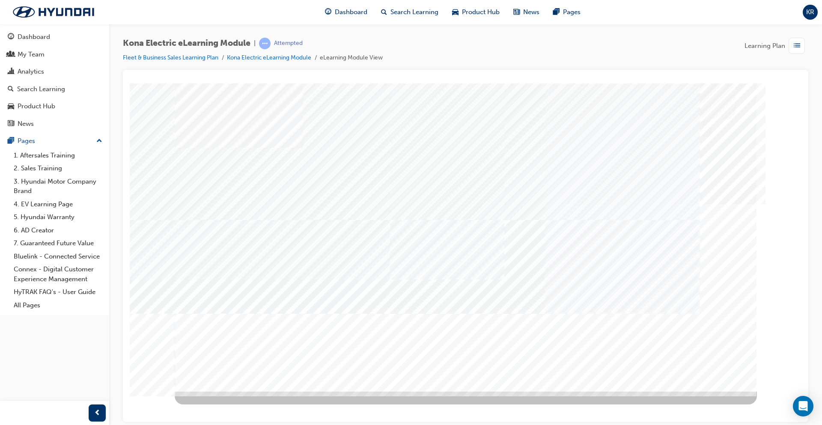
drag, startPoint x: 645, startPoint y: 216, endPoint x: 656, endPoint y: 250, distance: 35.3
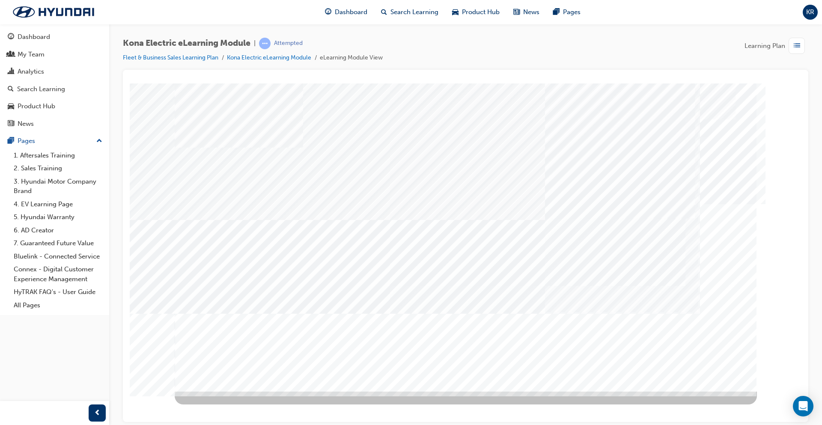
drag, startPoint x: 323, startPoint y: 271, endPoint x: 336, endPoint y: 274, distance: 13.4
drag, startPoint x: 488, startPoint y: 187, endPoint x: 501, endPoint y: 261, distance: 75.3
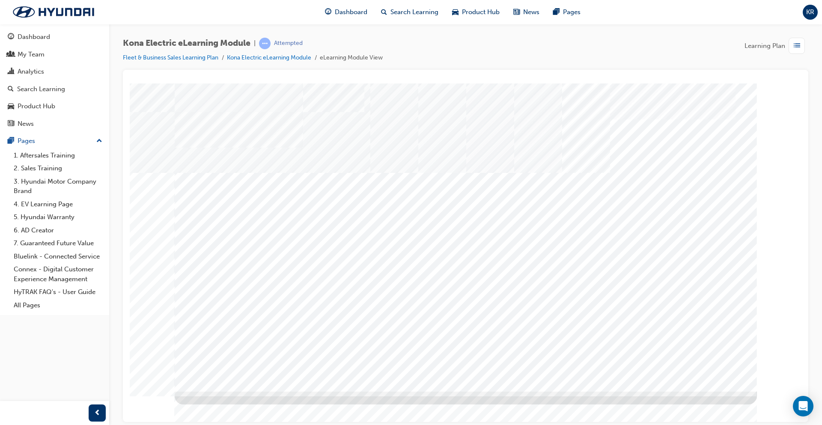
drag, startPoint x: 404, startPoint y: 325, endPoint x: 416, endPoint y: 325, distance: 11.6
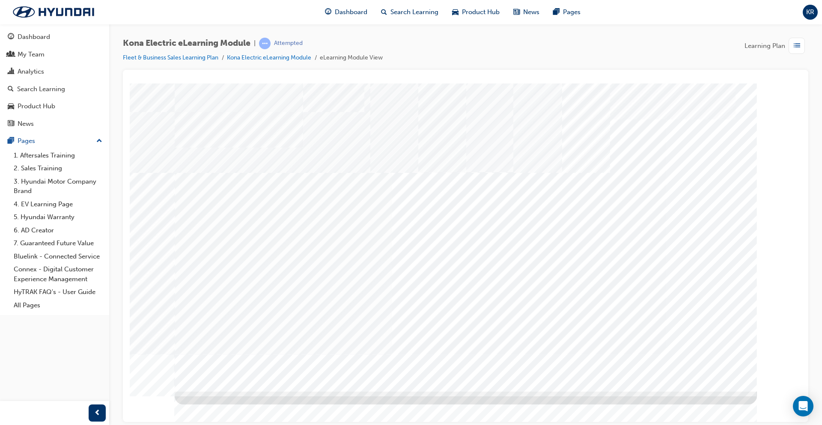
drag, startPoint x: 483, startPoint y: 334, endPoint x: 599, endPoint y: 351, distance: 116.4
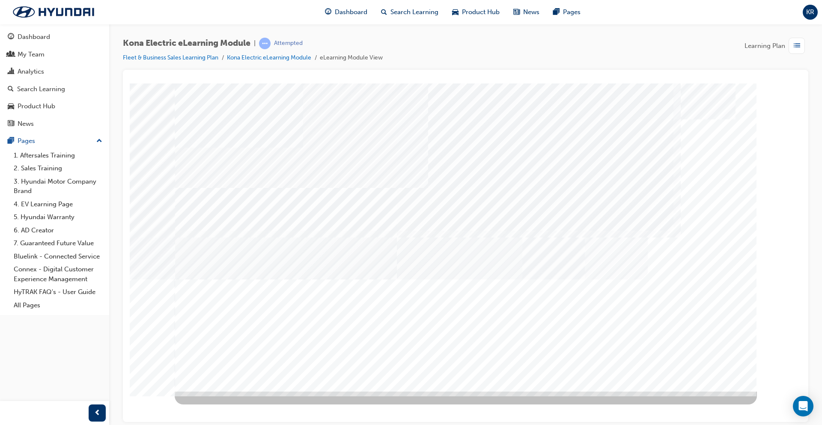
drag, startPoint x: 316, startPoint y: 315, endPoint x: 405, endPoint y: 324, distance: 89.9
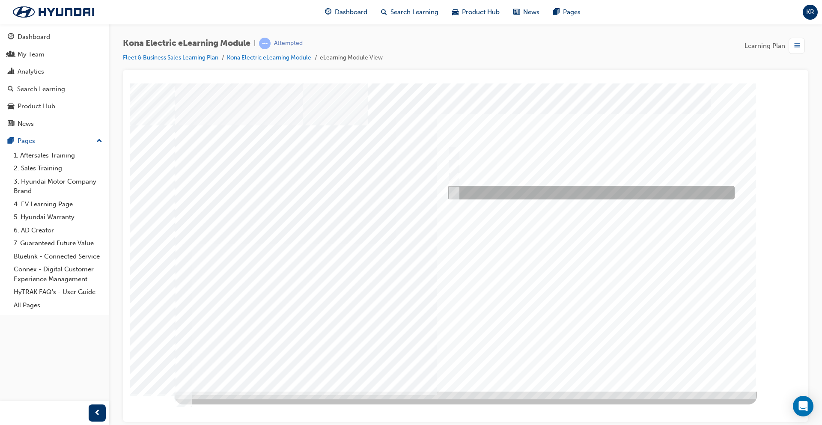
click at [483, 196] on div at bounding box center [589, 193] width 287 height 14
checkbox input "true"
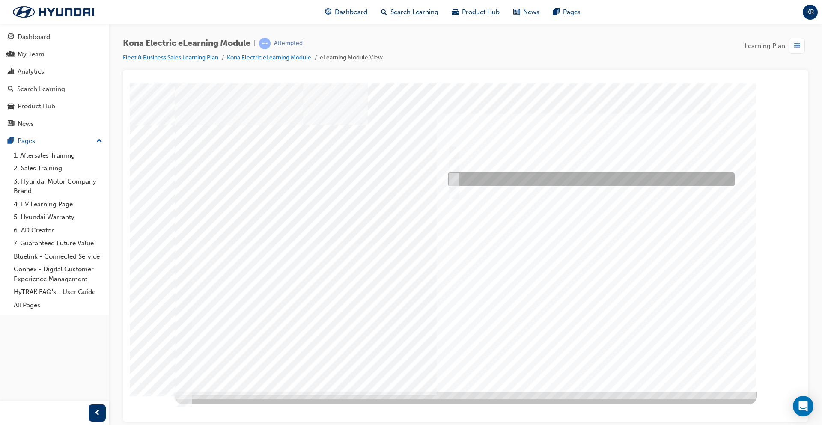
click at [486, 180] on div at bounding box center [589, 180] width 287 height 14
checkbox input "true"
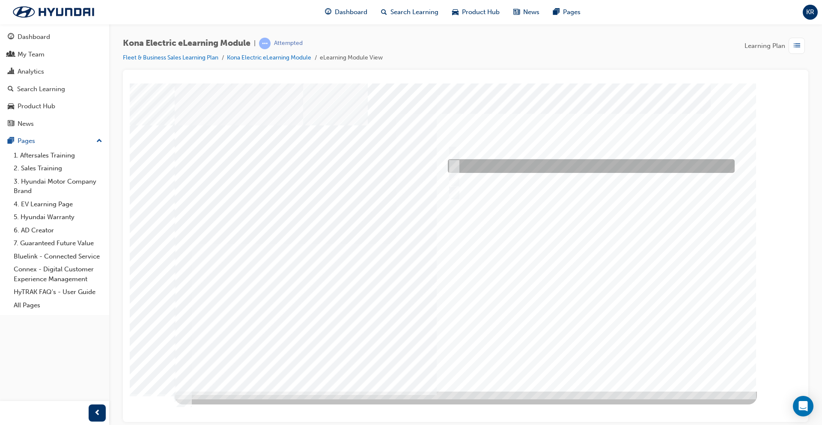
click at [477, 160] on div at bounding box center [589, 166] width 287 height 14
checkbox input "true"
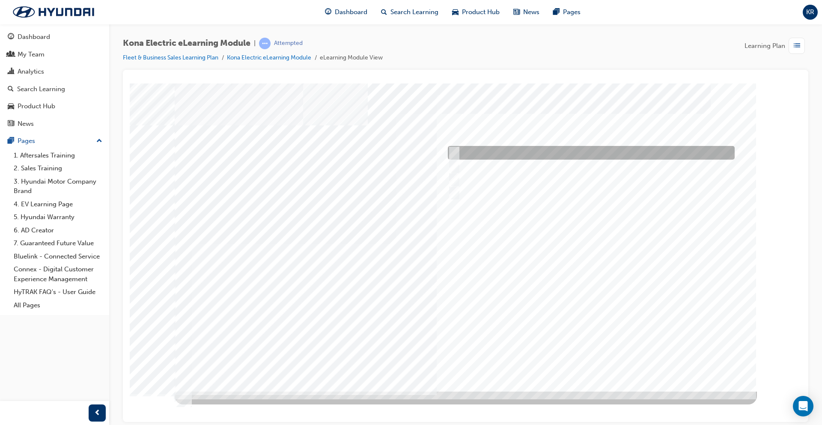
click at [473, 146] on div at bounding box center [589, 153] width 287 height 14
checkbox input "true"
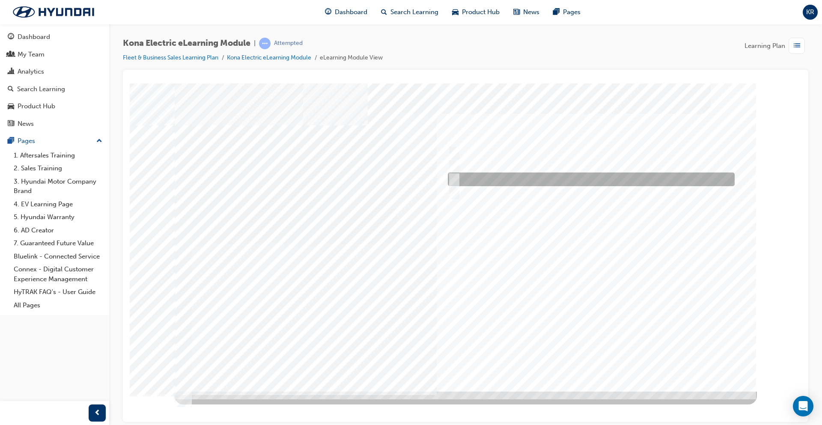
click at [492, 180] on div at bounding box center [589, 180] width 287 height 14
checkbox input "false"
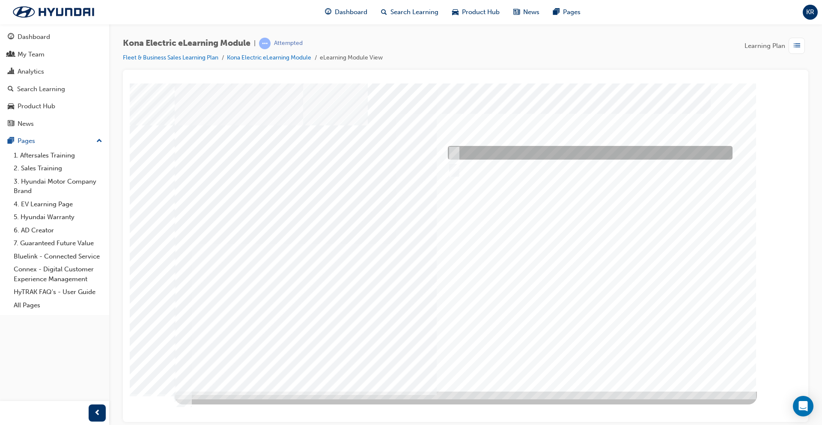
click at [483, 153] on div at bounding box center [588, 153] width 285 height 14
radio input "true"
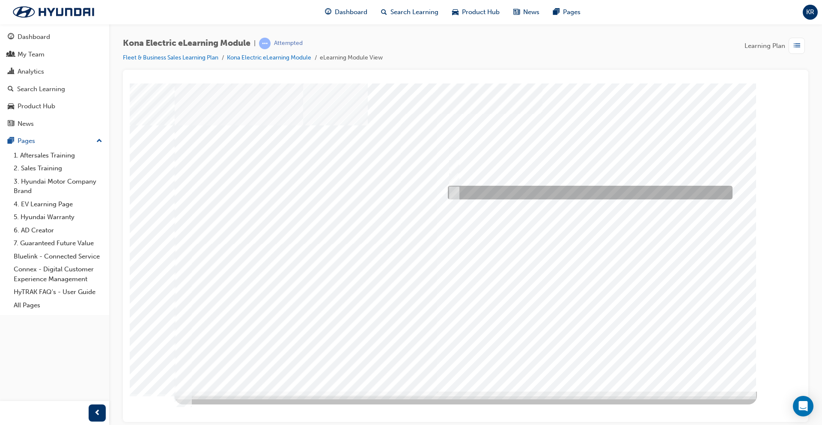
click at [539, 195] on div at bounding box center [588, 193] width 285 height 14
radio input "true"
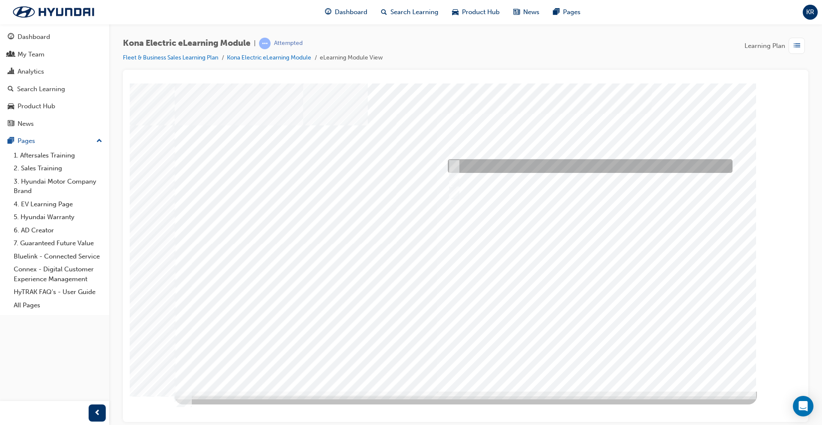
click at [483, 172] on div at bounding box center [588, 166] width 285 height 14
radio input "true"
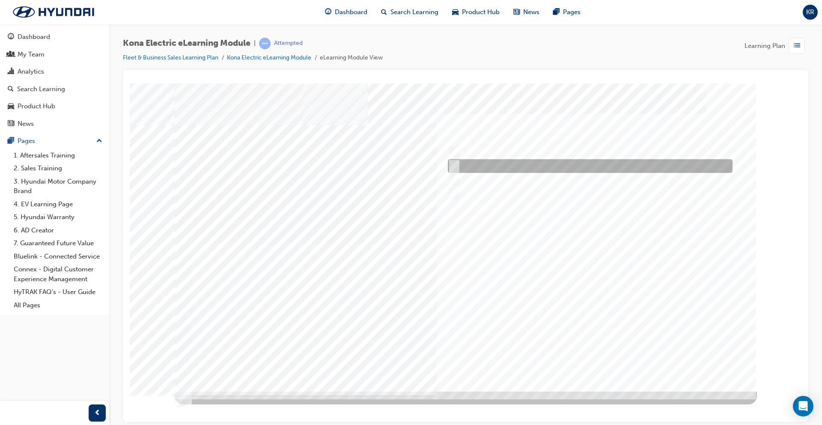
click at [552, 158] on div at bounding box center [588, 153] width 285 height 14
checkbox input "true"
click at [553, 169] on div at bounding box center [588, 166] width 285 height 14
checkbox input "true"
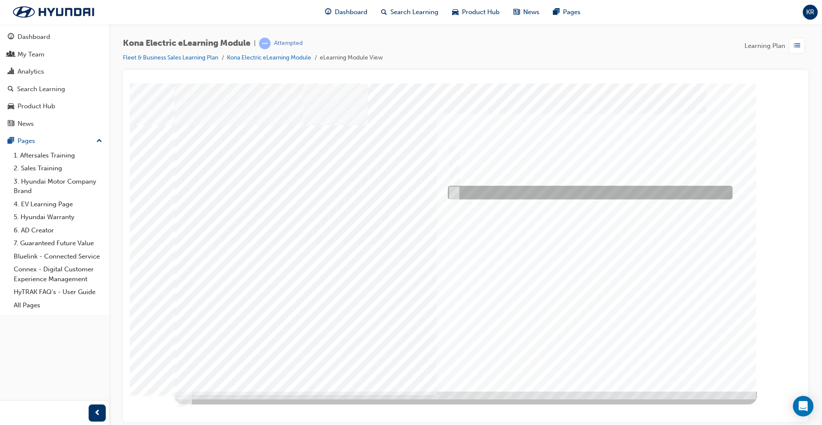
click at [548, 197] on div at bounding box center [588, 193] width 285 height 14
checkbox input "true"
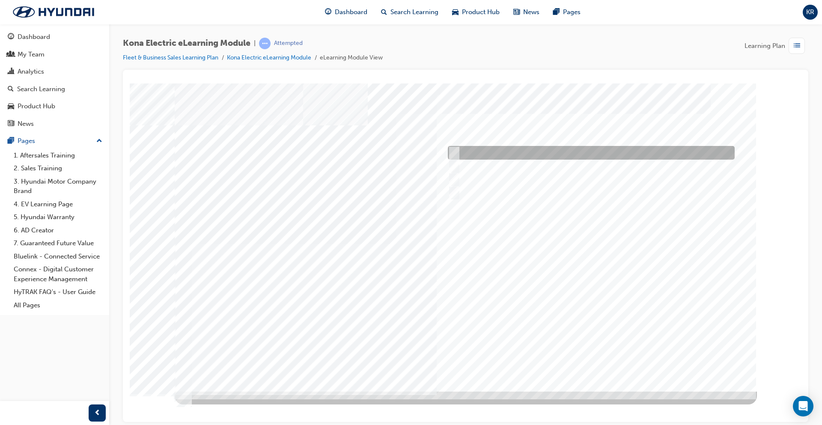
click at [480, 156] on div at bounding box center [589, 153] width 287 height 14
checkbox input "true"
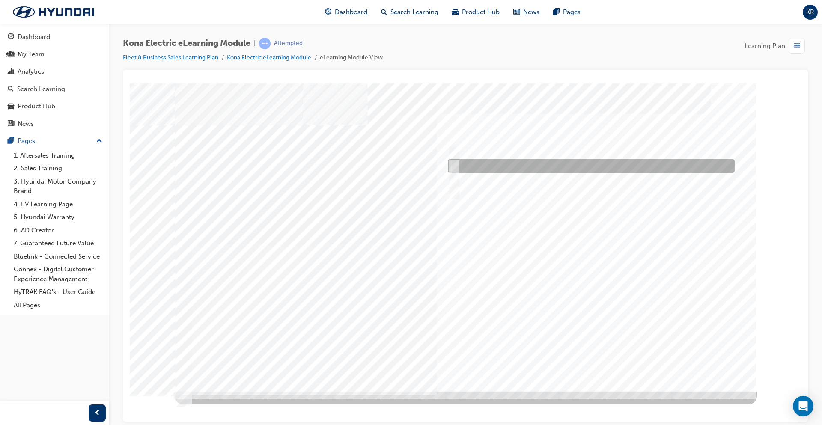
click at [494, 167] on div at bounding box center [589, 166] width 287 height 14
checkbox input "true"
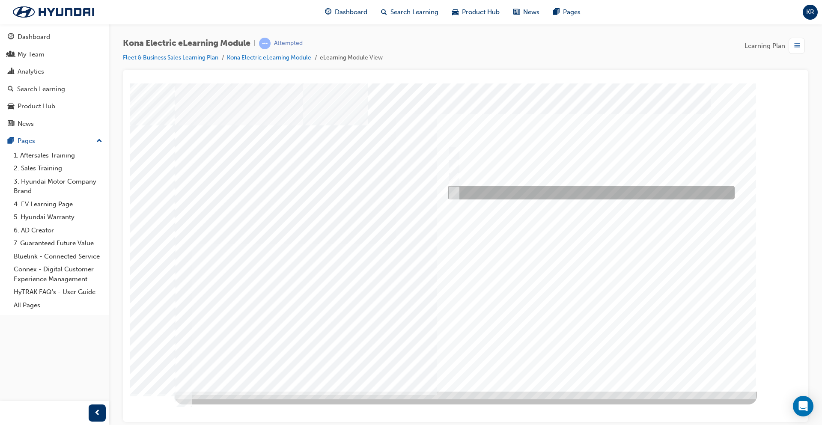
click at [506, 196] on div at bounding box center [589, 193] width 287 height 14
checkbox input "true"
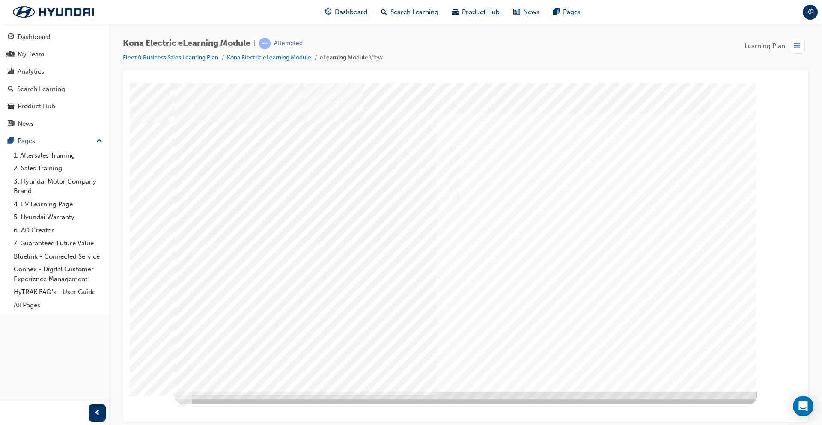
click at [598, 358] on div at bounding box center [466, 237] width 582 height 308
click at [492, 152] on div at bounding box center [588, 153] width 285 height 14
radio input "true"
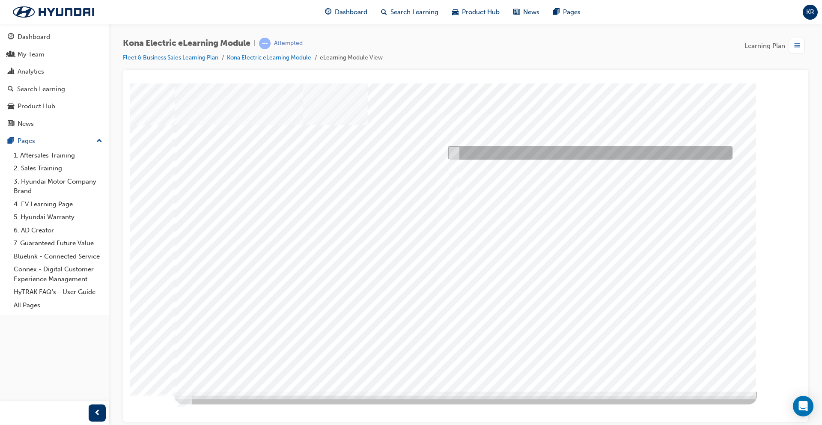
click at [527, 152] on div at bounding box center [588, 153] width 285 height 14
radio input "true"
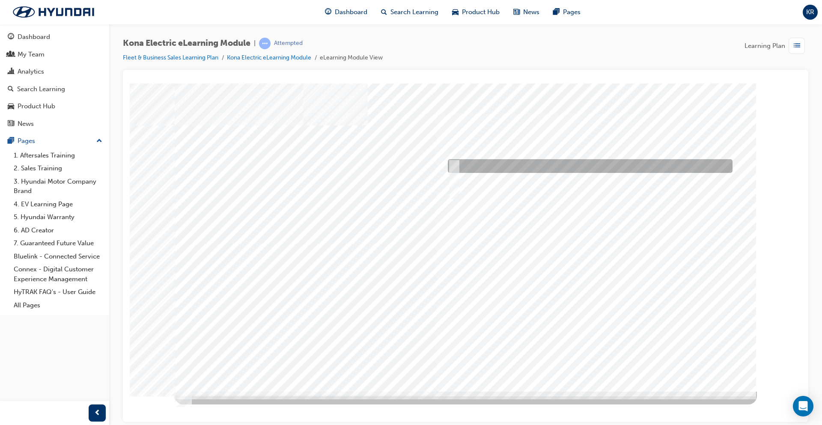
click at [510, 164] on div at bounding box center [588, 166] width 285 height 14
radio input "true"
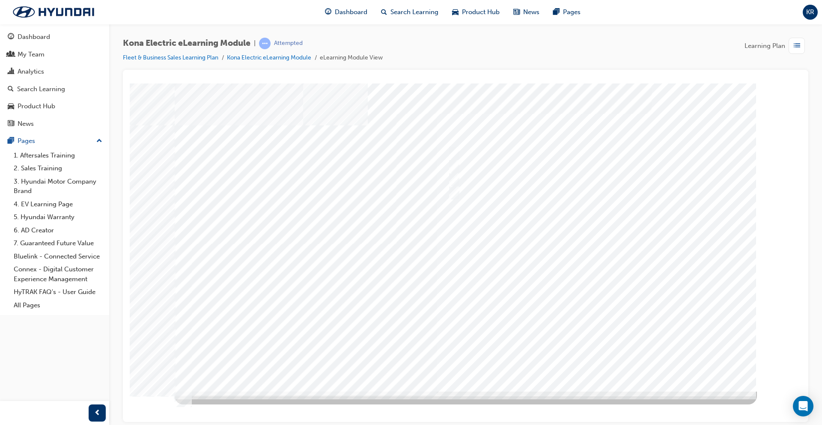
click at [509, 184] on div at bounding box center [588, 180] width 285 height 14
checkbox input "true"
click at [509, 171] on div at bounding box center [588, 166] width 285 height 14
checkbox input "true"
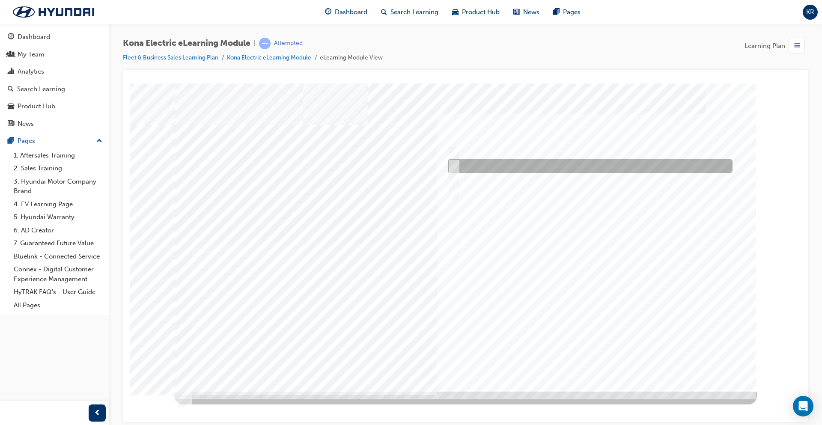
click at [507, 152] on div at bounding box center [588, 153] width 285 height 14
checkbox input "true"
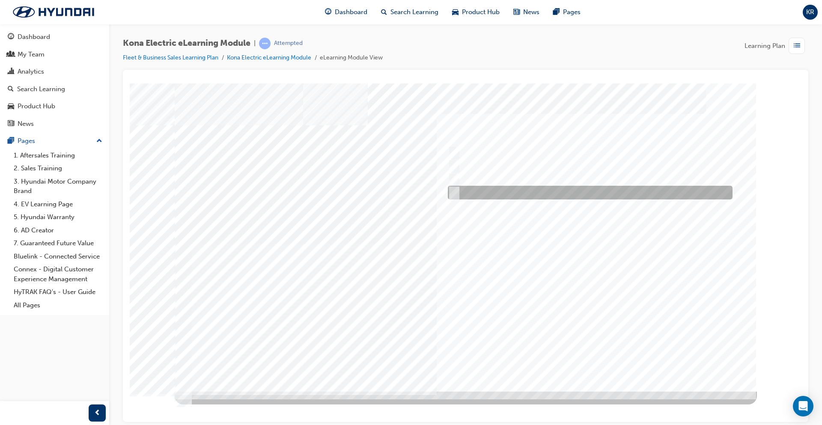
click at [524, 196] on div at bounding box center [588, 193] width 285 height 14
checkbox input "true"
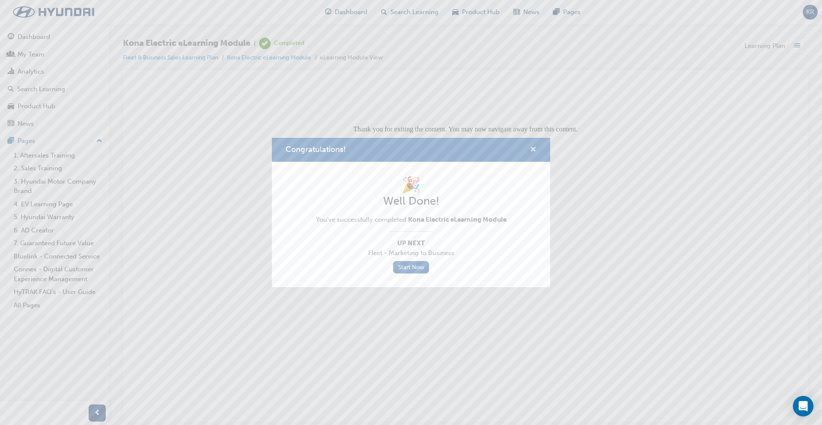
click at [532, 147] on span "cross-icon" at bounding box center [533, 150] width 6 height 8
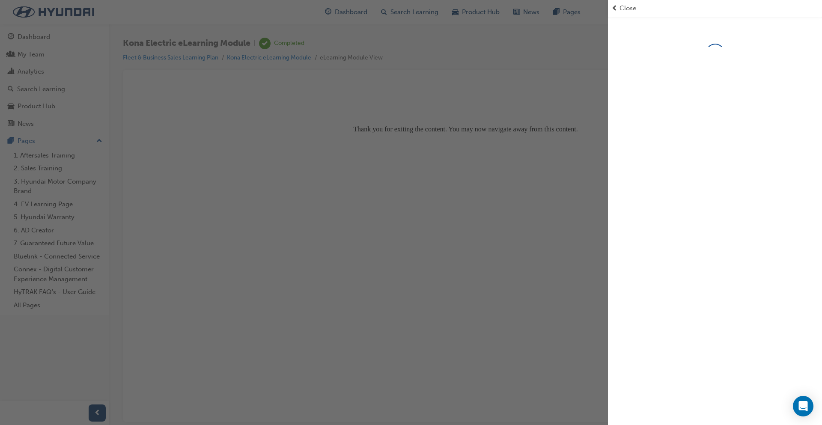
click at [629, 9] on span "Close" at bounding box center [628, 8] width 17 height 10
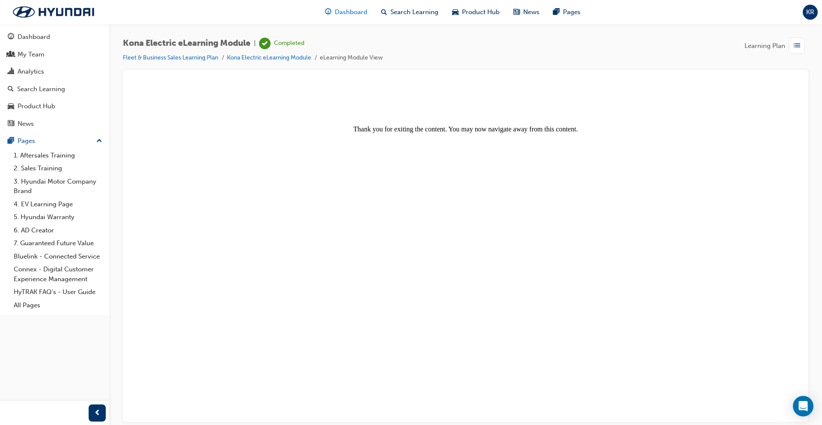
click at [358, 15] on span "Dashboard" at bounding box center [351, 12] width 33 height 10
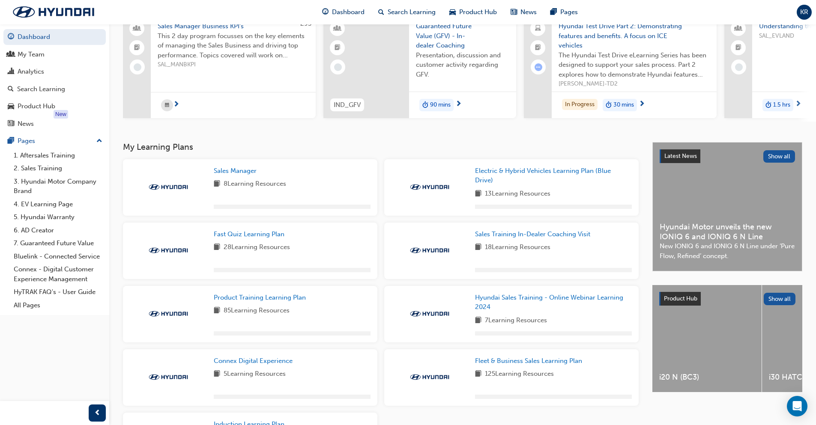
scroll to position [165, 0]
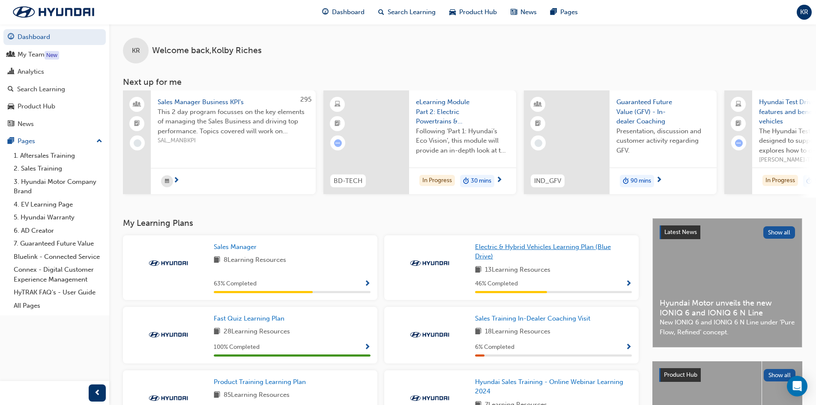
drag, startPoint x: 535, startPoint y: 253, endPoint x: 516, endPoint y: 218, distance: 39.8
click at [535, 253] on span "Electric & Hybrid Vehicles Learning Plan (Blue Drive)" at bounding box center [543, 252] width 136 height 18
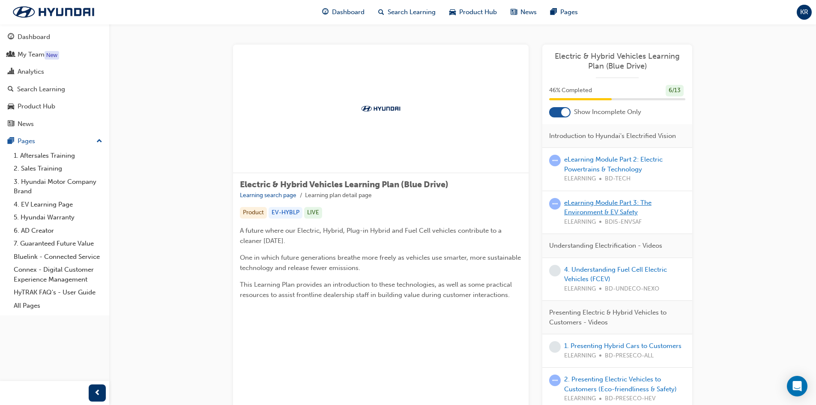
click at [589, 200] on link "eLearning Module Part 3: The Environment & EV Safety" at bounding box center [607, 208] width 87 height 18
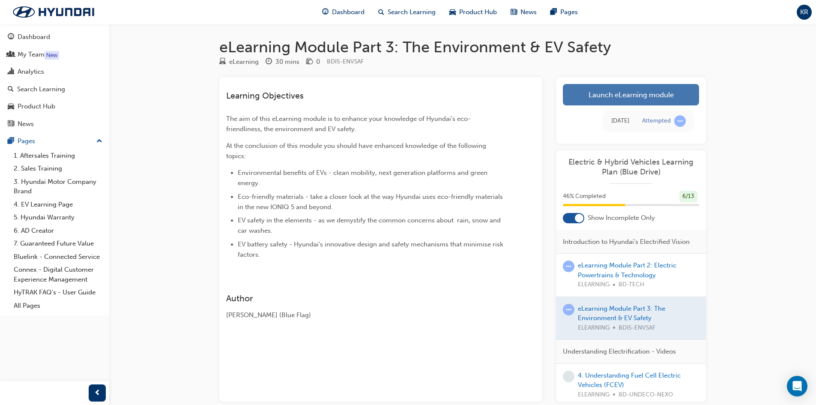
click at [581, 91] on link "Launch eLearning module" at bounding box center [631, 94] width 136 height 21
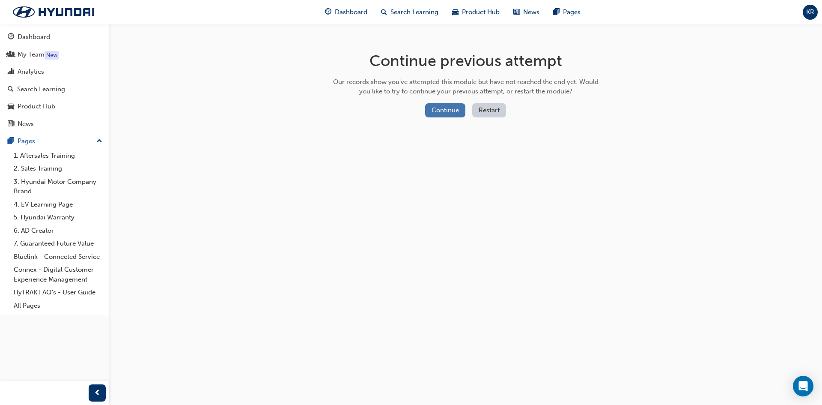
click at [441, 111] on button "Continue" at bounding box center [445, 110] width 40 height 14
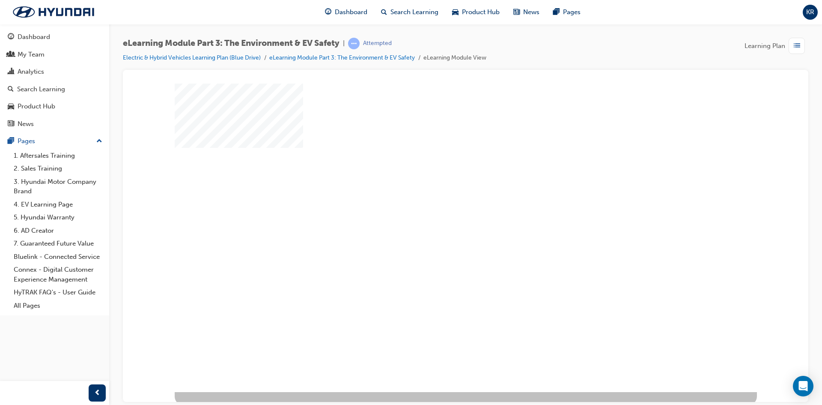
click at [441, 212] on div "play" at bounding box center [441, 212] width 0 height 0
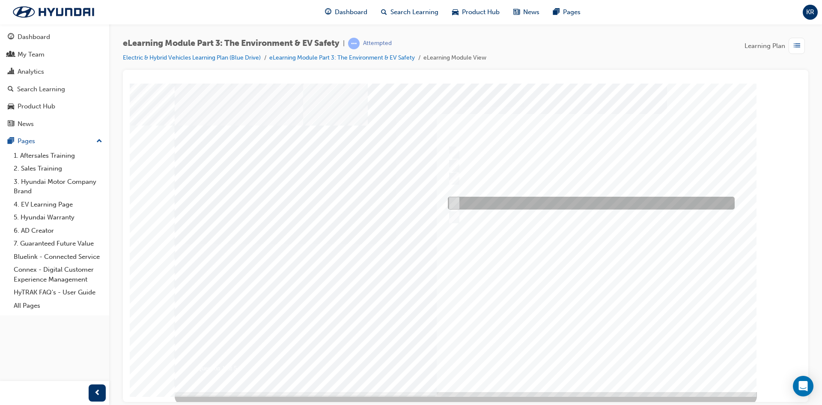
scroll to position [3, 0]
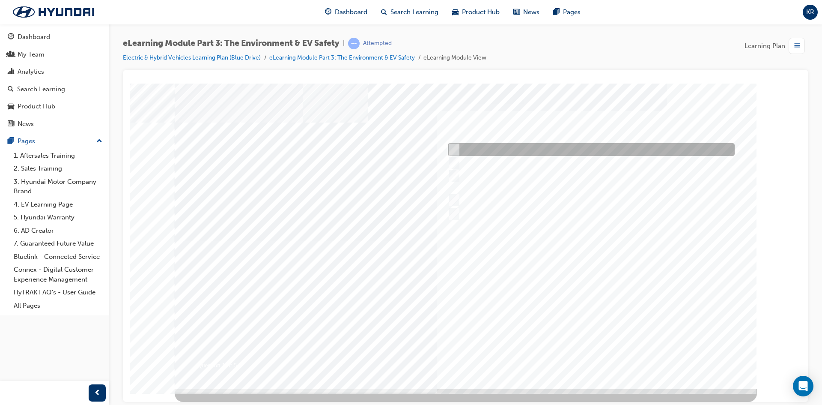
click at [502, 147] on div at bounding box center [589, 149] width 287 height 13
checkbox input "true"
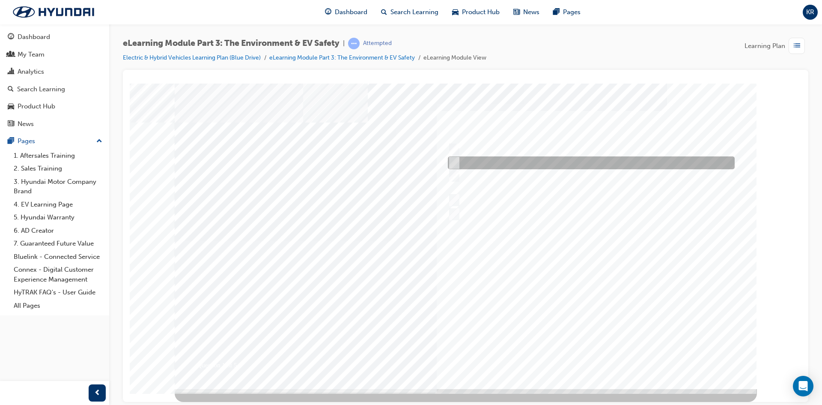
click at [489, 160] on div at bounding box center [589, 162] width 287 height 13
checkbox input "true"
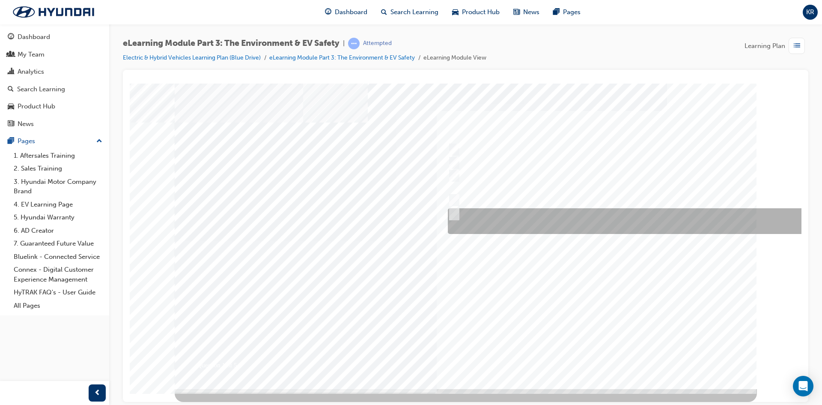
click at [520, 218] on div at bounding box center [631, 221] width 370 height 26
checkbox input "true"
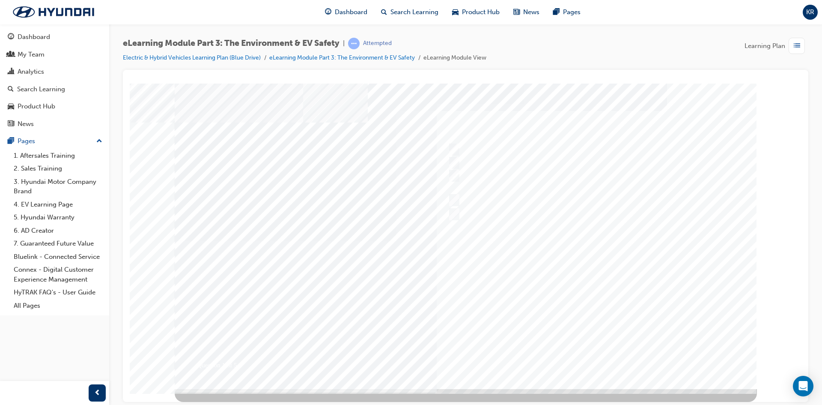
click at [616, 353] on div at bounding box center [466, 234] width 582 height 308
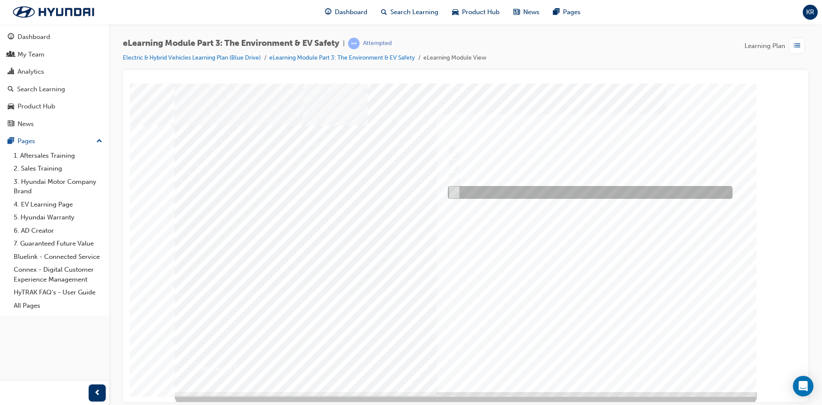
click at [523, 193] on div at bounding box center [588, 192] width 285 height 13
radio input "true"
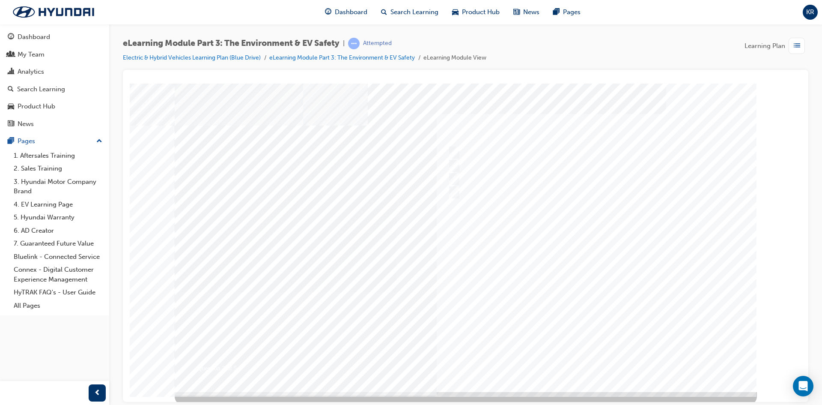
click at [570, 357] on div at bounding box center [466, 237] width 582 height 308
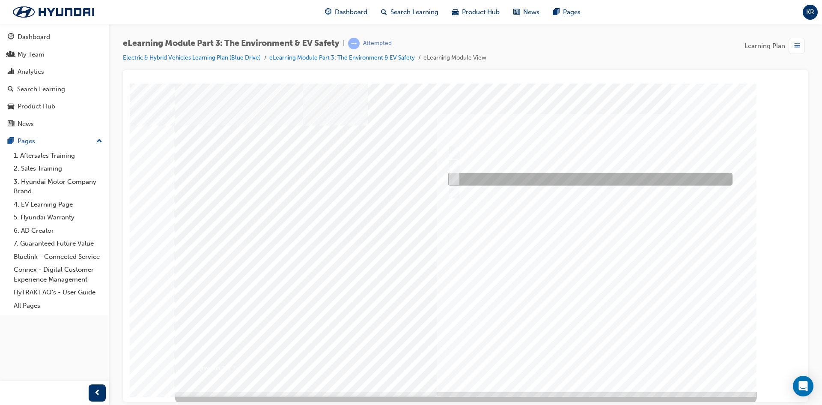
click at [456, 174] on input "32" at bounding box center [452, 178] width 9 height 9
radio input "true"
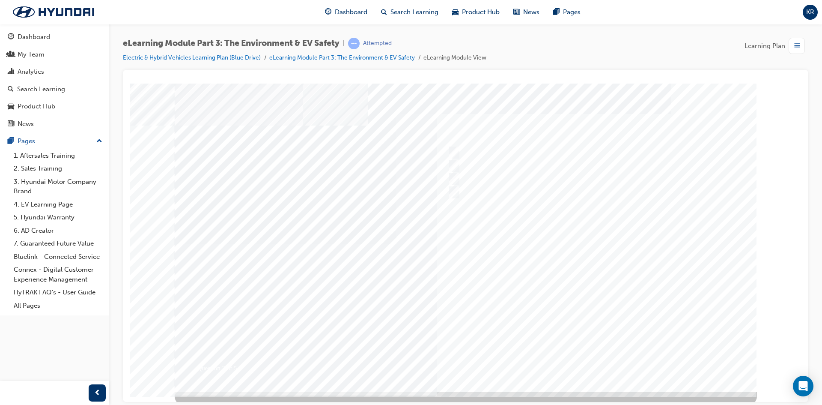
click at [587, 352] on div at bounding box center [466, 237] width 582 height 308
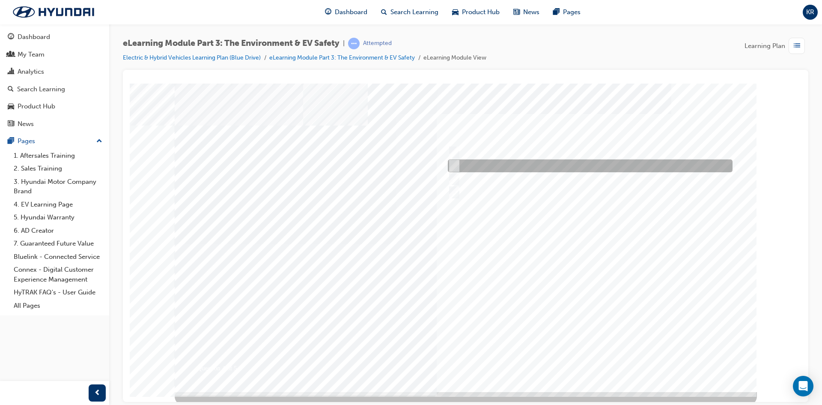
click at [511, 164] on div at bounding box center [588, 165] width 285 height 13
radio input "true"
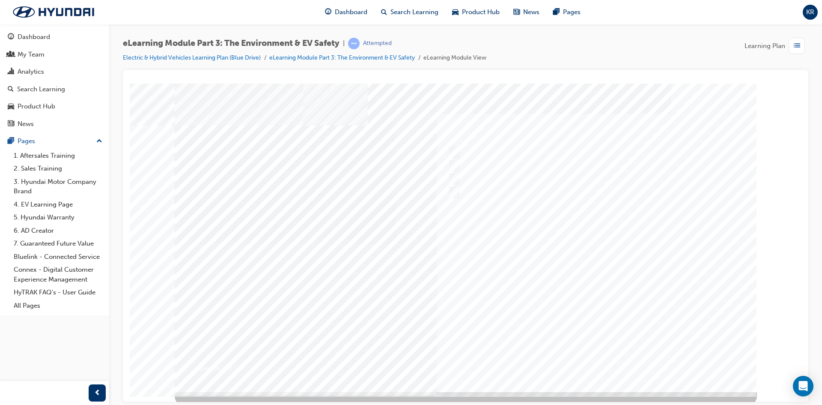
click at [587, 364] on div at bounding box center [466, 237] width 582 height 308
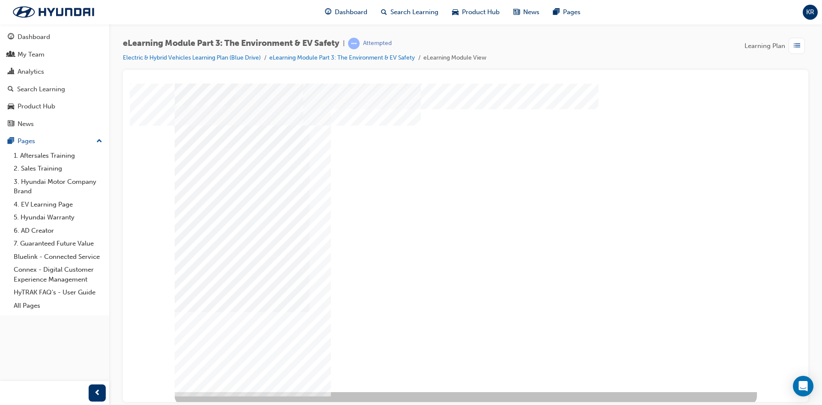
drag, startPoint x: 692, startPoint y: 245, endPoint x: 627, endPoint y: 247, distance: 65.5
drag, startPoint x: 617, startPoint y: 245, endPoint x: 588, endPoint y: 240, distance: 29.6
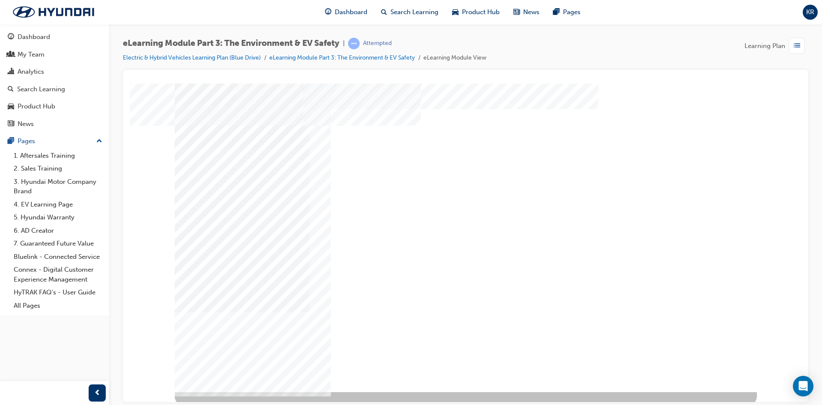
drag, startPoint x: 399, startPoint y: 250, endPoint x: 507, endPoint y: 247, distance: 108.4
click at [545, 362] on div "" at bounding box center [466, 237] width 582 height 308
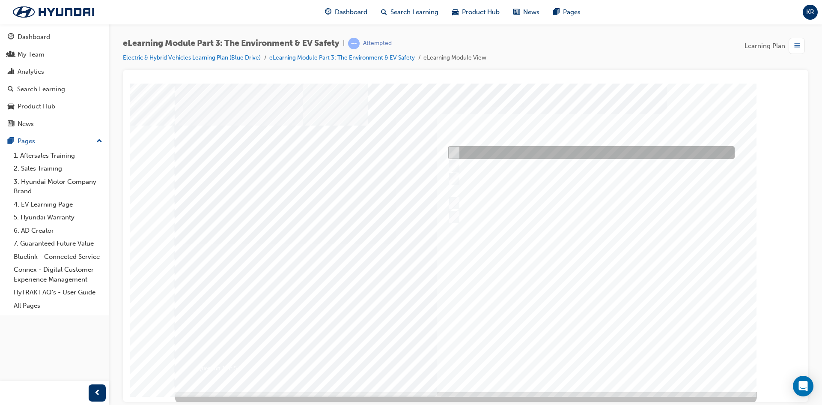
click at [496, 152] on div at bounding box center [589, 152] width 287 height 13
checkbox input "true"
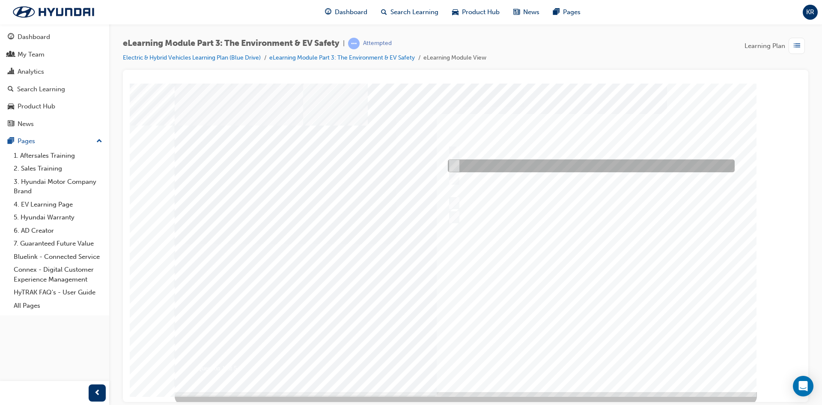
click at [501, 170] on div at bounding box center [589, 165] width 287 height 13
checkbox input "true"
click at [508, 185] on div at bounding box center [589, 185] width 287 height 25
checkbox input "true"
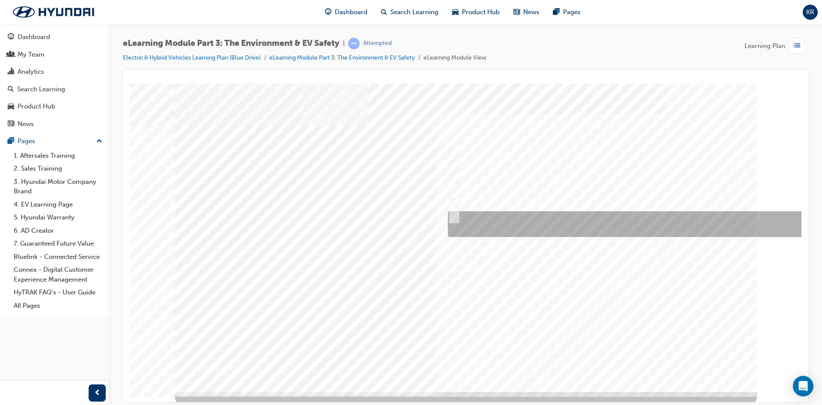
click at [514, 223] on div at bounding box center [631, 224] width 370 height 26
checkbox input "true"
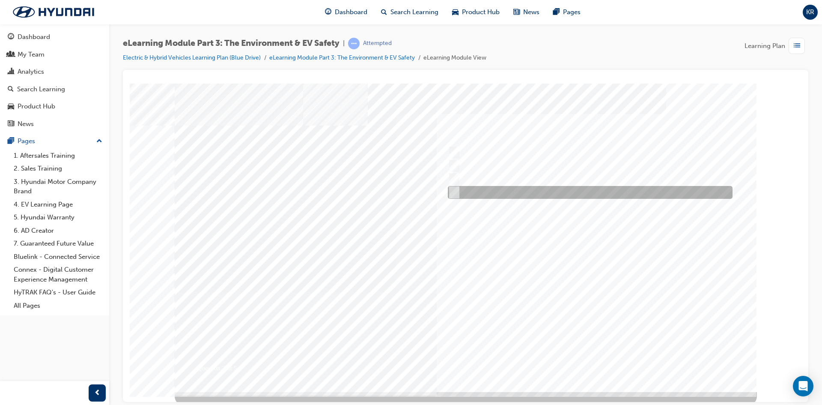
click at [567, 189] on div at bounding box center [588, 192] width 285 height 13
radio input "true"
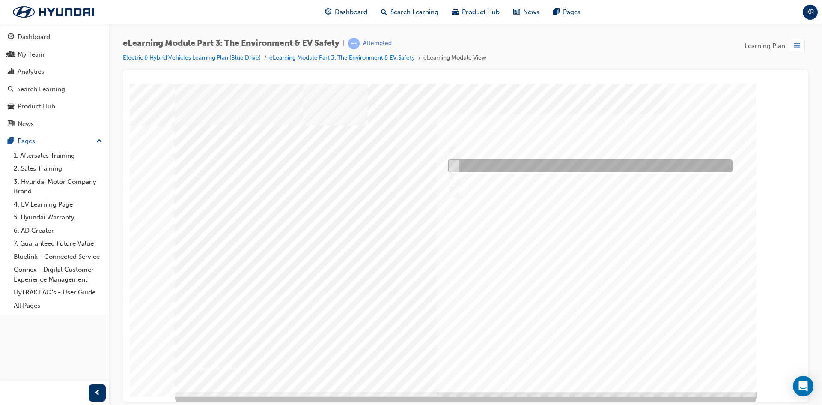
drag, startPoint x: 507, startPoint y: 159, endPoint x: 542, endPoint y: 171, distance: 37.0
click at [512, 161] on div at bounding box center [588, 165] width 285 height 13
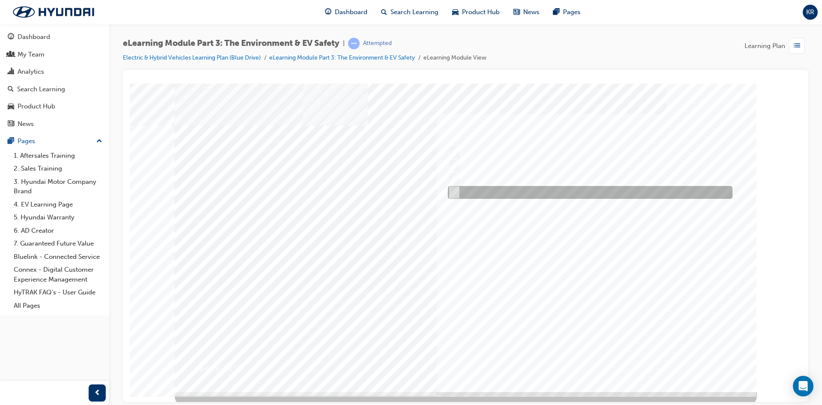
click at [527, 186] on div at bounding box center [588, 192] width 285 height 13
radio input "false"
radio input "true"
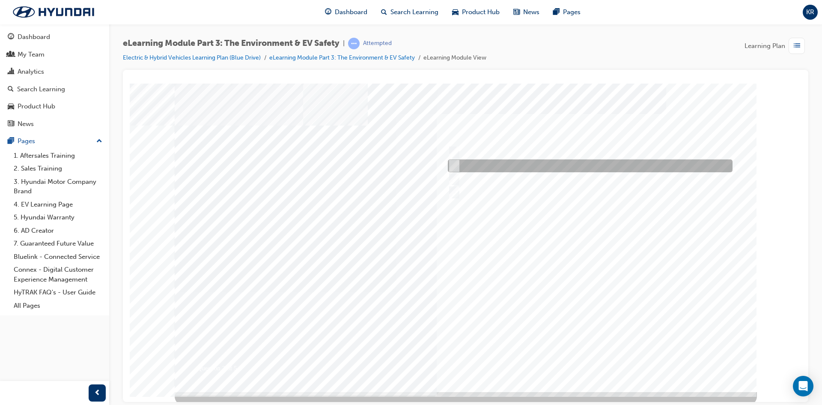
click at [529, 170] on div at bounding box center [588, 165] width 285 height 13
radio input "true"
click at [530, 159] on div at bounding box center [588, 165] width 285 height 13
click at [533, 151] on div at bounding box center [588, 152] width 285 height 13
click at [536, 165] on div at bounding box center [588, 165] width 285 height 13
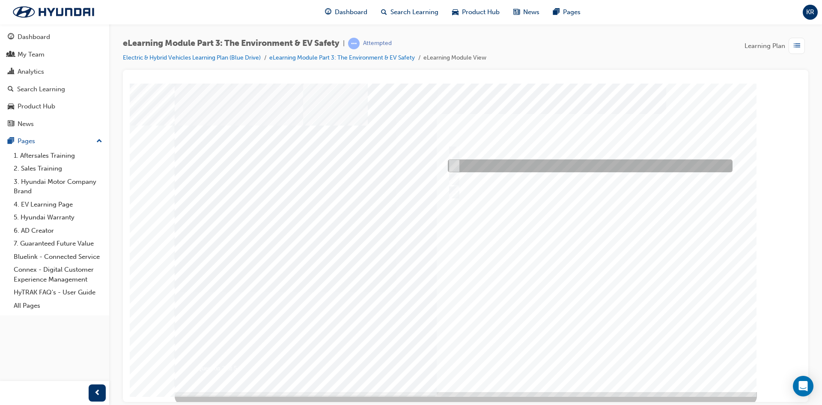
radio input "false"
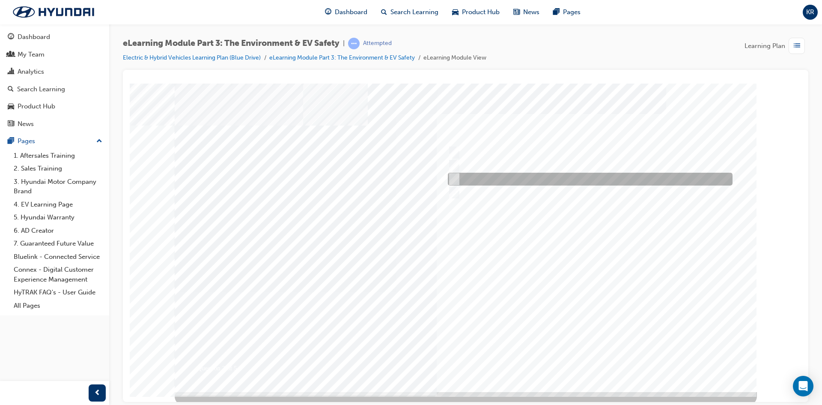
click at [534, 173] on div at bounding box center [588, 179] width 285 height 13
radio input "false"
radio input "true"
click at [533, 175] on div at bounding box center [588, 179] width 285 height 13
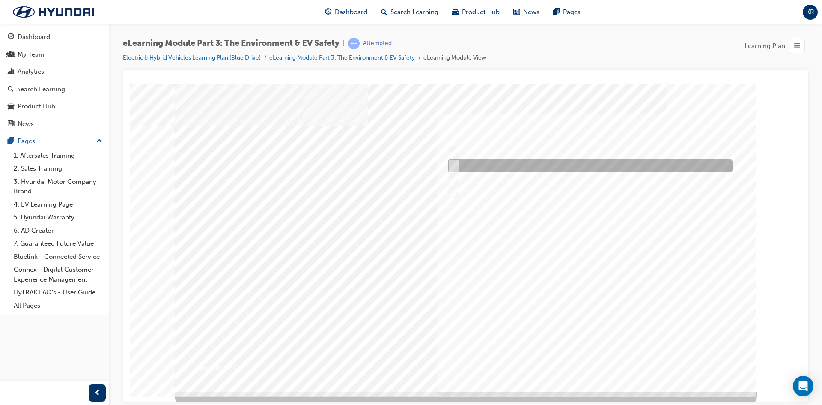
click at [538, 161] on div at bounding box center [588, 165] width 285 height 13
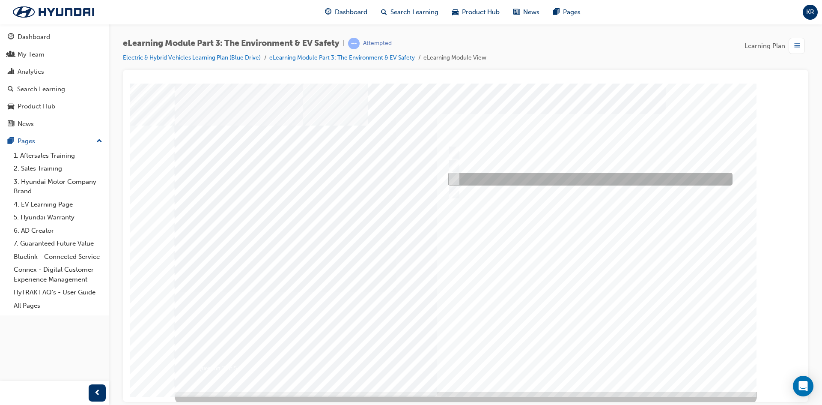
click at [533, 176] on div at bounding box center [588, 179] width 285 height 13
radio input "false"
radio input "true"
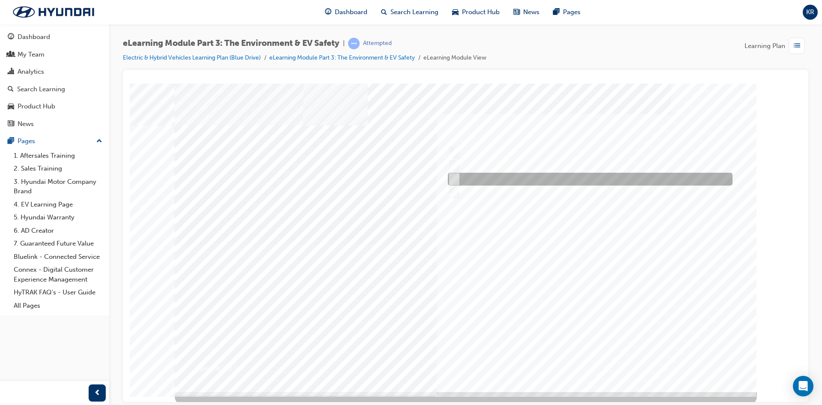
click at [546, 173] on div at bounding box center [588, 179] width 285 height 13
radio input "true"
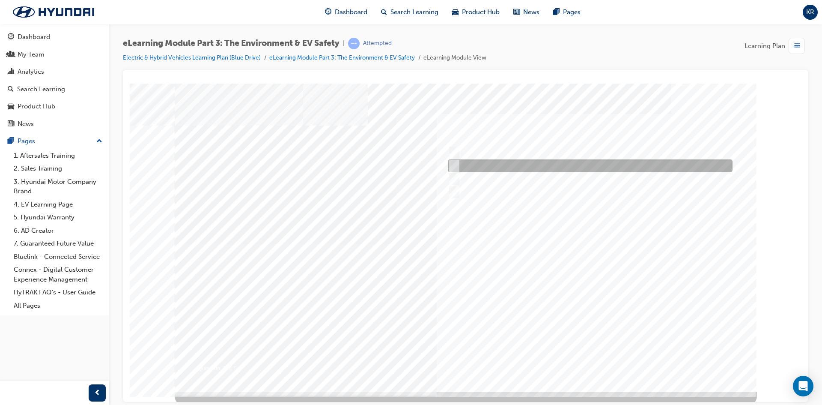
click at [508, 160] on div at bounding box center [588, 165] width 285 height 13
radio input "true"
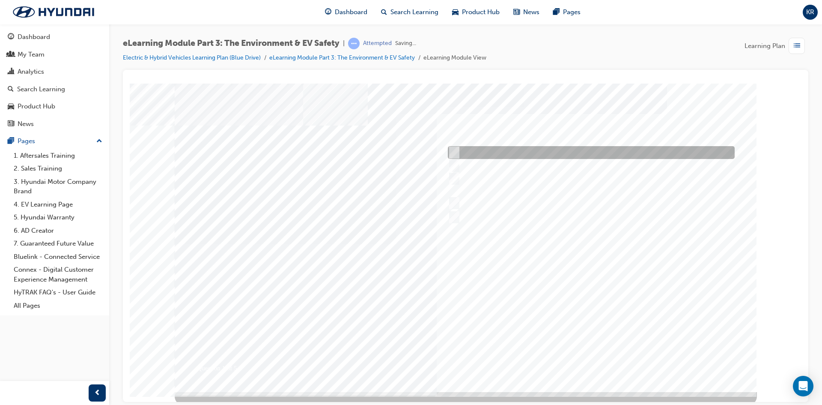
click at [482, 158] on div at bounding box center [589, 152] width 287 height 13
checkbox input "true"
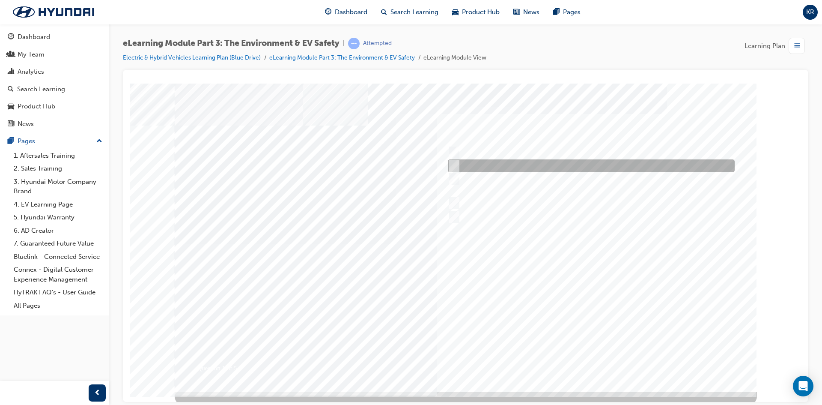
click at [484, 175] on div at bounding box center [589, 185] width 287 height 25
checkbox input "true"
click at [484, 166] on div at bounding box center [589, 165] width 287 height 13
checkbox input "true"
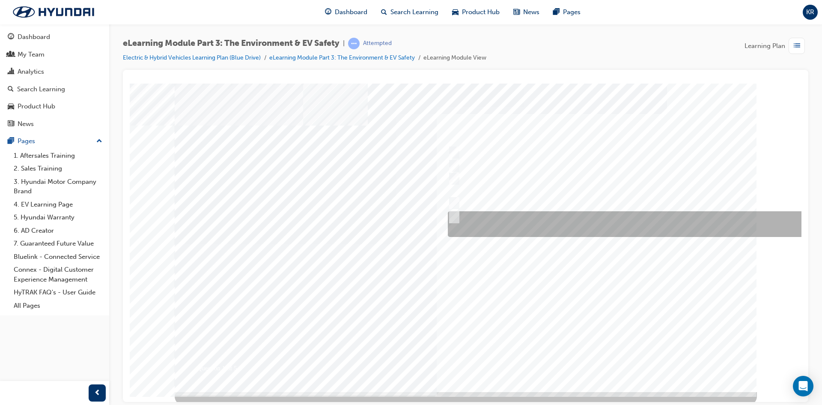
click at [487, 211] on div at bounding box center [631, 224] width 370 height 26
checkbox input "true"
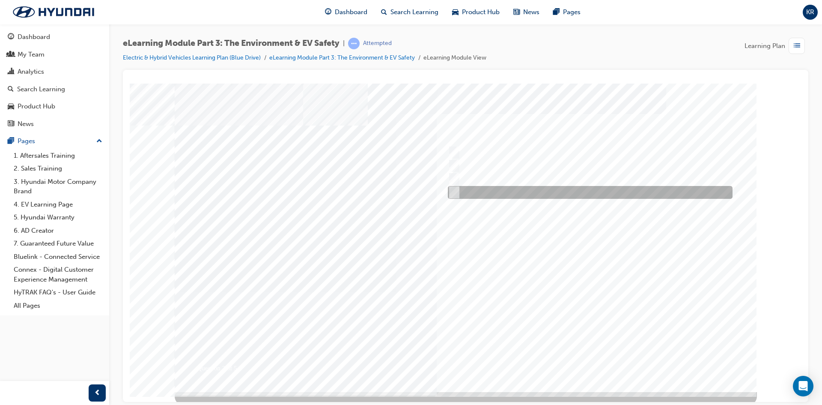
click at [490, 186] on div at bounding box center [588, 192] width 285 height 13
radio input "true"
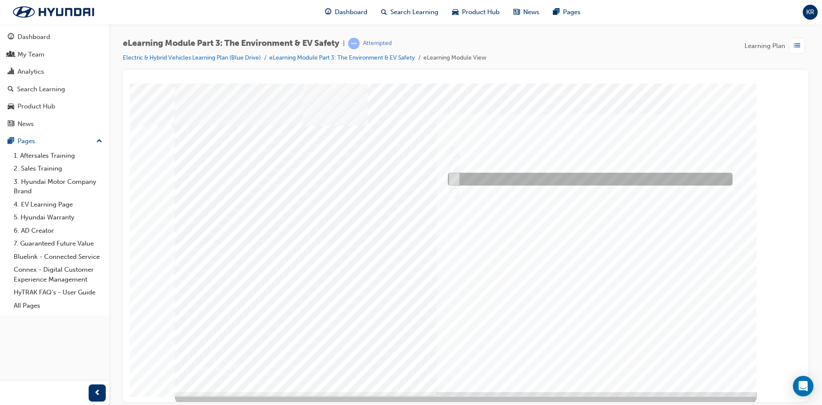
click at [526, 176] on div at bounding box center [588, 179] width 285 height 13
radio input "true"
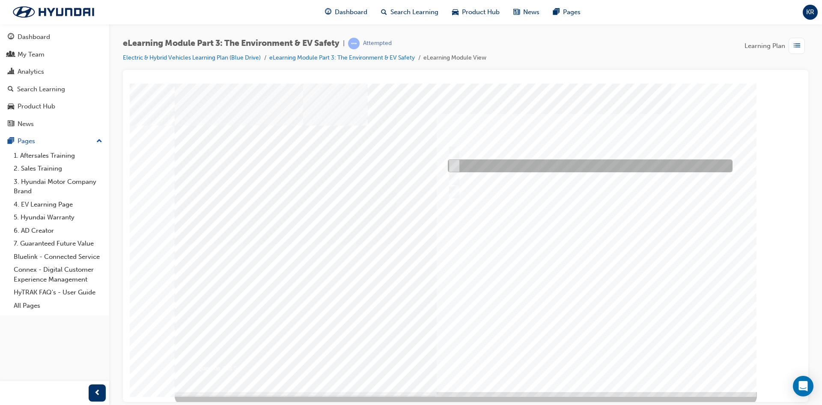
click at [512, 163] on div at bounding box center [588, 165] width 285 height 13
radio input "true"
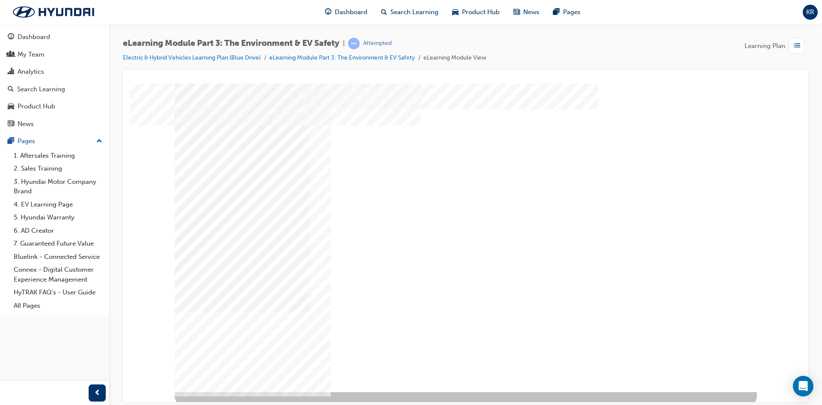
drag, startPoint x: 502, startPoint y: 250, endPoint x: 674, endPoint y: 259, distance: 171.9
click at [617, 251] on div at bounding box center [466, 237] width 582 height 308
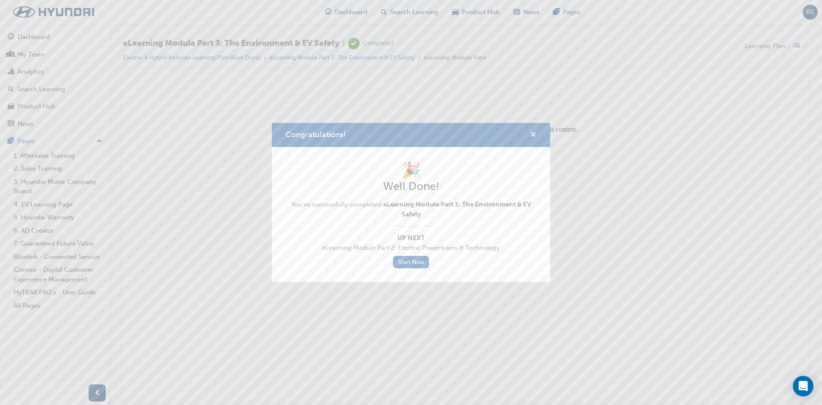
click at [530, 133] on span "cross-icon" at bounding box center [533, 135] width 6 height 8
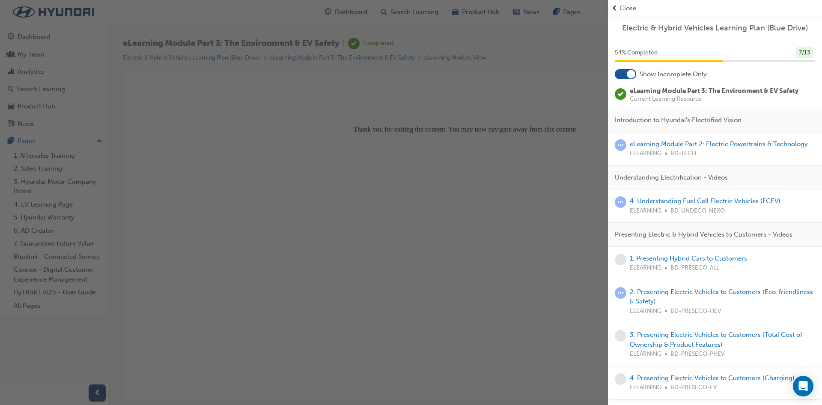
click at [475, 140] on div "button" at bounding box center [304, 202] width 608 height 405
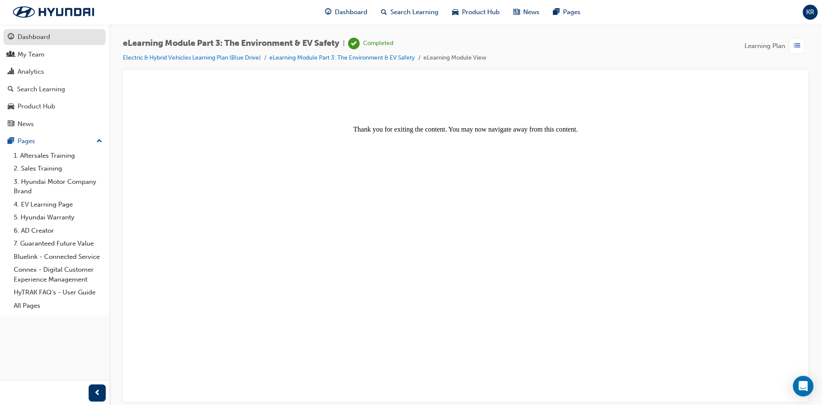
click at [59, 32] on div "Dashboard" at bounding box center [55, 37] width 94 height 11
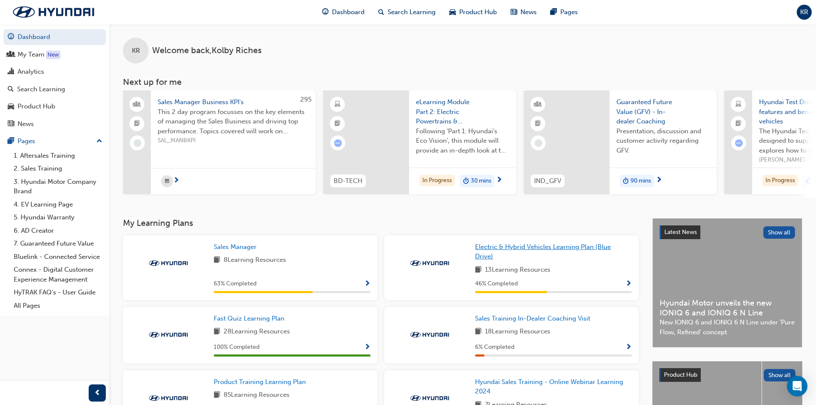
drag, startPoint x: 552, startPoint y: 253, endPoint x: 535, endPoint y: 239, distance: 22.2
click at [552, 253] on span "Electric & Hybrid Vehicles Learning Plan (Blue Drive)" at bounding box center [543, 252] width 136 height 18
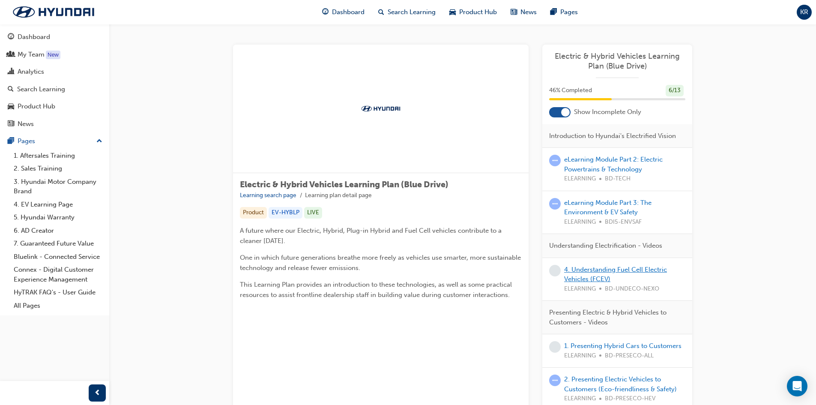
click at [598, 270] on link "4. Understanding Fuel Cell Electric Vehicles (FCEV)" at bounding box center [615, 274] width 103 height 18
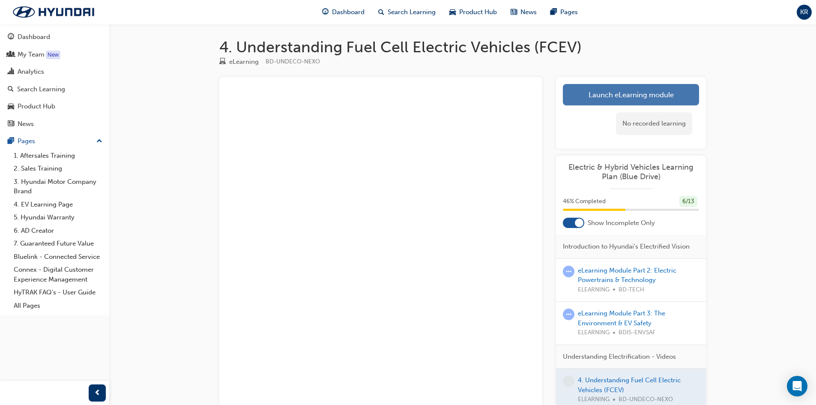
click at [649, 92] on link "Launch eLearning module" at bounding box center [631, 94] width 136 height 21
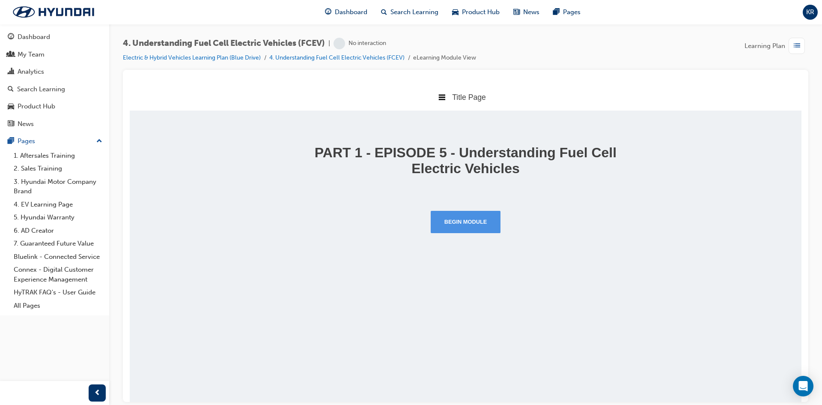
click at [469, 212] on button "Begin Module" at bounding box center [466, 221] width 70 height 22
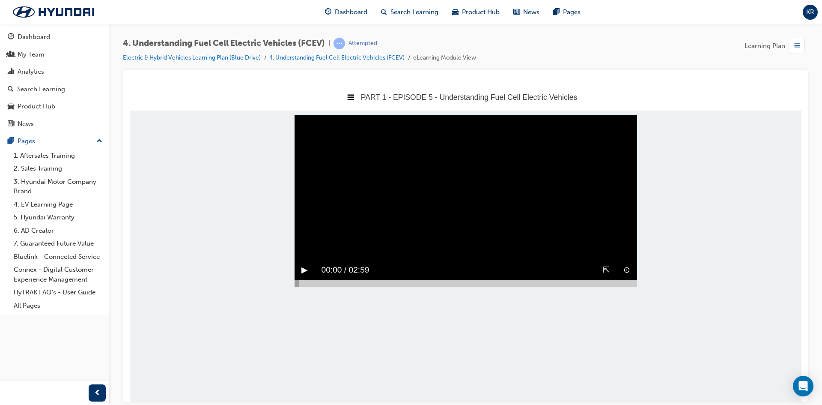
click at [302, 276] on button "▶︎" at bounding box center [304, 269] width 6 height 13
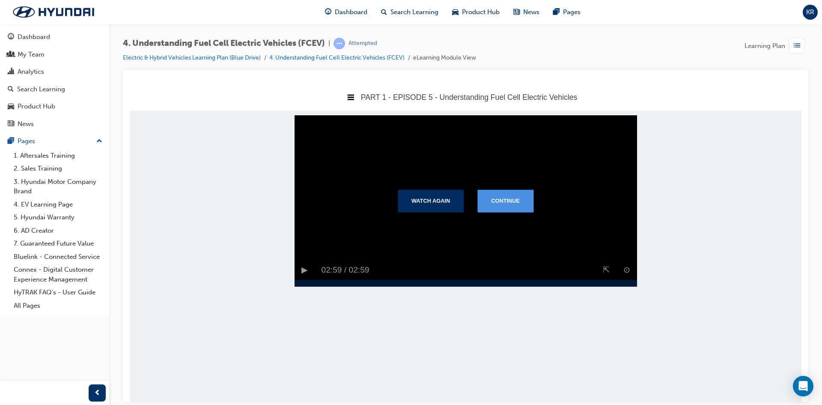
click at [512, 210] on button "Continue" at bounding box center [505, 200] width 56 height 22
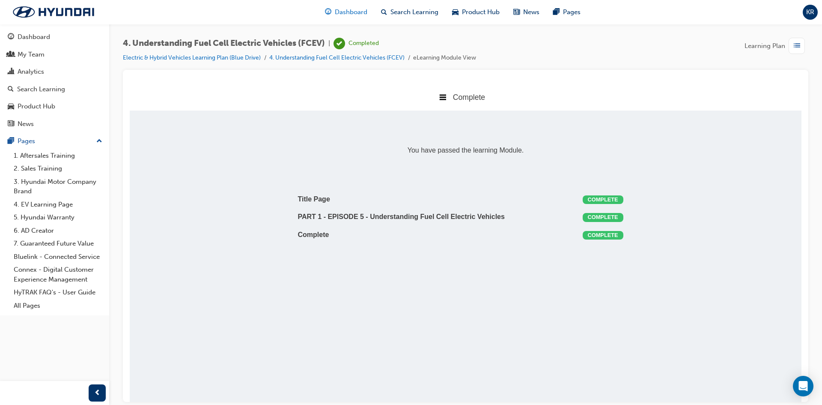
click at [363, 10] on span "Dashboard" at bounding box center [351, 12] width 33 height 10
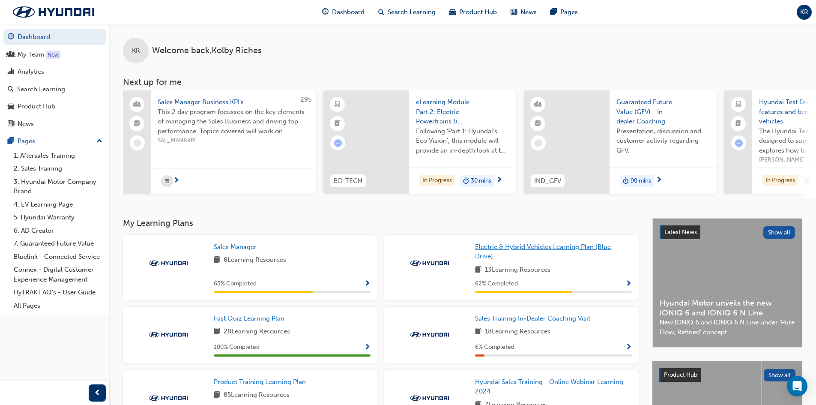
click at [517, 254] on link "Electric & Hybrid Vehicles Learning Plan (Blue Drive)" at bounding box center [553, 251] width 157 height 19
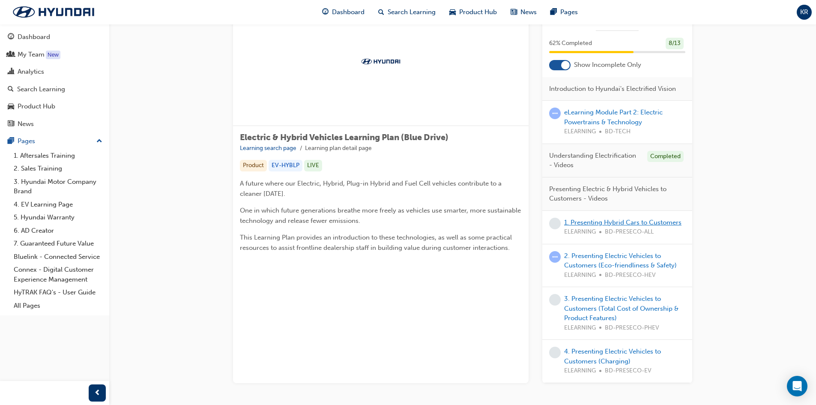
scroll to position [88, 0]
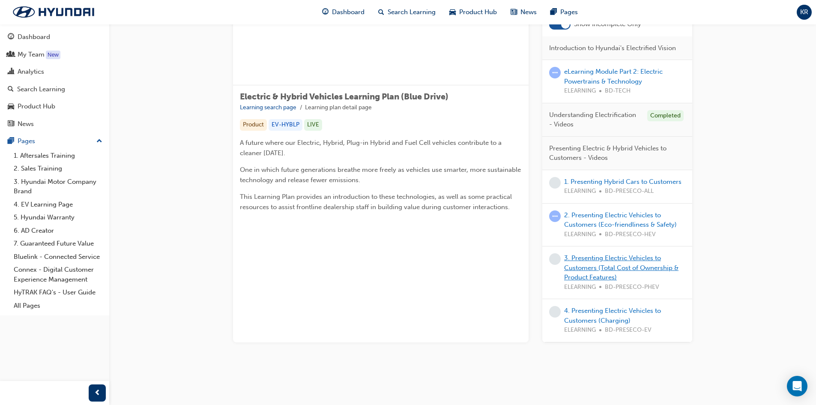
click at [593, 266] on link "3. Presenting Electric Vehicles to Customers (Total Cost of Ownership & Product…" at bounding box center [621, 267] width 114 height 27
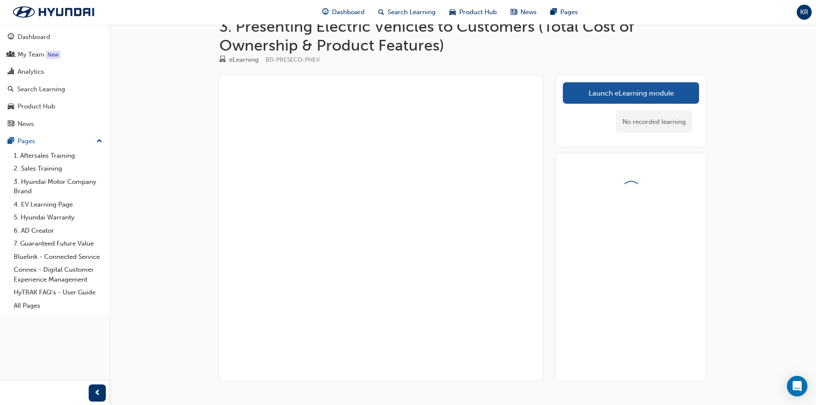
scroll to position [69, 0]
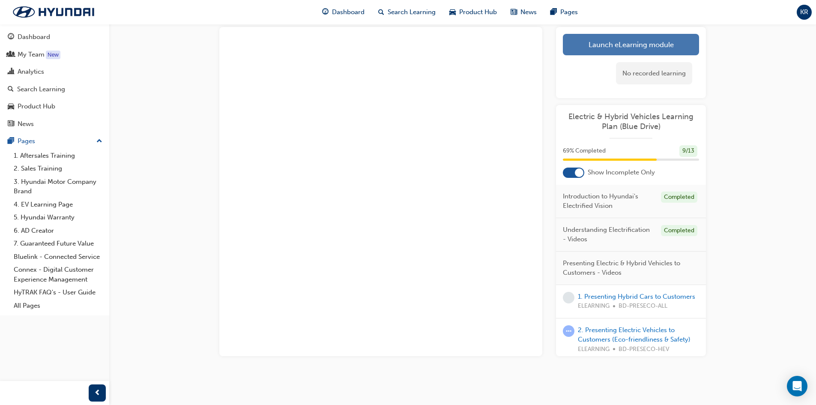
click at [619, 51] on link "Launch eLearning module" at bounding box center [631, 44] width 136 height 21
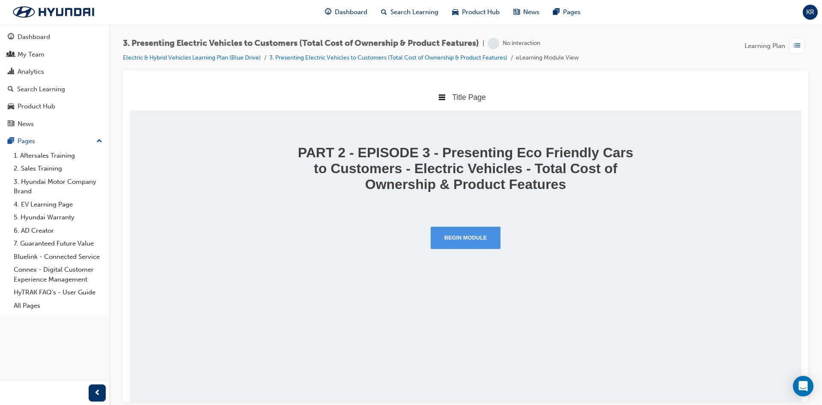
click at [484, 241] on button "Begin Module" at bounding box center [466, 237] width 70 height 22
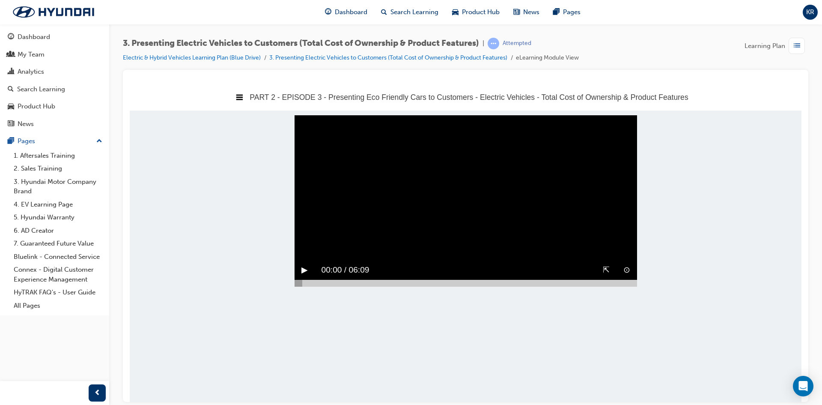
click at [301, 280] on div "▶︎" at bounding box center [305, 269] width 20 height 20
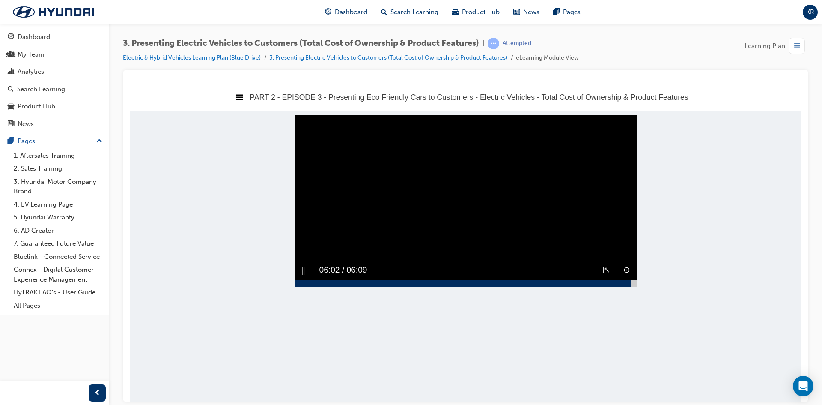
drag, startPoint x: 313, startPoint y: 304, endPoint x: 631, endPoint y: 303, distance: 318.6
click at [631, 286] on div at bounding box center [466, 282] width 343 height 7
click at [306, 276] on button "▶︎" at bounding box center [304, 269] width 6 height 13
click at [378, 233] on video "Sorry, your browser does not support embedded videos. Download Instead" at bounding box center [466, 200] width 343 height 171
click at [310, 280] on div "▶︎" at bounding box center [305, 269] width 20 height 20
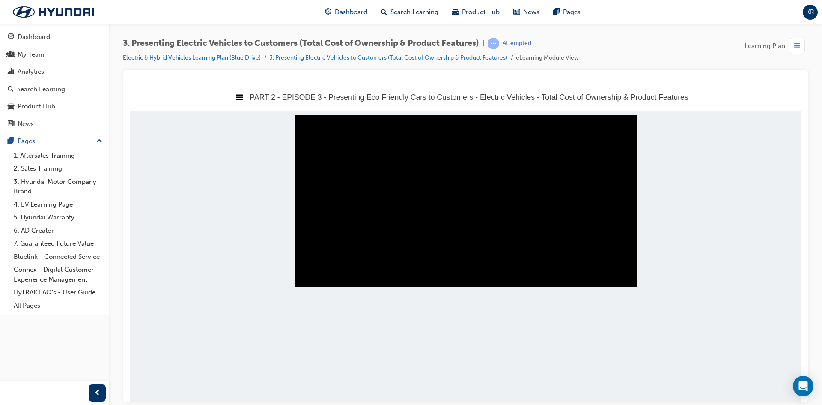
click at [301, 276] on button "‖" at bounding box center [303, 269] width 4 height 13
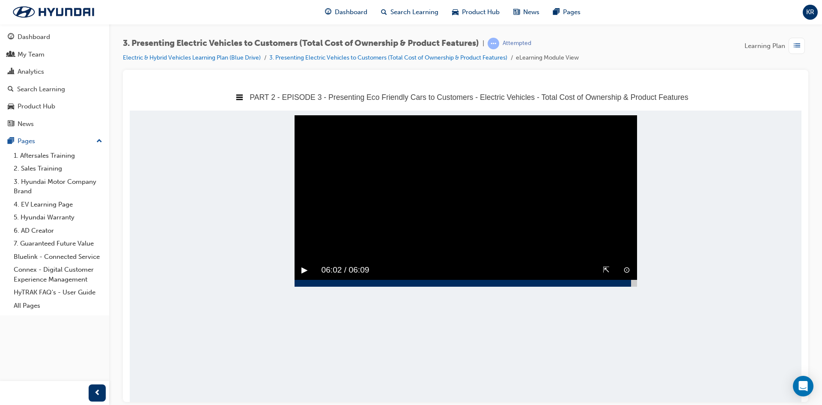
click at [301, 276] on button "▶︎" at bounding box center [304, 269] width 6 height 13
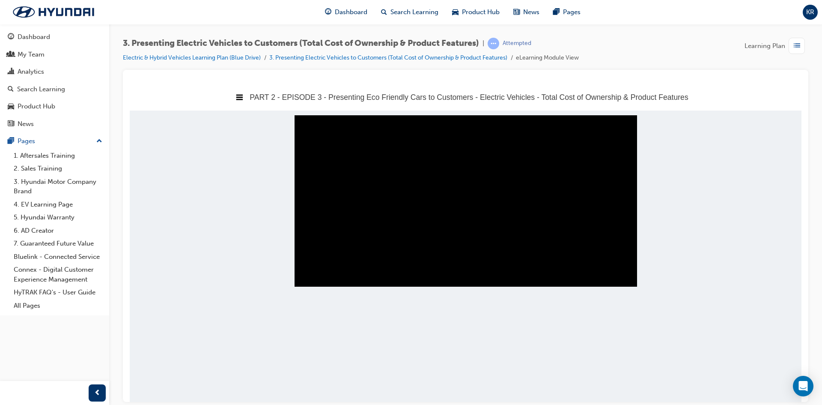
click at [304, 276] on button "‖" at bounding box center [303, 269] width 4 height 13
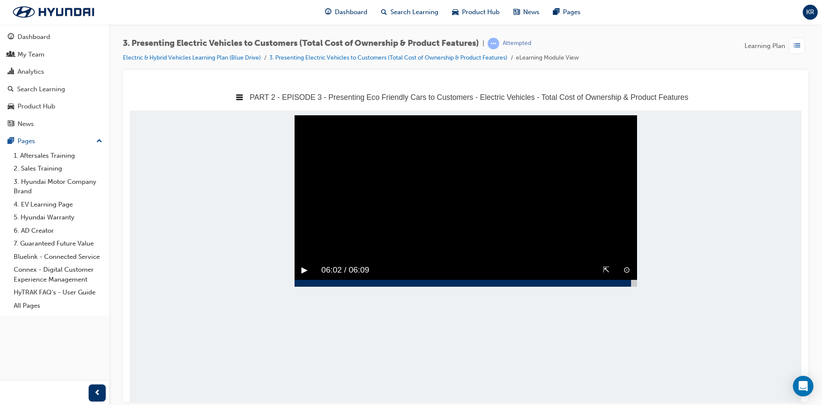
click at [304, 276] on button "▶︎" at bounding box center [304, 269] width 6 height 13
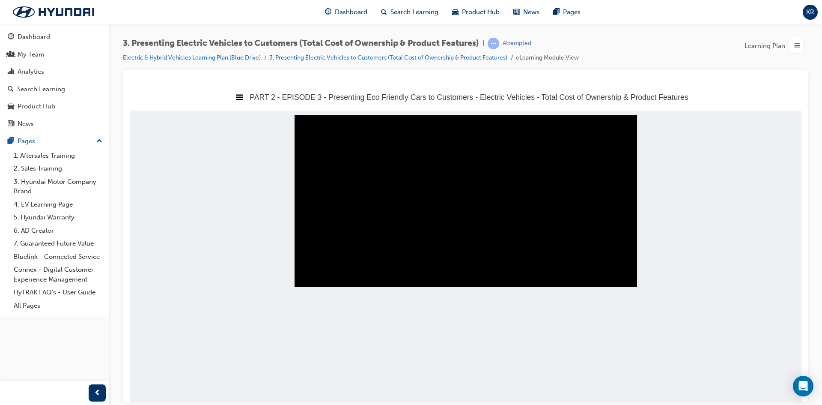
click at [624, 276] on button "⊙" at bounding box center [626, 269] width 7 height 13
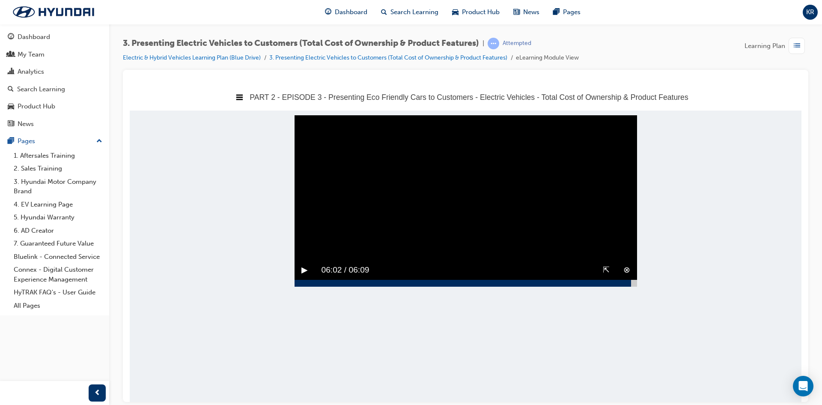
drag, startPoint x: 297, startPoint y: 294, endPoint x: 306, endPoint y: 290, distance: 9.6
click at [298, 280] on div "▶︎" at bounding box center [305, 269] width 20 height 20
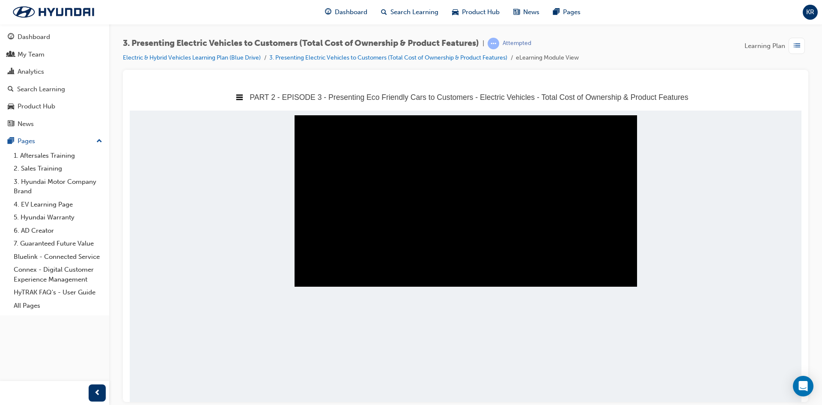
click at [624, 276] on button "⊗" at bounding box center [626, 269] width 7 height 13
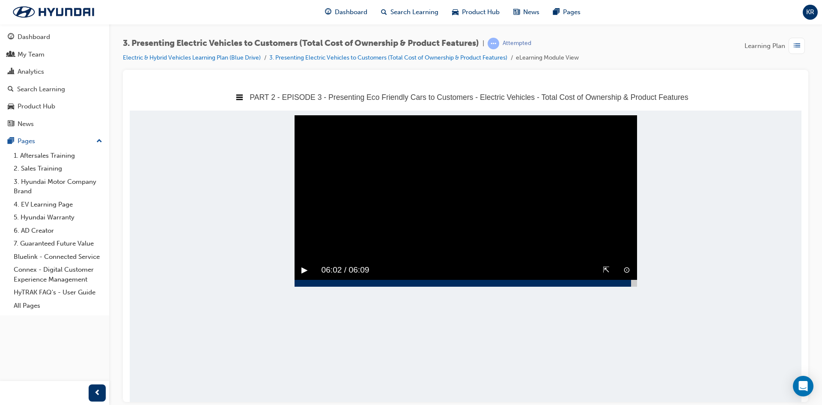
click at [306, 276] on button "▶︎" at bounding box center [304, 269] width 6 height 13
click at [460, 246] on video "Sorry, your browser does not support embedded videos. Download Instead" at bounding box center [466, 200] width 343 height 171
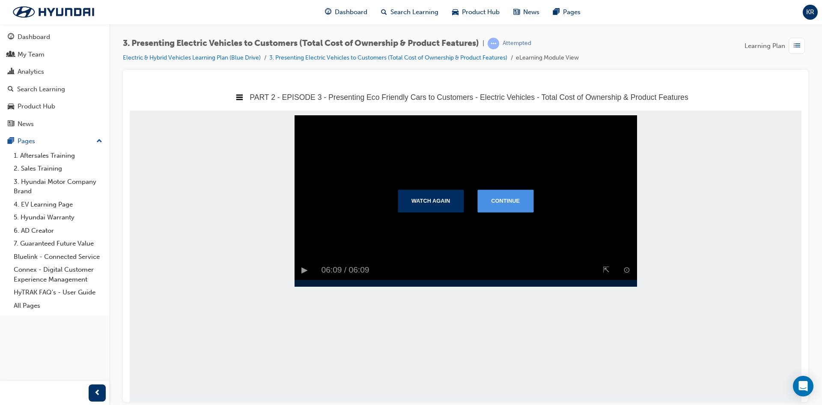
click at [480, 210] on button "Continue" at bounding box center [505, 200] width 56 height 22
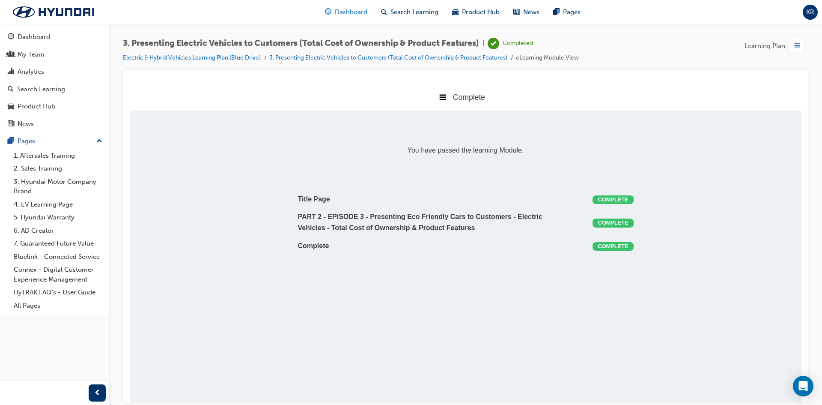
click at [345, 15] on span "Dashboard" at bounding box center [351, 12] width 33 height 10
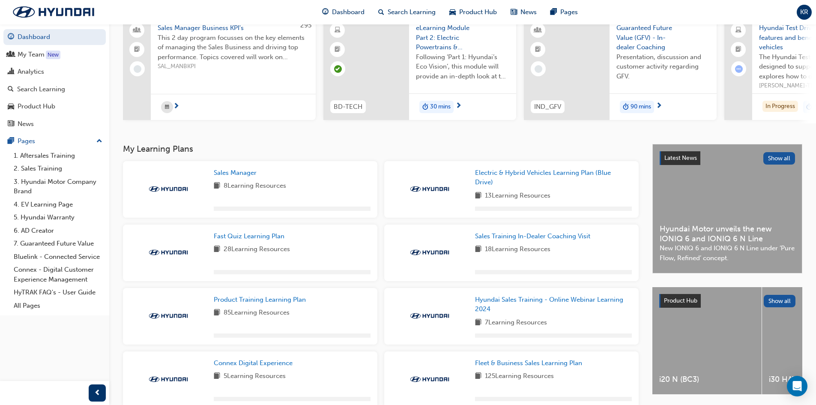
scroll to position [186, 0]
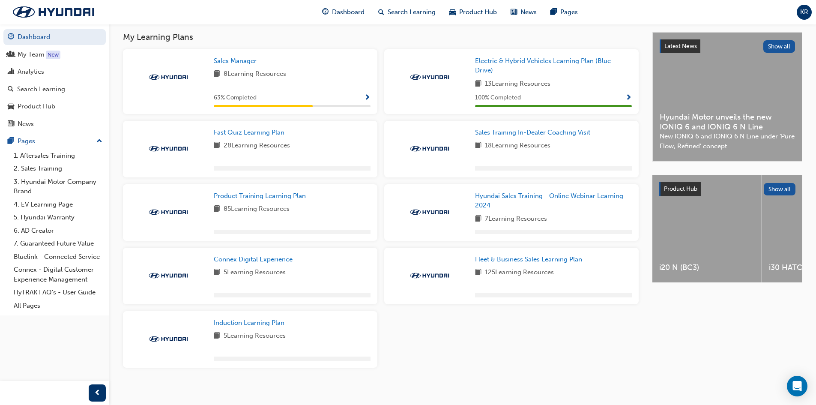
click at [527, 259] on span "Fleet & Business Sales Learning Plan" at bounding box center [528, 259] width 107 height 8
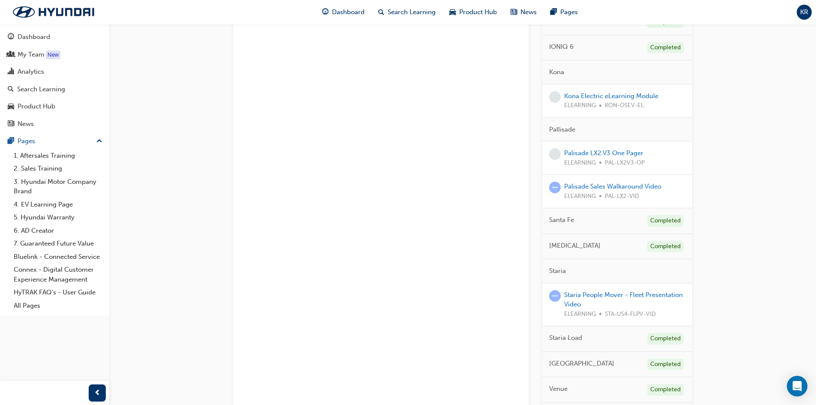
scroll to position [1242, 0]
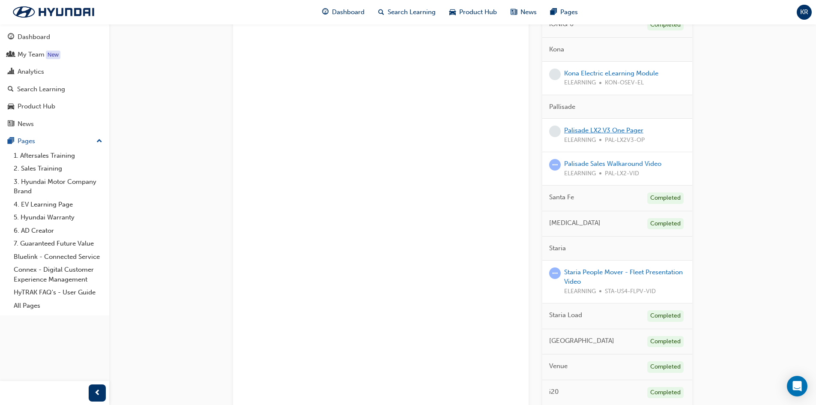
click at [608, 126] on link "Palisade LX2.V3 One Pager" at bounding box center [603, 130] width 79 height 8
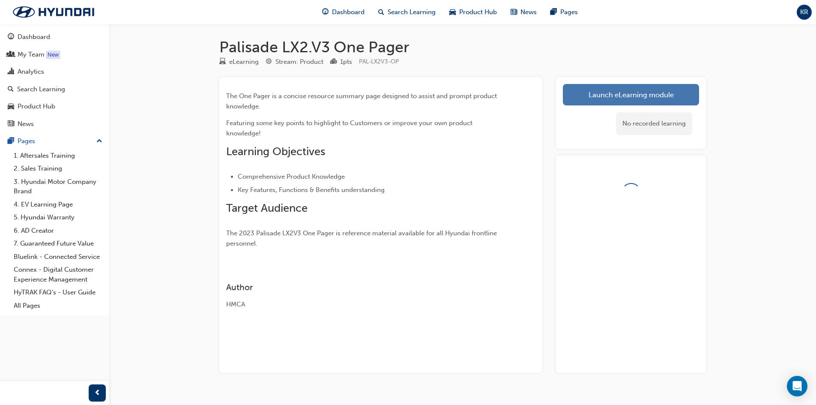
click at [598, 103] on link "Launch eLearning module" at bounding box center [631, 94] width 136 height 21
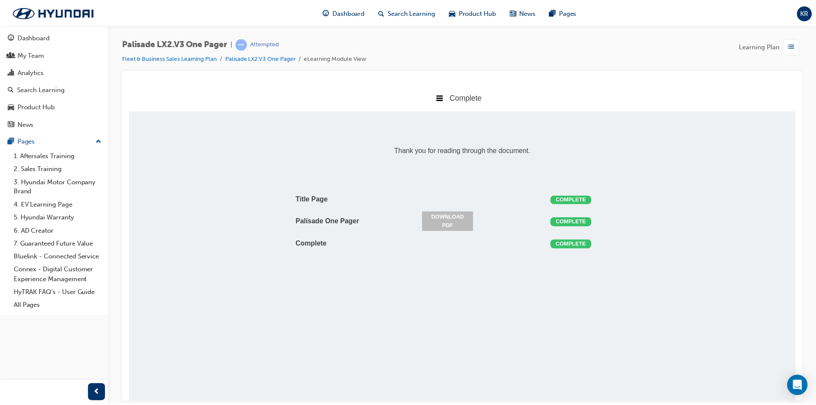
scroll to position [182, 685]
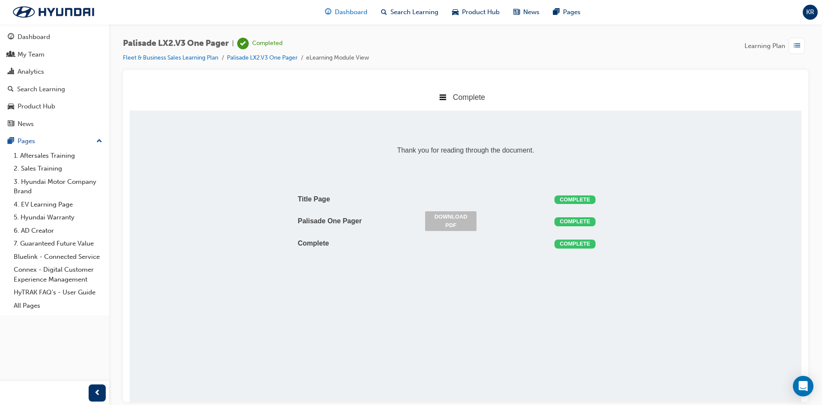
click at [362, 10] on span "Dashboard" at bounding box center [351, 12] width 33 height 10
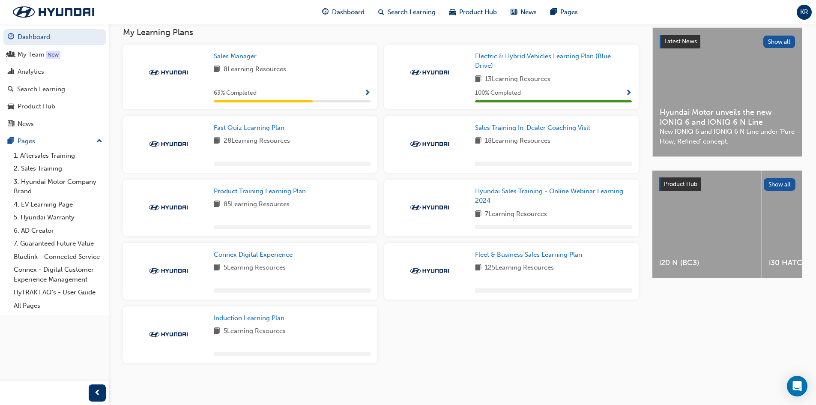
scroll to position [194, 0]
click at [536, 256] on span "Fleet & Business Sales Learning Plan" at bounding box center [528, 254] width 107 height 8
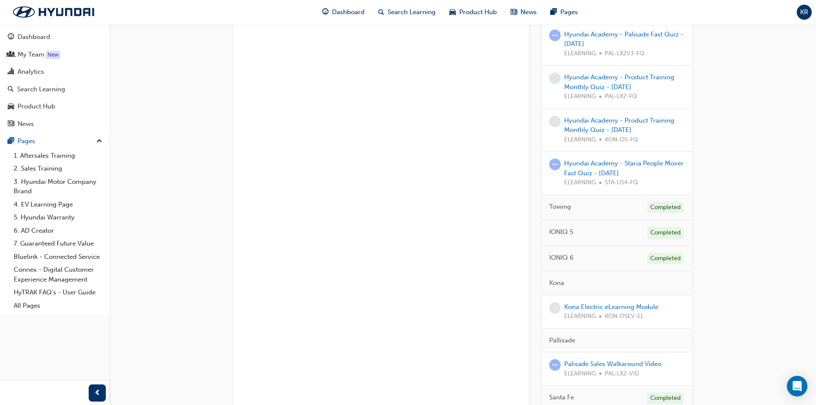
scroll to position [1216, 0]
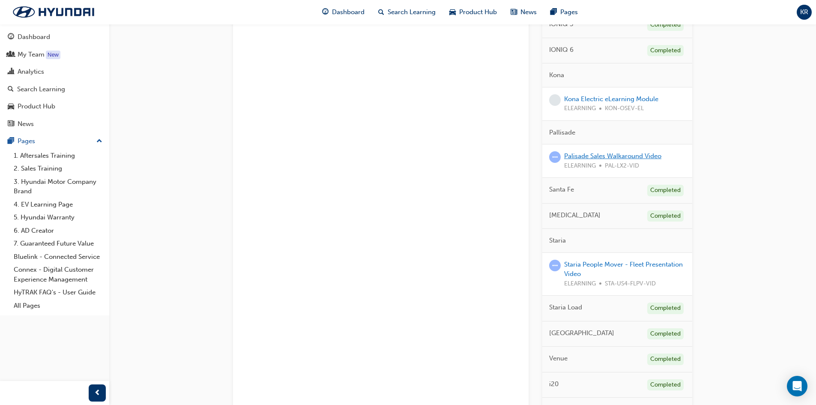
click at [635, 152] on link "Palisade Sales Walkaround Video" at bounding box center [612, 156] width 97 height 8
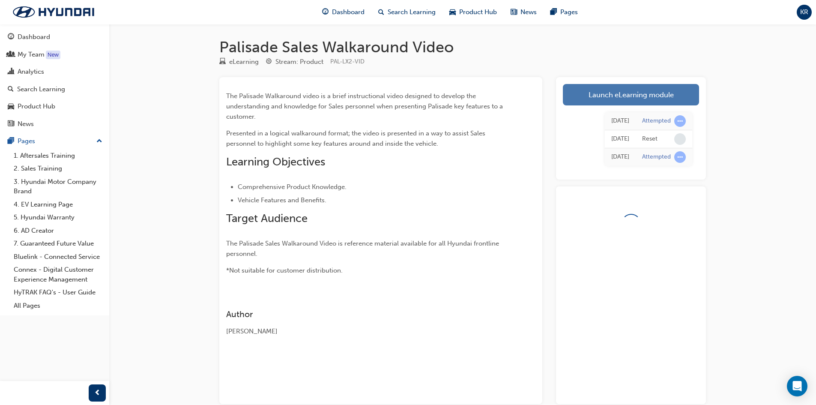
click at [662, 87] on link "Launch eLearning module" at bounding box center [631, 94] width 136 height 21
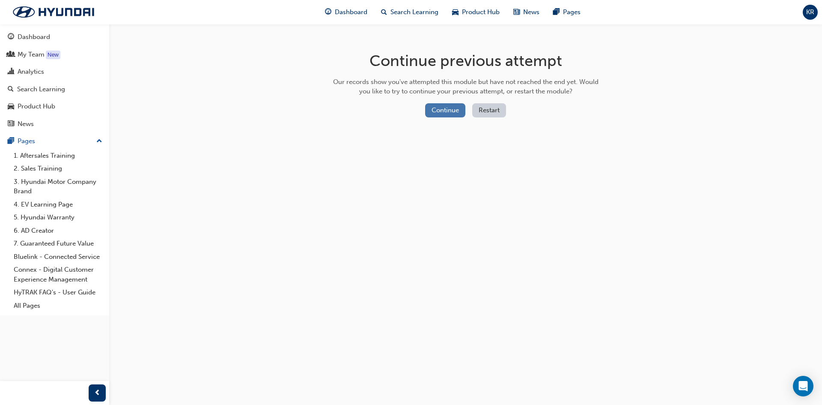
click at [440, 110] on button "Continue" at bounding box center [445, 110] width 40 height 14
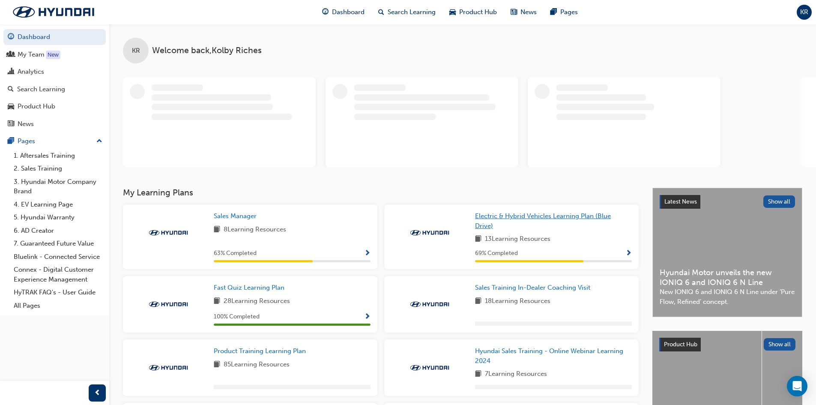
click at [533, 221] on link "Electric & Hybrid Vehicles Learning Plan (Blue Drive)" at bounding box center [553, 220] width 157 height 19
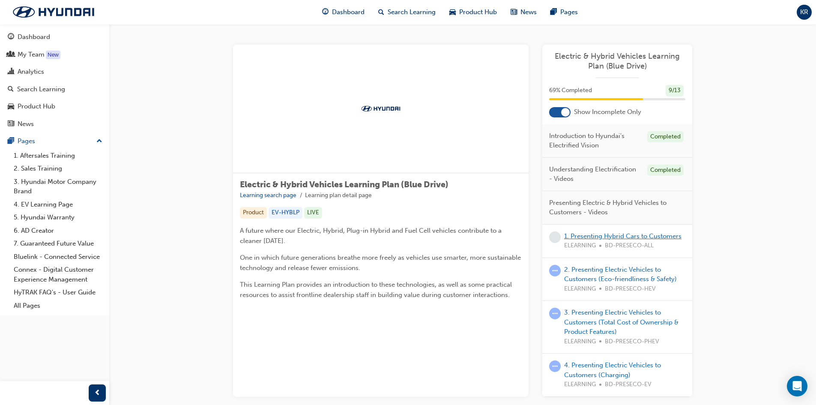
click at [624, 236] on link "1. Presenting Hybrid Cars to Customers" at bounding box center [622, 236] width 117 height 8
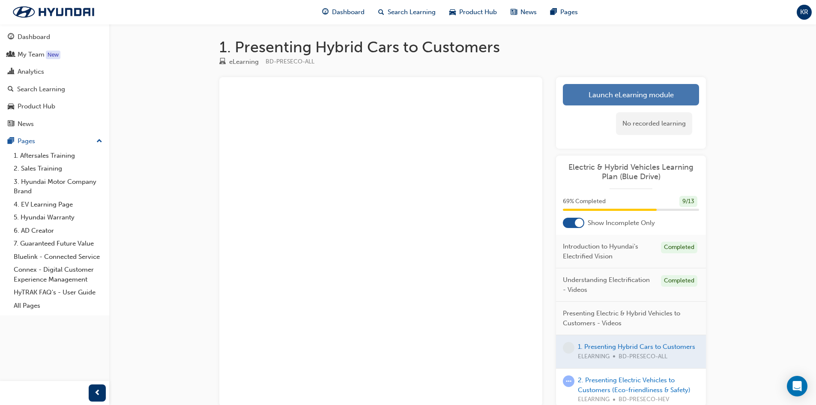
click at [626, 100] on link "Launch eLearning module" at bounding box center [631, 94] width 136 height 21
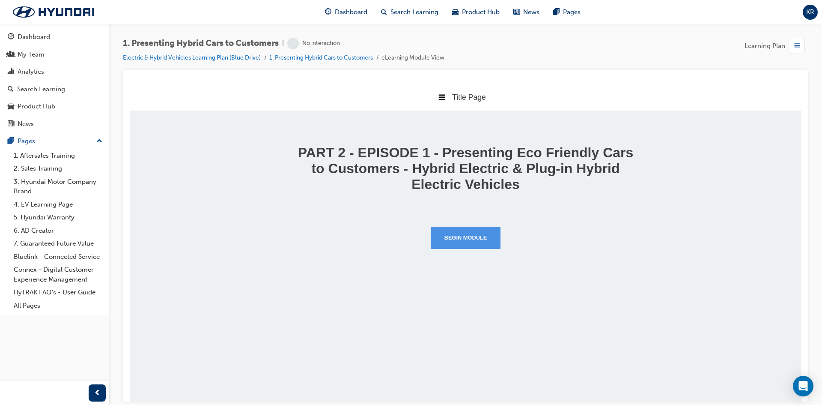
click at [486, 238] on button "Begin Module" at bounding box center [466, 237] width 70 height 22
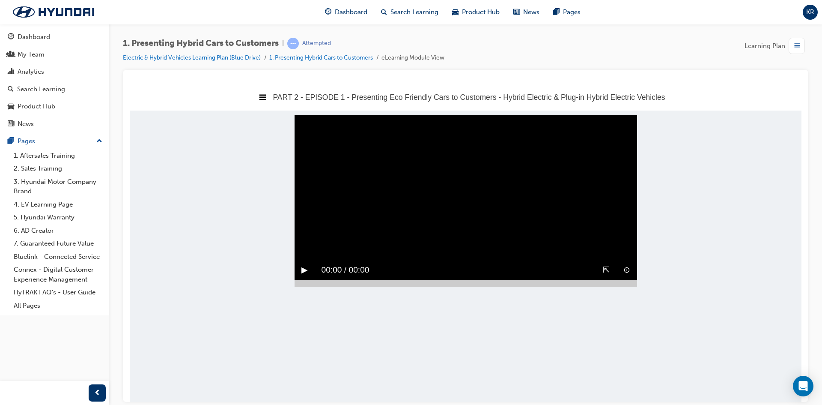
click at [303, 263] on button "▶︎" at bounding box center [304, 269] width 6 height 13
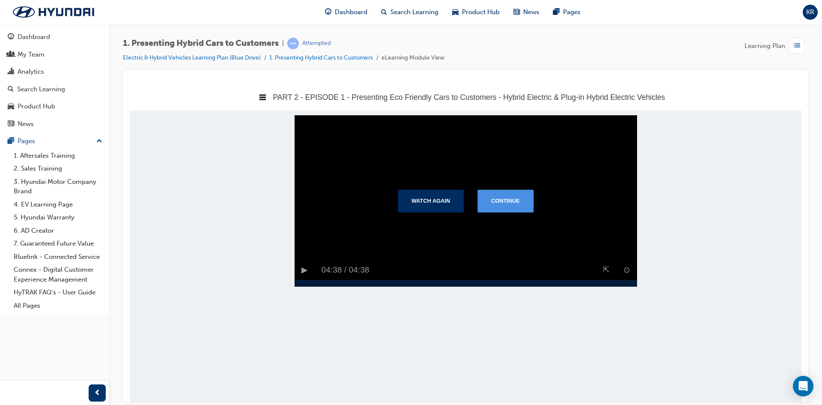
click at [501, 212] on button "Continue" at bounding box center [505, 200] width 56 height 22
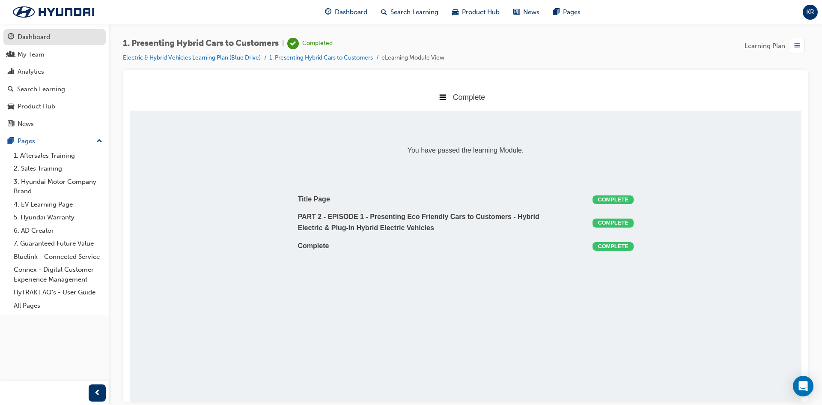
click at [72, 39] on div "Dashboard" at bounding box center [55, 37] width 94 height 11
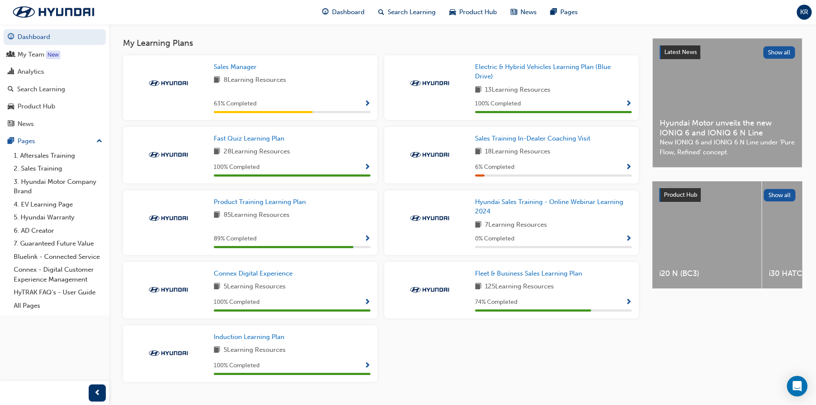
scroll to position [202, 0]
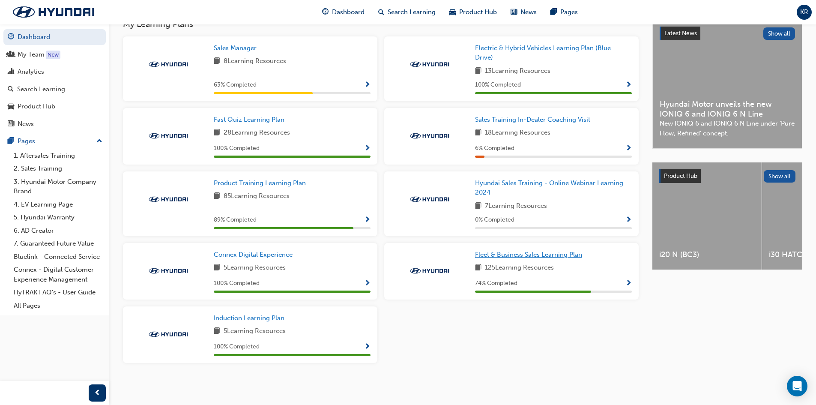
click at [540, 252] on span "Fleet & Business Sales Learning Plan" at bounding box center [528, 254] width 107 height 8
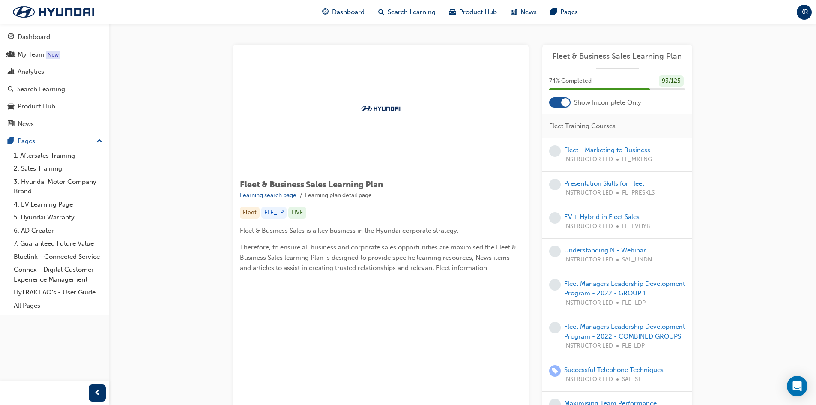
click at [614, 152] on link "Fleet - Marketing to Business" at bounding box center [607, 150] width 86 height 8
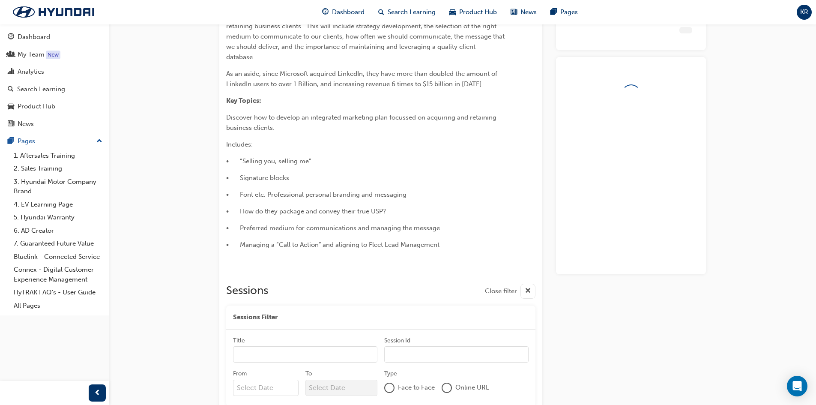
scroll to position [204, 0]
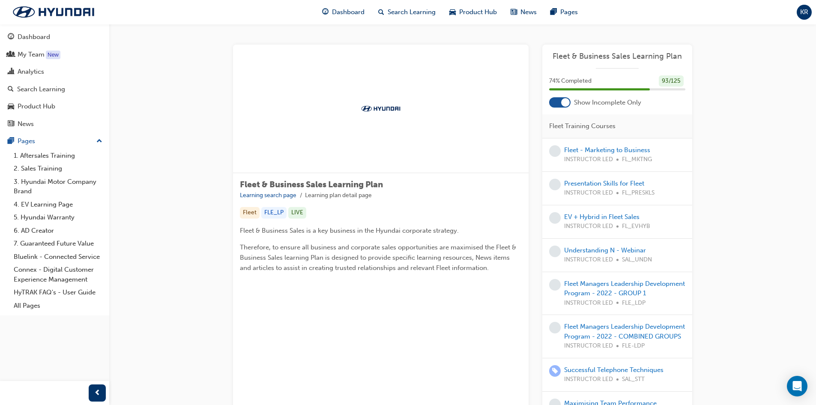
scroll to position [43, 0]
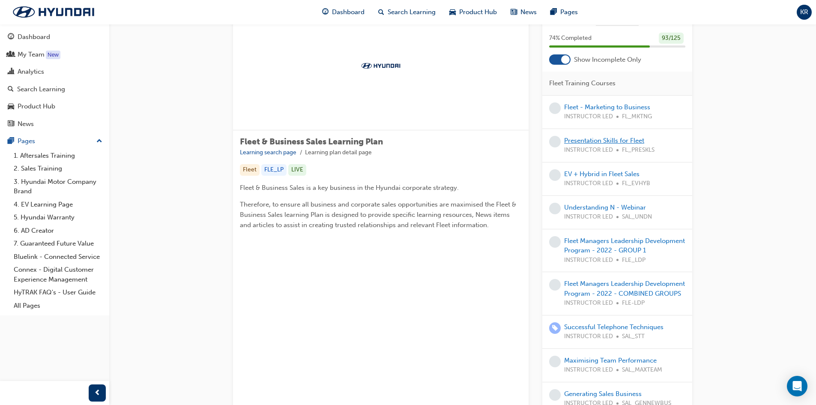
click at [608, 140] on link "Presentation Skills for Fleet" at bounding box center [604, 141] width 80 height 8
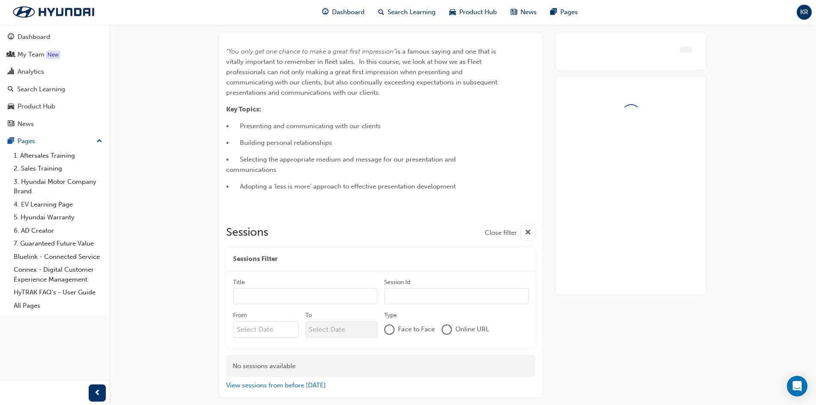
scroll to position [63, 0]
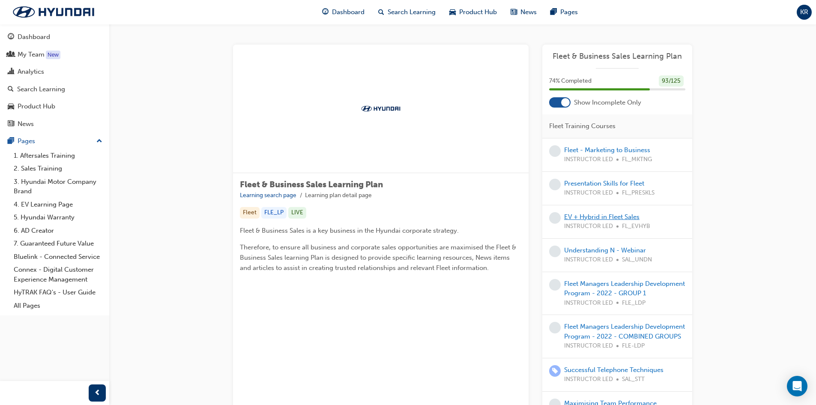
click at [617, 217] on link "EV + Hybrid in Fleet Sales" at bounding box center [601, 217] width 75 height 8
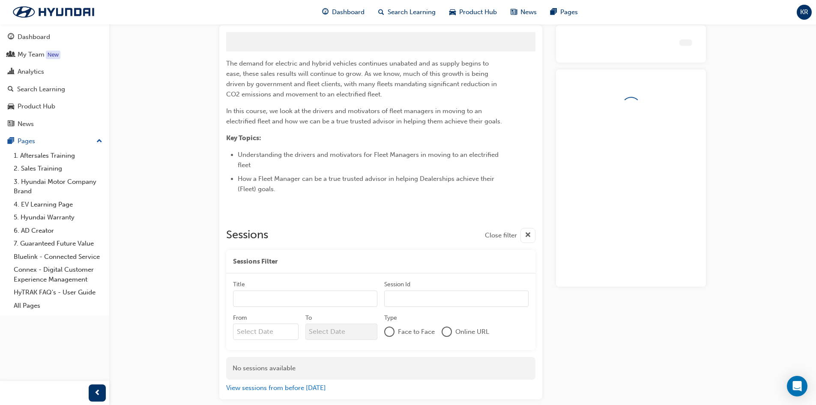
scroll to position [54, 0]
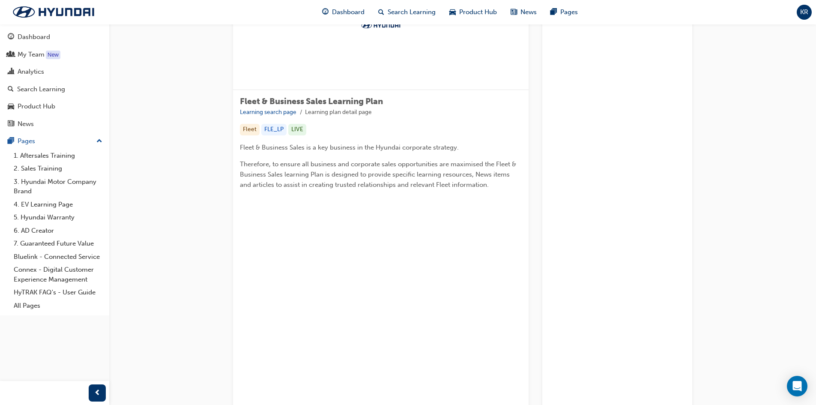
scroll to position [86, 0]
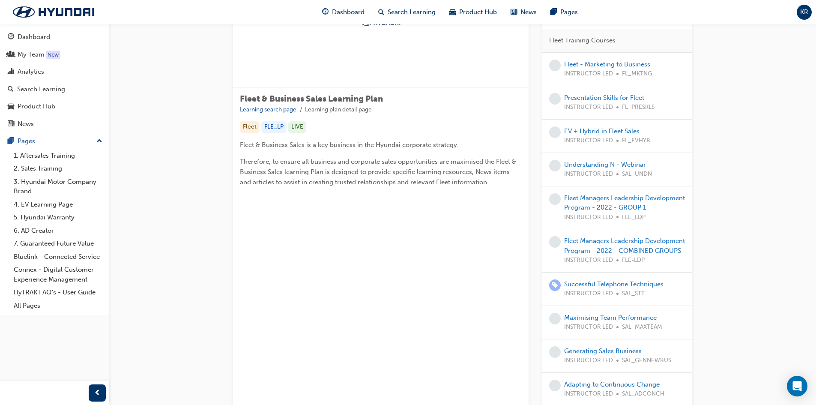
click at [628, 283] on link "Successful Telephone Techniques" at bounding box center [613, 284] width 99 height 8
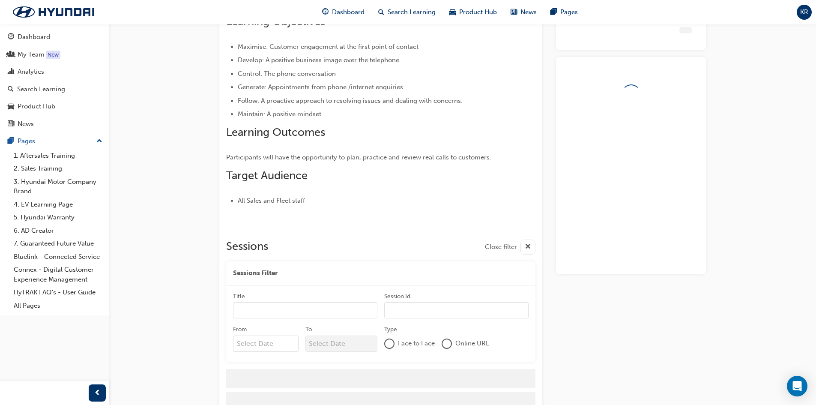
scroll to position [206, 0]
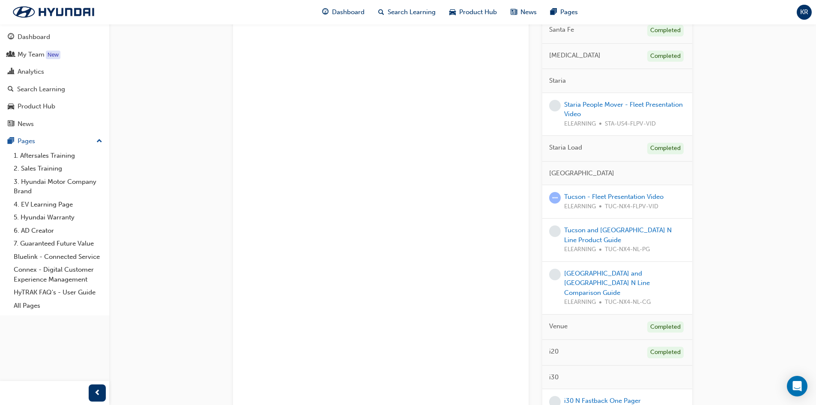
scroll to position [1413, 0]
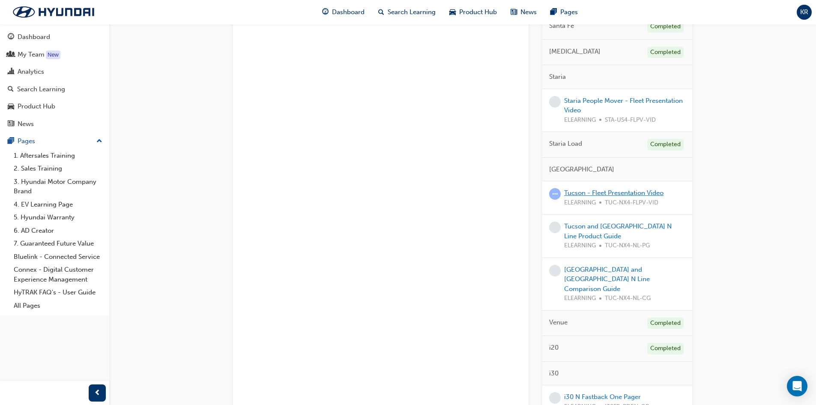
click at [659, 189] on link "Tucson - Fleet Presentation Video" at bounding box center [613, 193] width 99 height 8
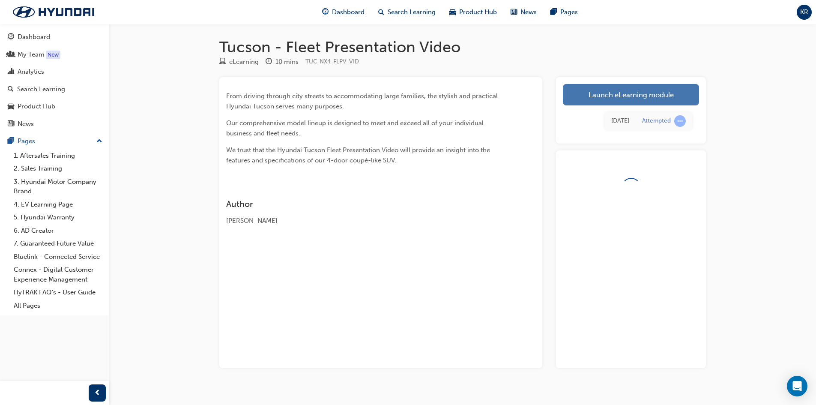
click at [638, 96] on link "Launch eLearning module" at bounding box center [631, 94] width 136 height 21
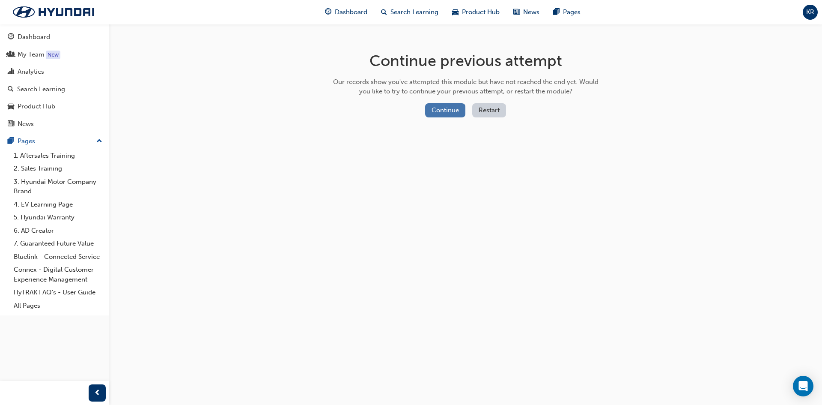
click at [451, 108] on button "Continue" at bounding box center [445, 110] width 40 height 14
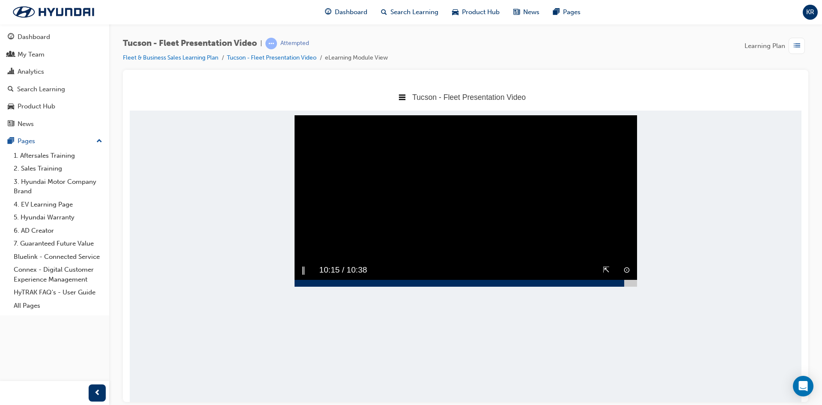
click at [624, 286] on div at bounding box center [466, 282] width 343 height 7
click at [629, 286] on div at bounding box center [466, 282] width 343 height 7
click at [309, 280] on div "▶︎" at bounding box center [305, 269] width 20 height 20
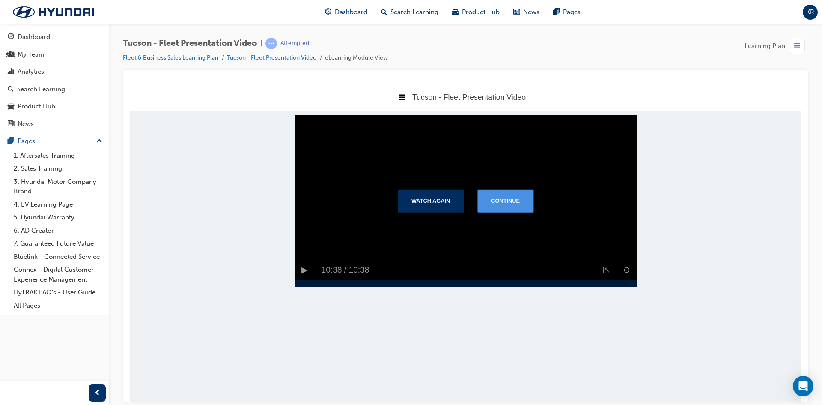
click at [496, 208] on button "Continue" at bounding box center [505, 200] width 56 height 22
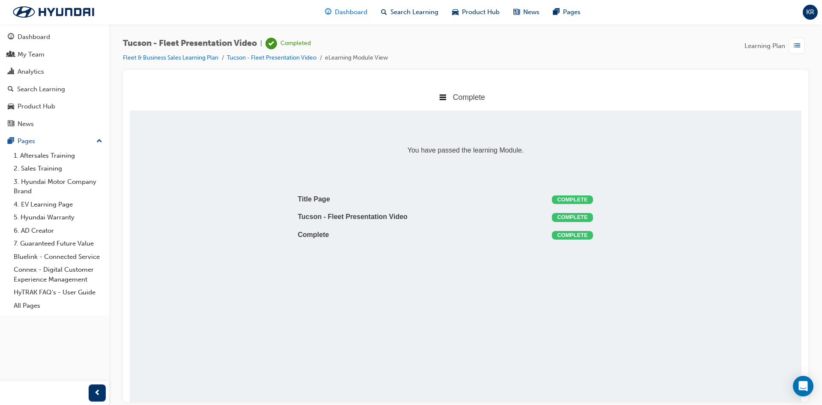
click at [346, 11] on span "Dashboard" at bounding box center [351, 12] width 33 height 10
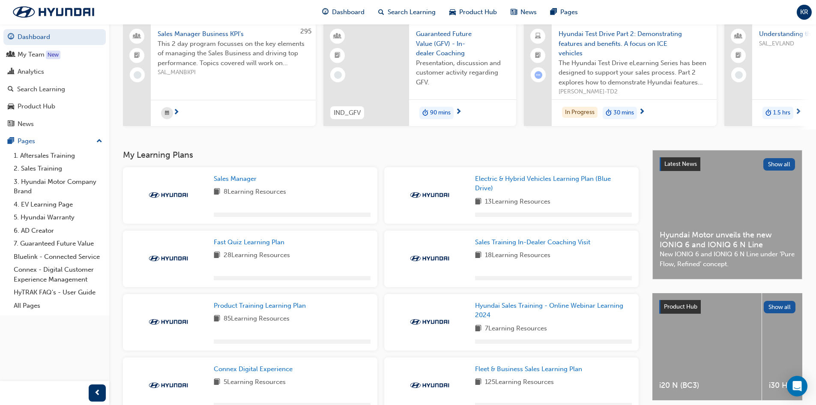
scroll to position [186, 0]
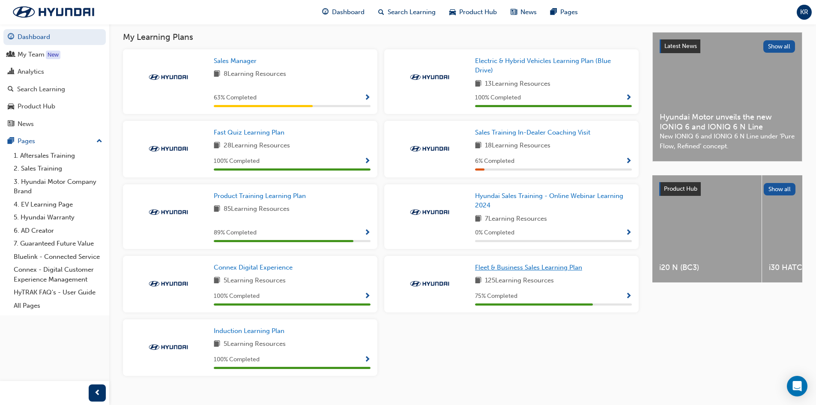
click at [545, 265] on link "Fleet & Business Sales Learning Plan" at bounding box center [530, 267] width 110 height 10
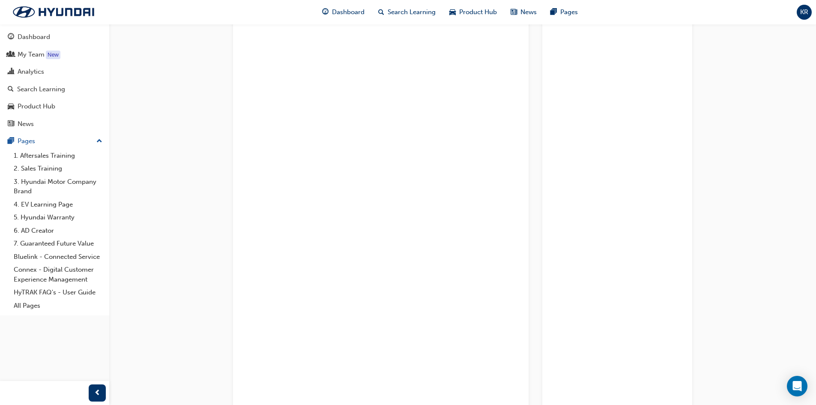
scroll to position [1462, 0]
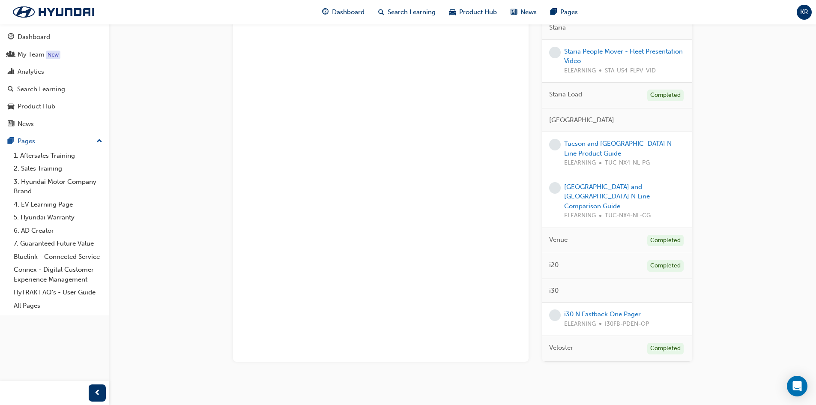
click at [635, 310] on link "i30 N Fastback One Pager" at bounding box center [602, 314] width 77 height 8
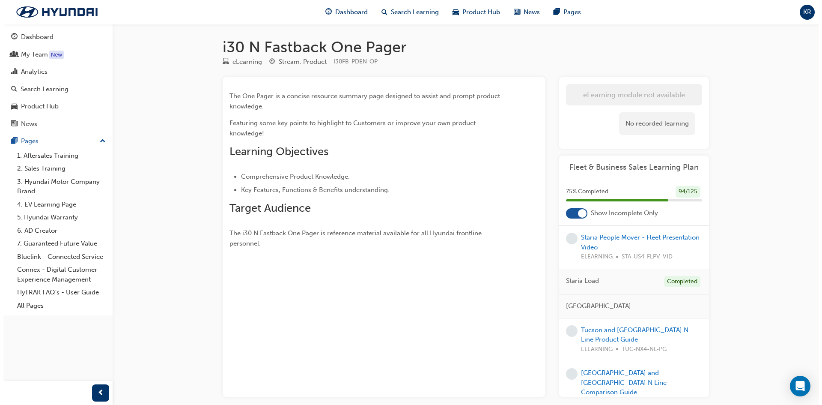
scroll to position [1499, 0]
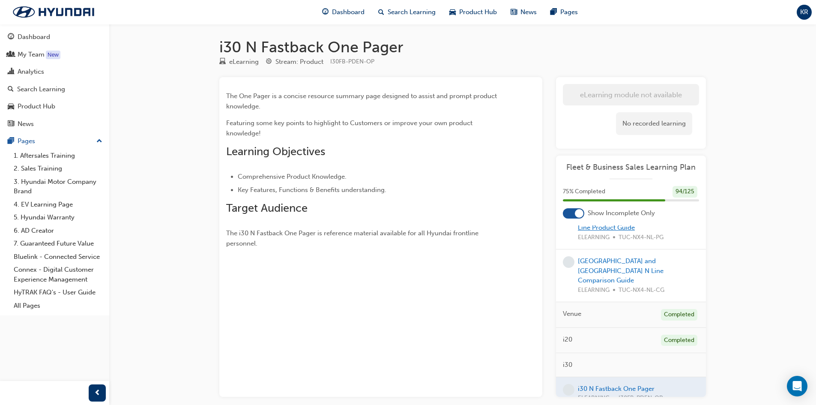
click at [644, 232] on link "Tucson and [GEOGRAPHIC_DATA] N Line Product Guide" at bounding box center [631, 223] width 107 height 18
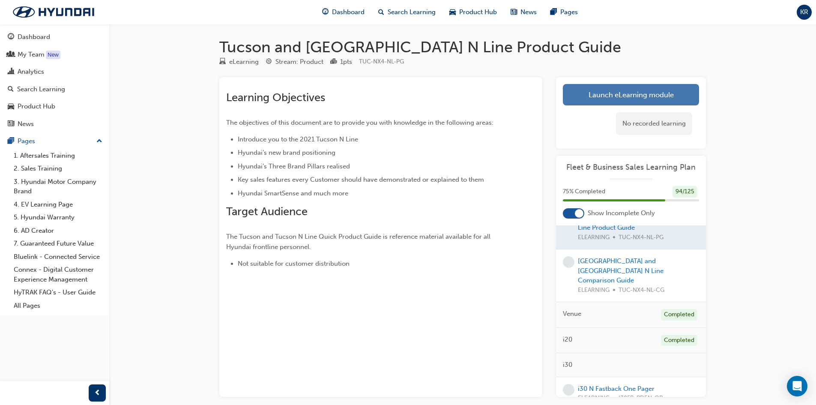
click at [588, 96] on link "Launch eLearning module" at bounding box center [631, 94] width 136 height 21
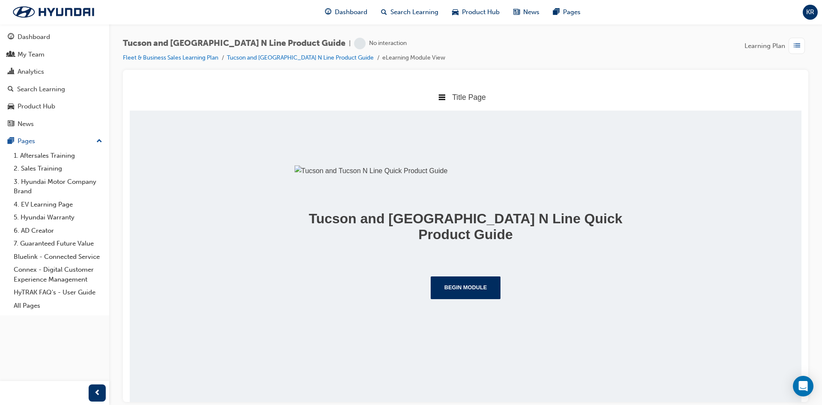
scroll to position [78, 0]
click at [462, 298] on button "Begin Module" at bounding box center [466, 287] width 70 height 22
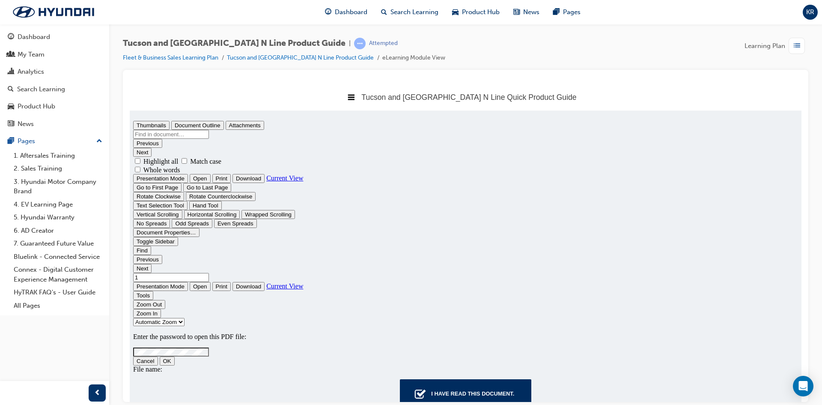
scroll to position [0, 0]
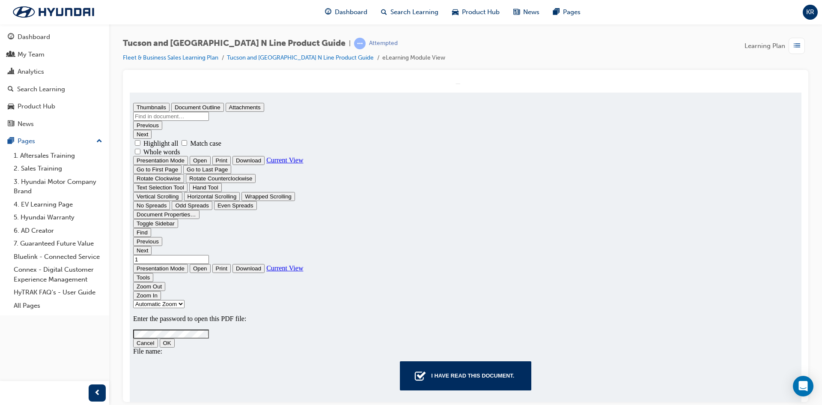
type input "0"
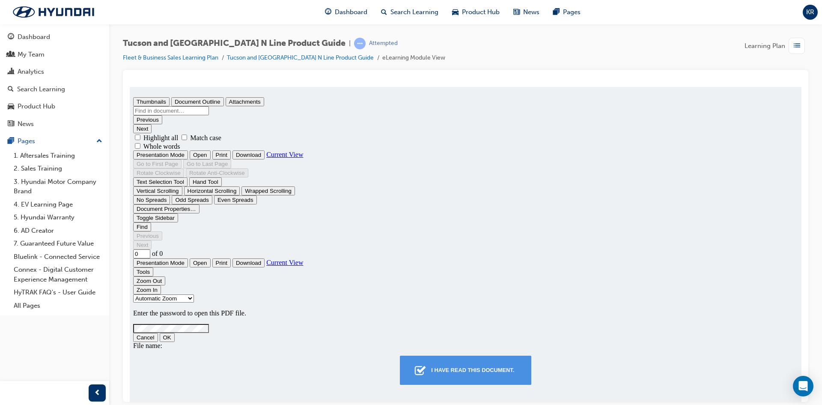
click at [455, 371] on div "I have read this document." at bounding box center [473, 369] width 90 height 15
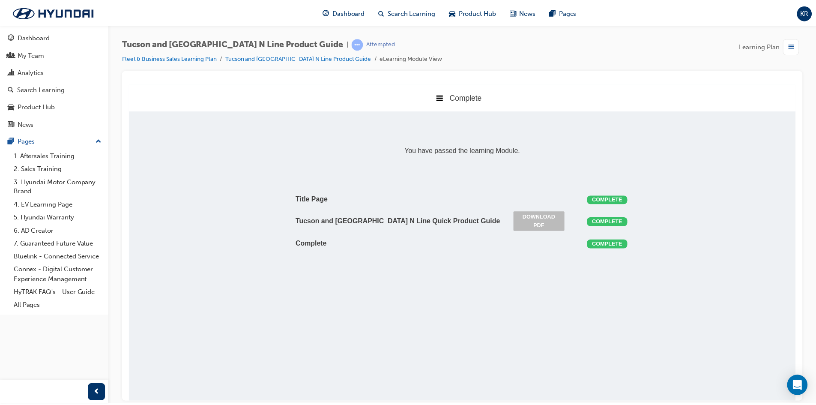
scroll to position [4, 4]
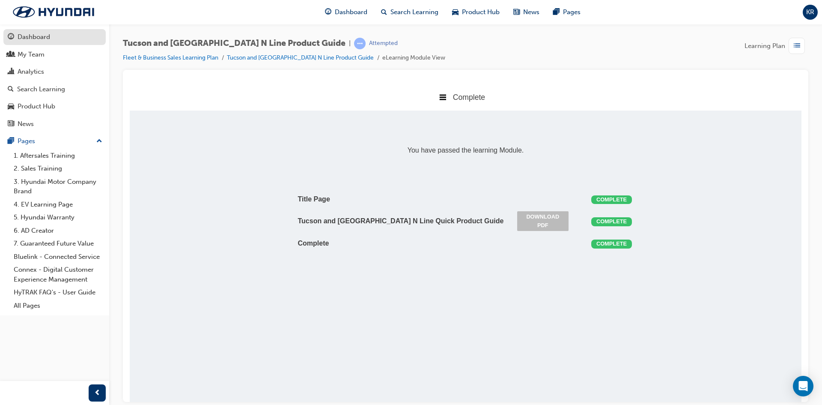
click at [37, 36] on div "Dashboard" at bounding box center [34, 37] width 33 height 10
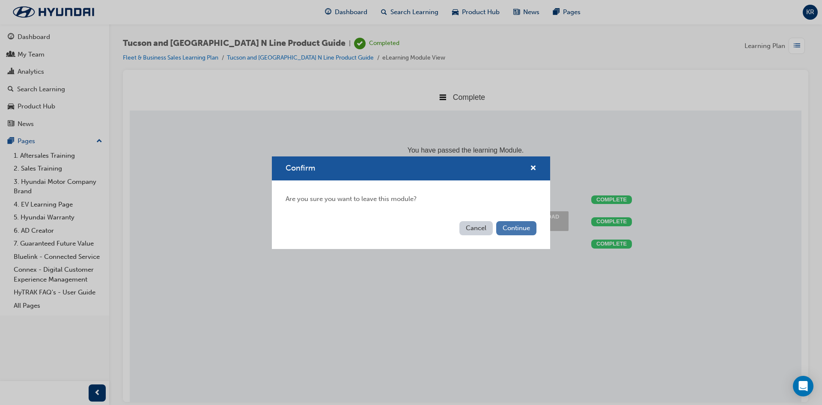
click at [513, 228] on button "Continue" at bounding box center [516, 228] width 40 height 14
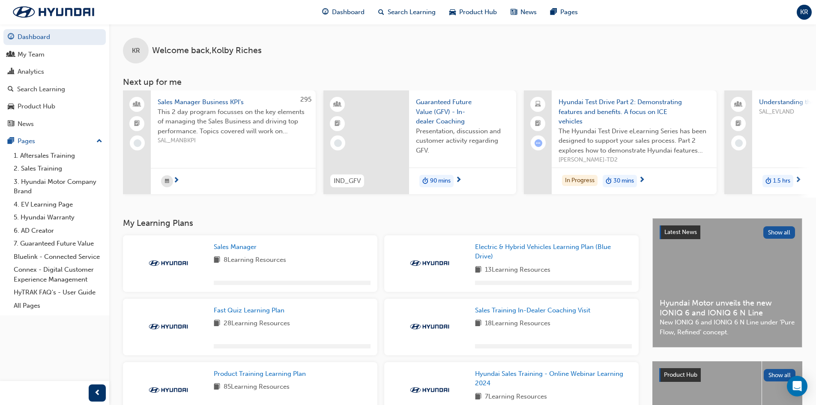
scroll to position [186, 0]
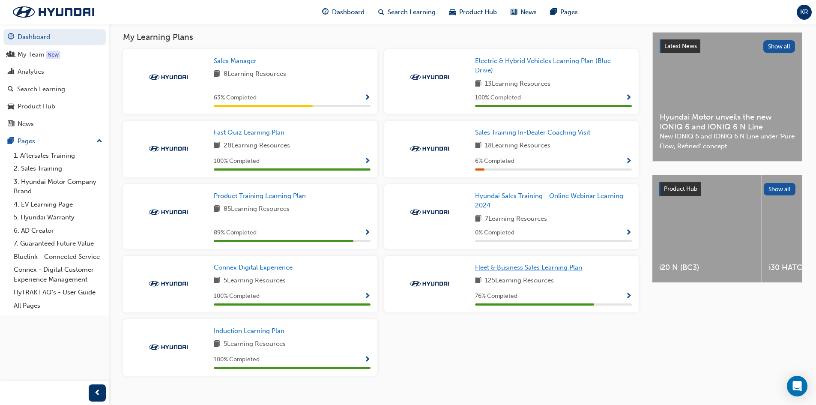
click at [531, 268] on span "Fleet & Business Sales Learning Plan" at bounding box center [528, 267] width 107 height 8
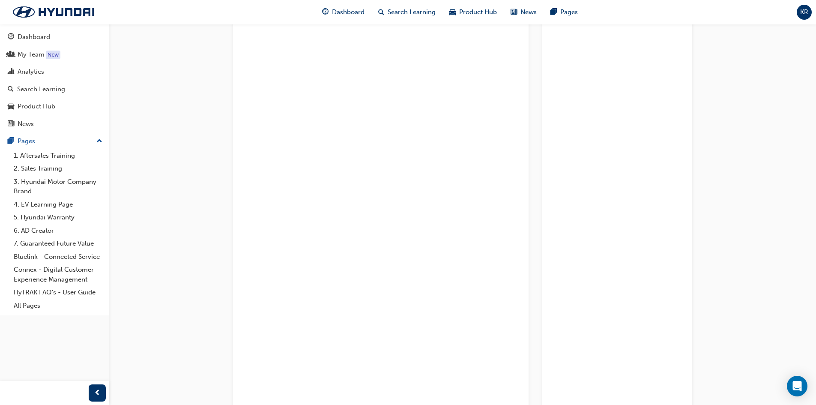
scroll to position [1419, 0]
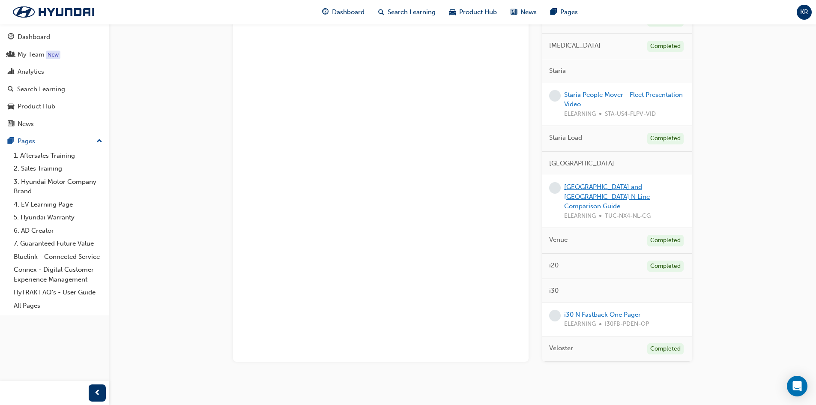
click at [606, 183] on link "[GEOGRAPHIC_DATA] and [GEOGRAPHIC_DATA] N Line Comparison Guide" at bounding box center [607, 196] width 86 height 27
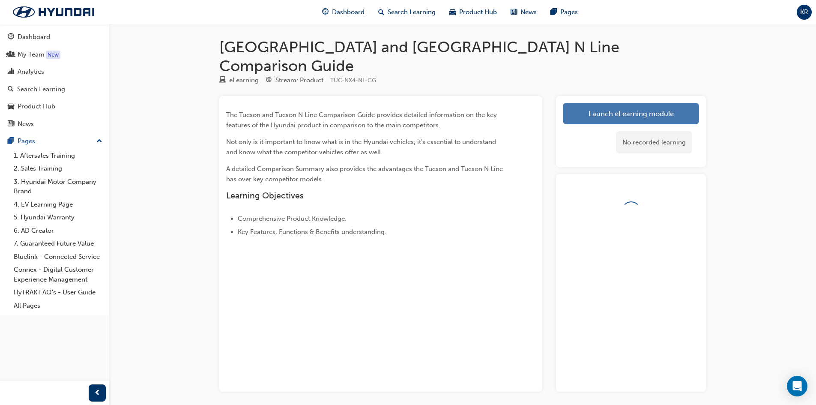
click at [614, 103] on link "Launch eLearning module" at bounding box center [631, 113] width 136 height 21
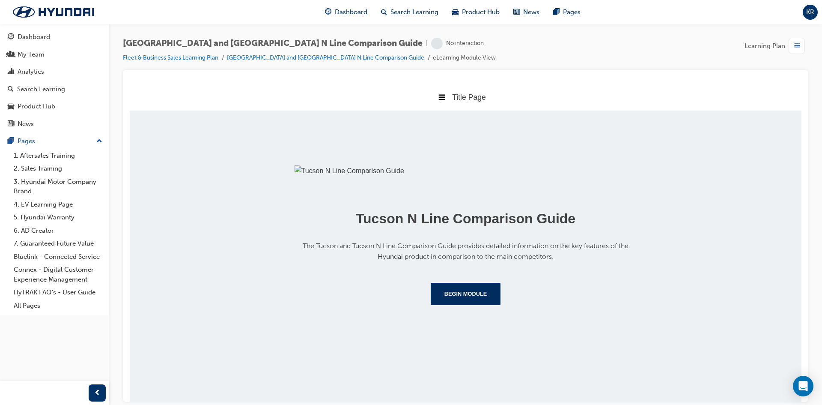
scroll to position [84, 0]
click at [458, 304] on button "Begin Module" at bounding box center [466, 293] width 70 height 22
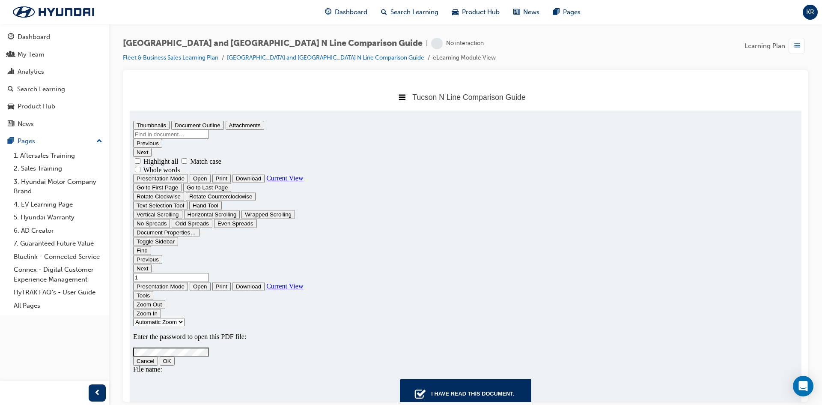
scroll to position [24, 0]
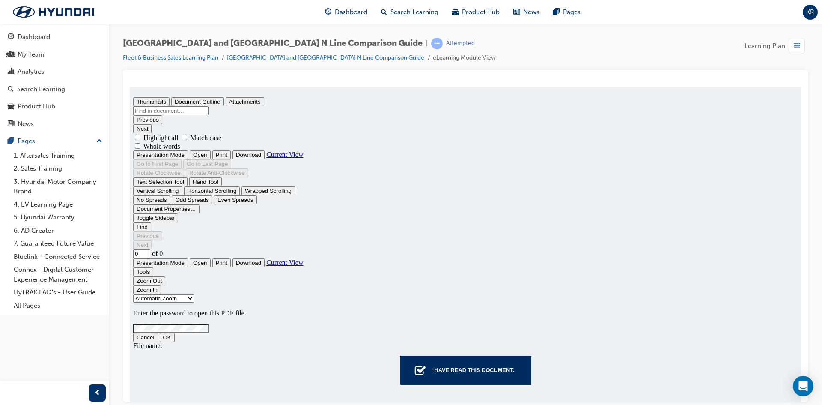
type input "1"
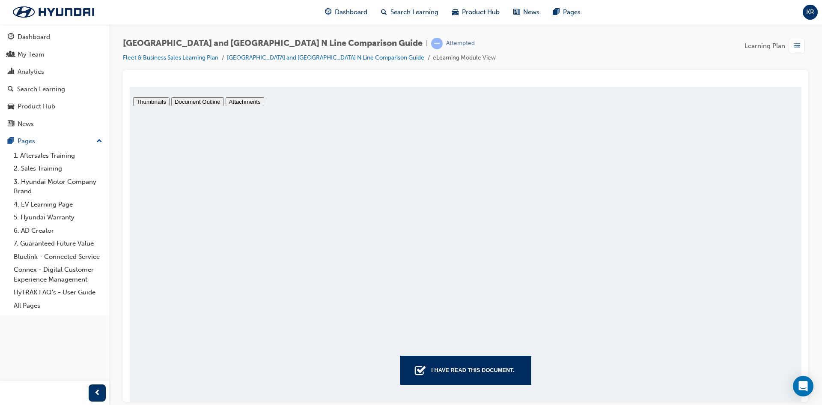
scroll to position [4, 0]
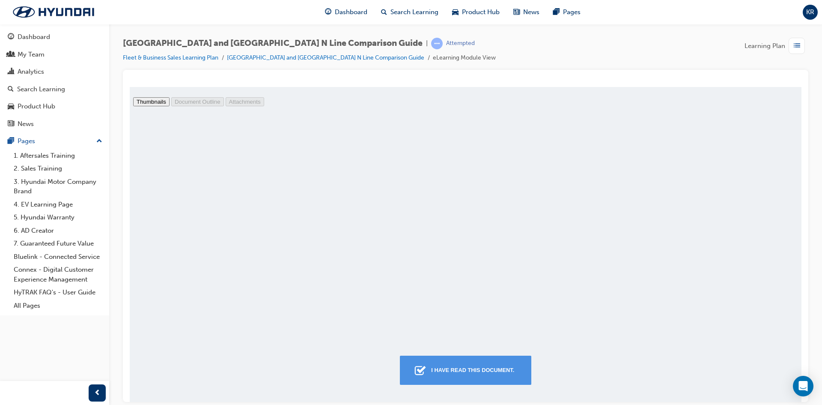
click at [454, 361] on button "I have read this document." at bounding box center [465, 369] width 131 height 29
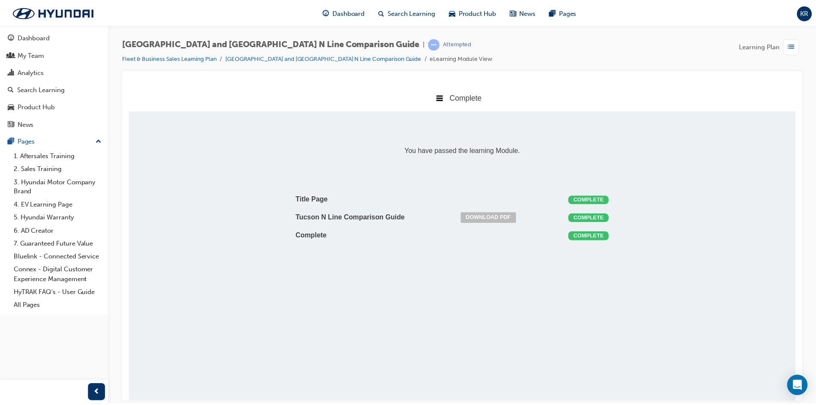
scroll to position [0, 0]
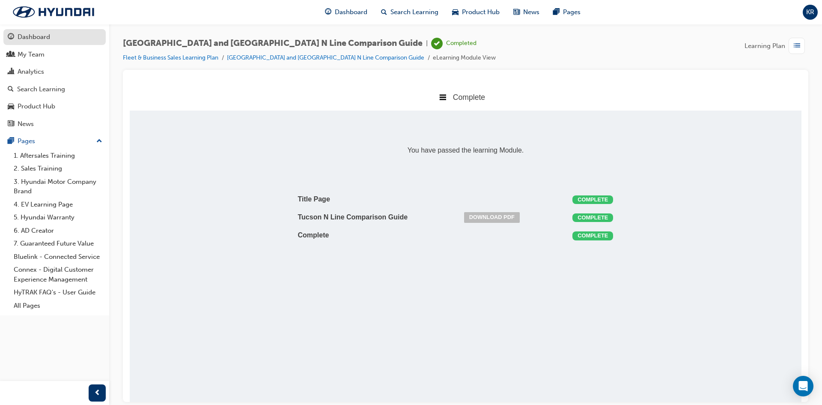
click at [59, 30] on link "Dashboard" at bounding box center [54, 37] width 102 height 16
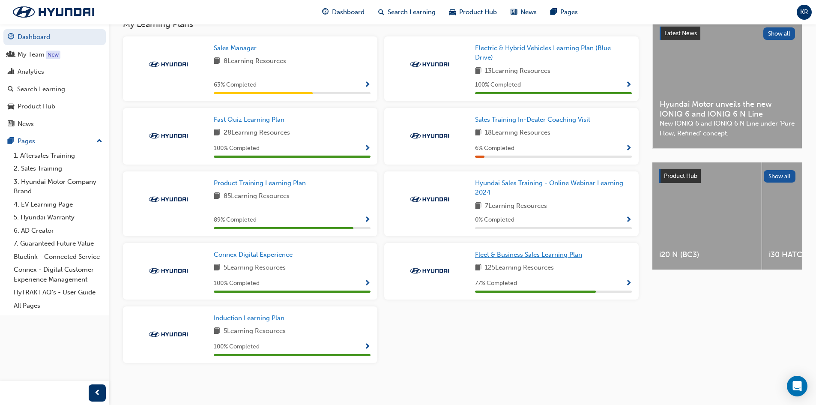
click at [531, 256] on span "Fleet & Business Sales Learning Plan" at bounding box center [528, 254] width 107 height 8
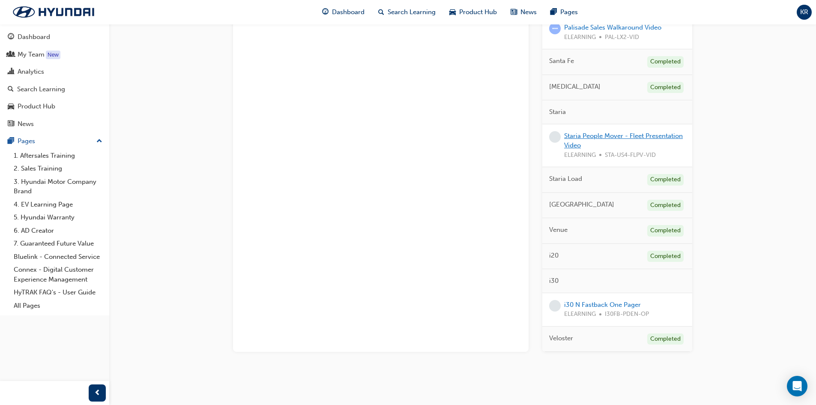
click at [594, 132] on link "Staria People Mover - Fleet Presentation Video" at bounding box center [623, 141] width 119 height 18
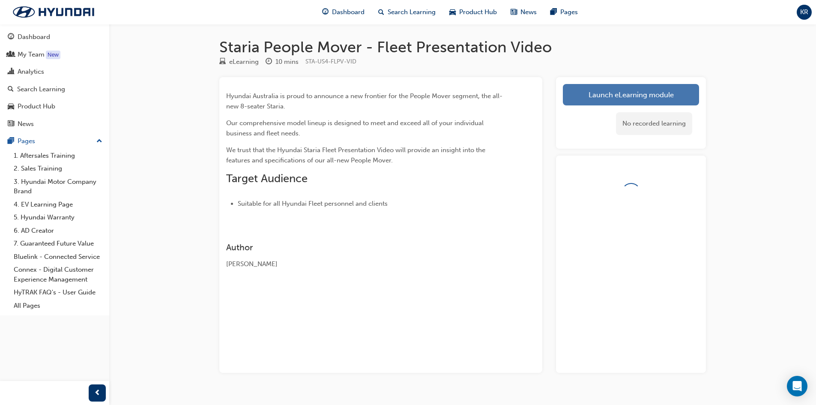
click at [613, 91] on link "Launch eLearning module" at bounding box center [631, 94] width 136 height 21
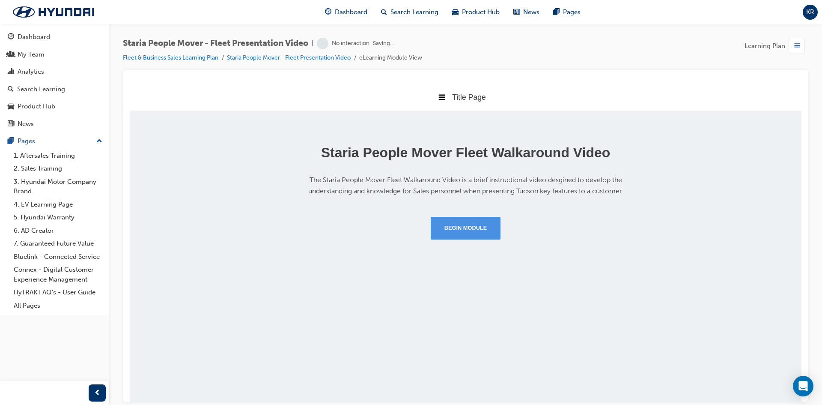
click at [459, 217] on button "Begin Module" at bounding box center [466, 227] width 70 height 22
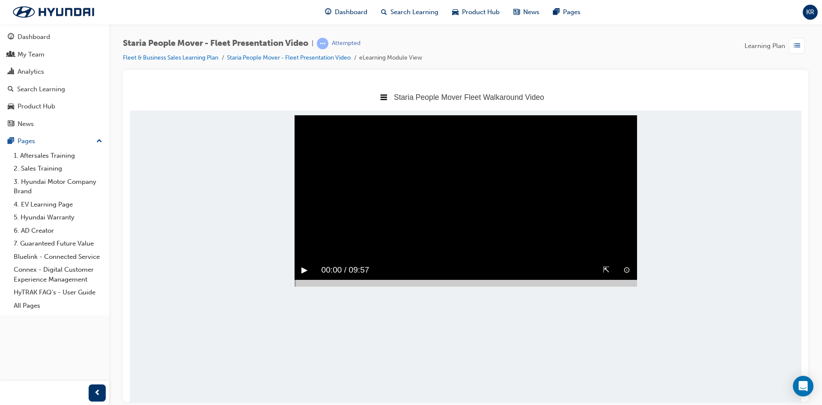
click at [303, 276] on button "▶︎" at bounding box center [304, 269] width 6 height 13
click at [629, 286] on div at bounding box center [466, 282] width 343 height 7
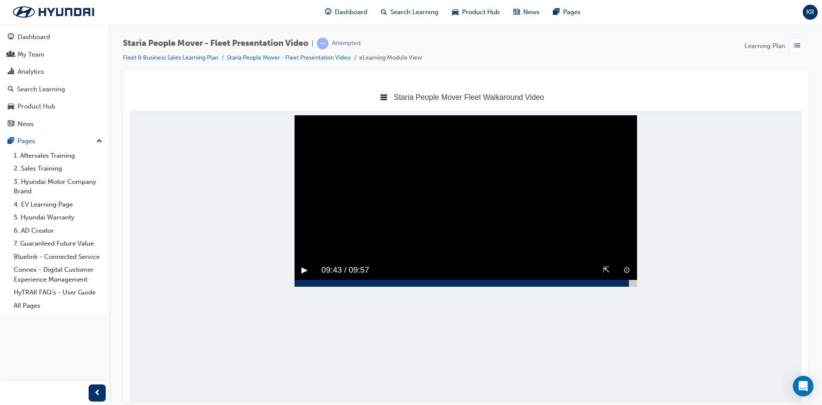
click at [633, 286] on div at bounding box center [466, 282] width 343 height 7
click at [492, 249] on video "Sorry, your browser does not support embedded videos. Download Instead" at bounding box center [466, 200] width 343 height 171
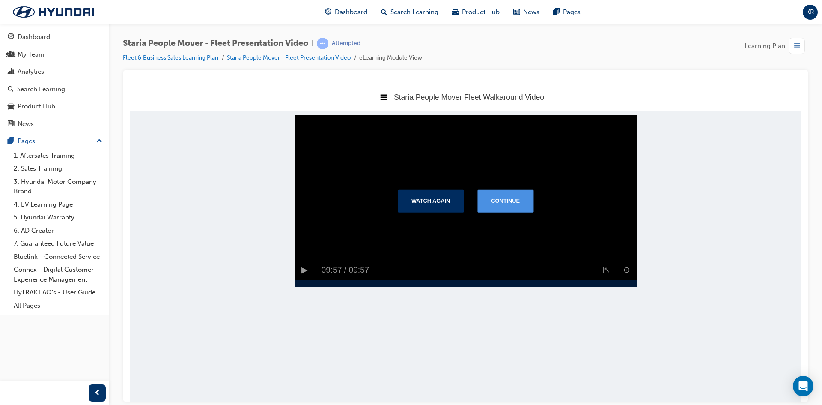
click at [530, 212] on button "Continue" at bounding box center [505, 200] width 56 height 22
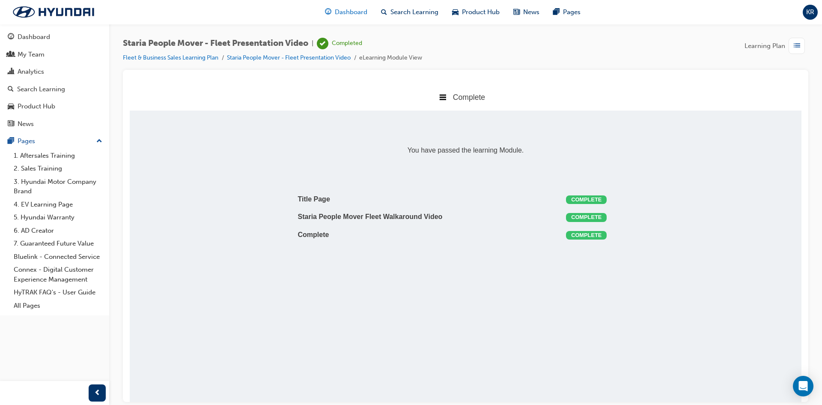
click at [364, 15] on span "Dashboard" at bounding box center [351, 12] width 33 height 10
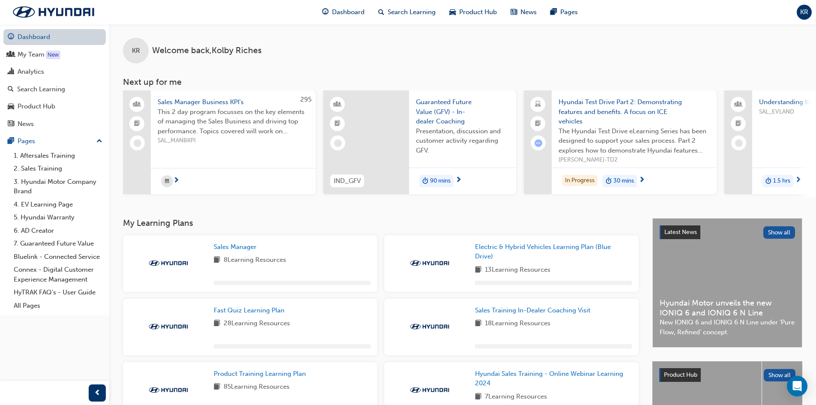
click at [30, 37] on link "Dashboard" at bounding box center [54, 37] width 102 height 16
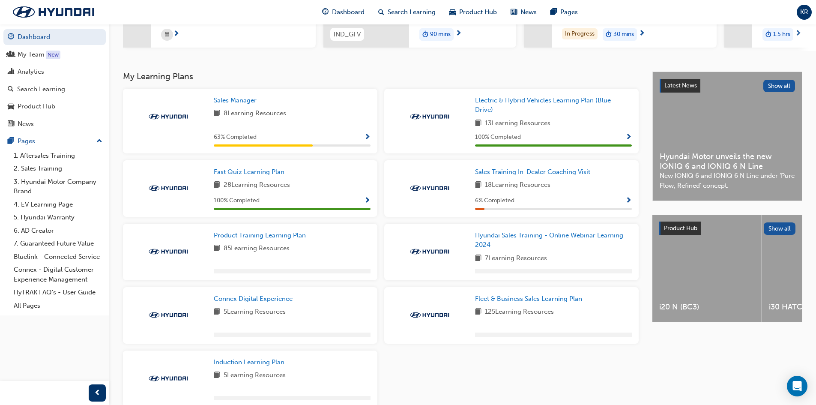
scroll to position [194, 0]
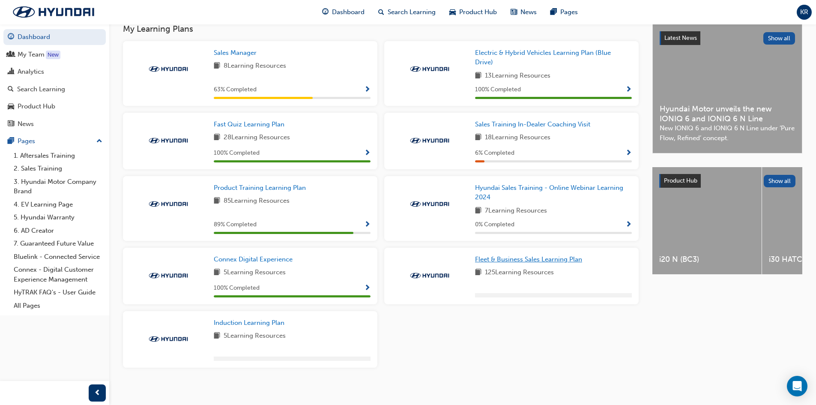
click at [523, 261] on span "Fleet & Business Sales Learning Plan" at bounding box center [528, 259] width 107 height 8
